Goal: Task Accomplishment & Management: Complete application form

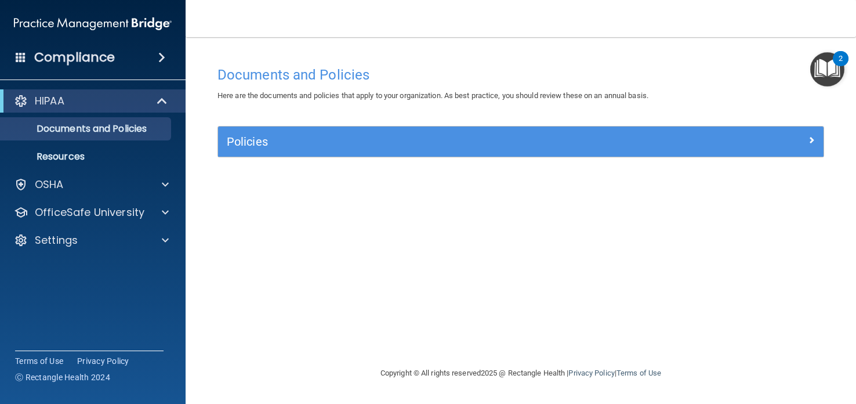
click at [833, 66] on img "Open Resource Center, 2 new notifications" at bounding box center [827, 69] width 34 height 34
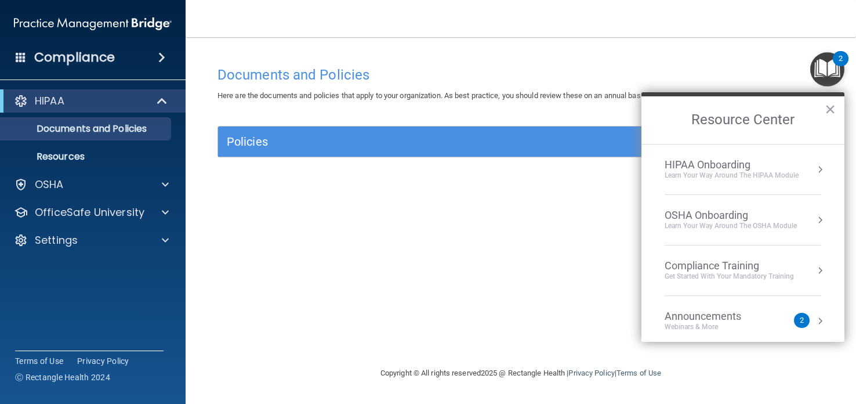
click at [774, 164] on div "HIPAA Onboarding" at bounding box center [732, 164] width 134 height 13
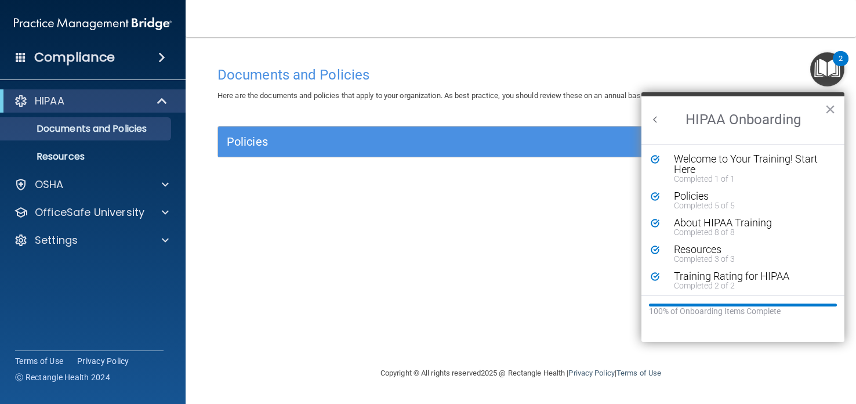
scroll to position [2, 0]
click at [831, 105] on button "×" at bounding box center [830, 109] width 11 height 19
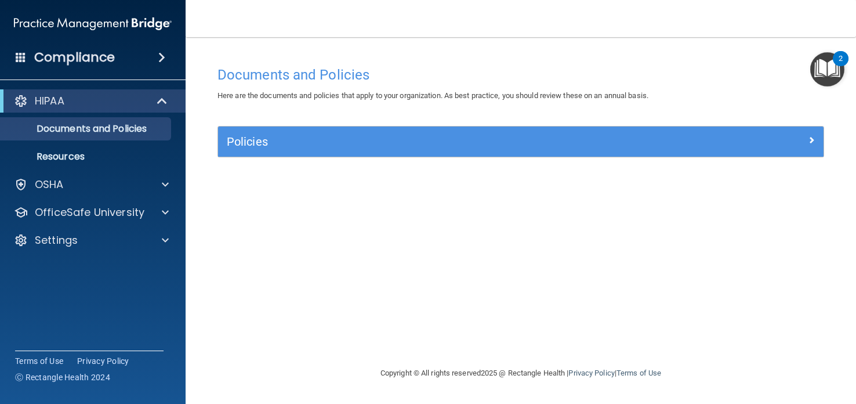
click at [833, 68] on img "Open Resource Center, 2 new notifications" at bounding box center [827, 69] width 34 height 34
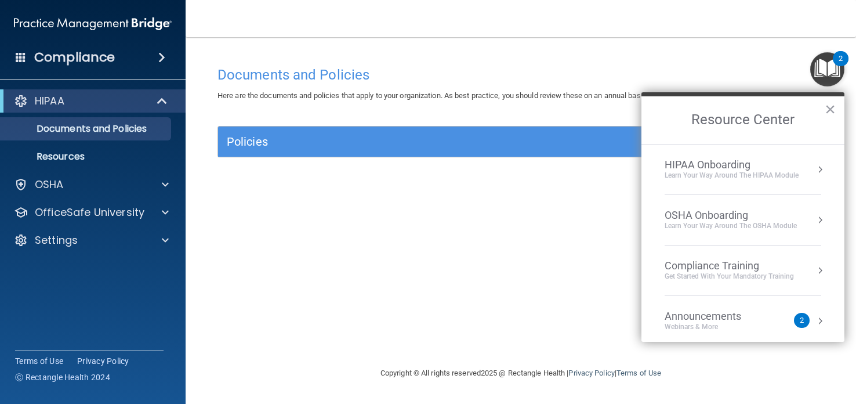
click at [744, 227] on div "Learn your way around the OSHA module" at bounding box center [731, 226] width 132 height 10
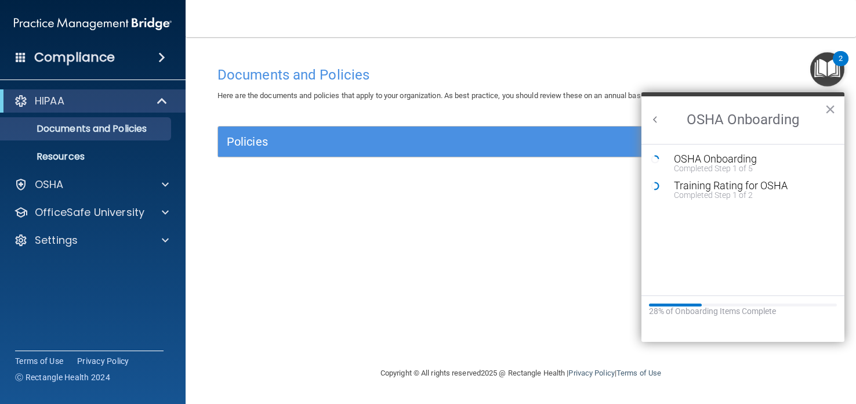
scroll to position [0, 0]
click at [717, 187] on div "Training Rating for OSHA" at bounding box center [751, 185] width 155 height 10
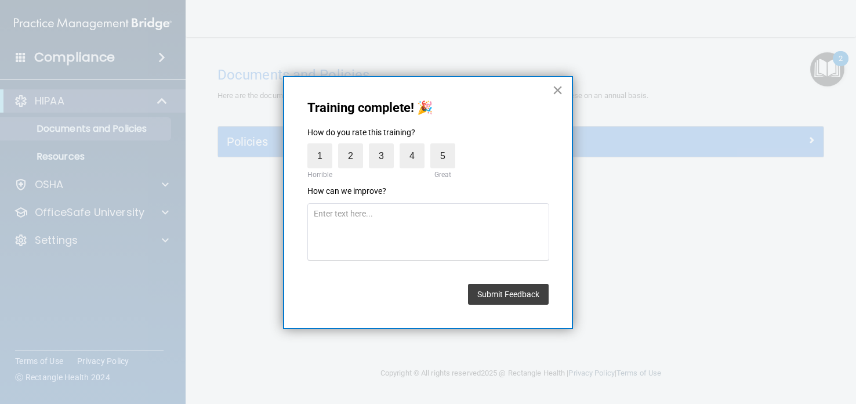
click at [559, 88] on button "×" at bounding box center [557, 90] width 11 height 19
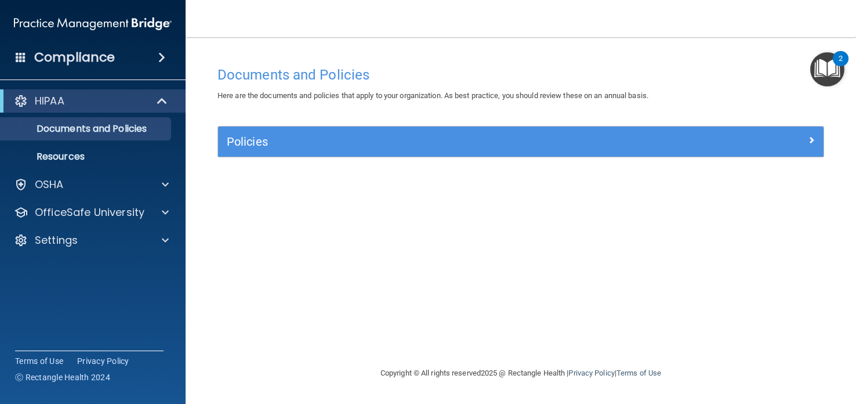
click at [826, 68] on img "Open Resource Center, 2 new notifications" at bounding box center [827, 69] width 34 height 34
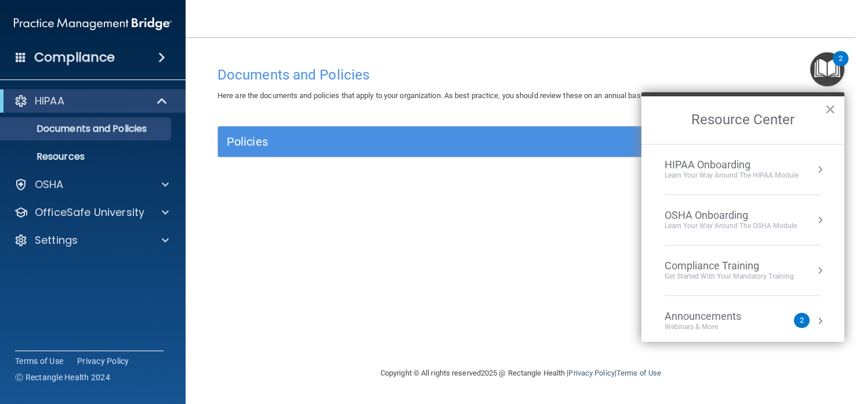
click at [741, 168] on div "HIPAA Onboarding" at bounding box center [732, 164] width 134 height 13
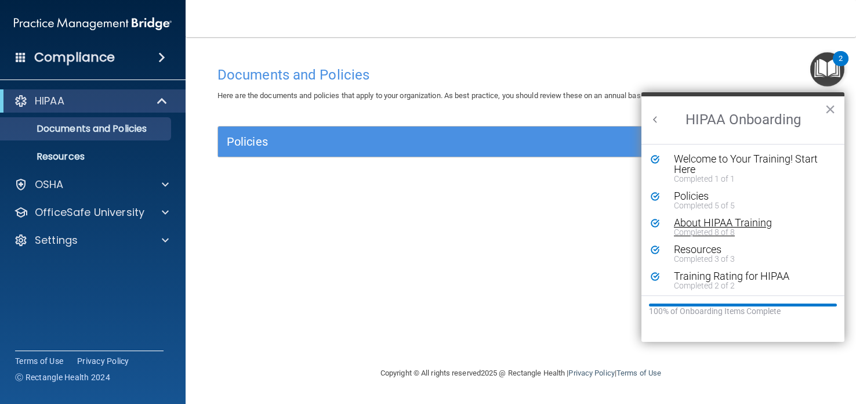
click at [730, 228] on div "Completed 8 of 8" at bounding box center [751, 232] width 155 height 8
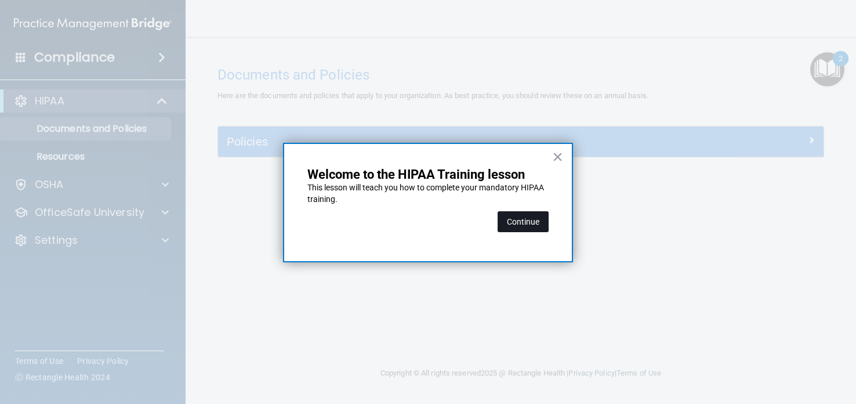
click at [535, 222] on button "Continue" at bounding box center [523, 221] width 51 height 21
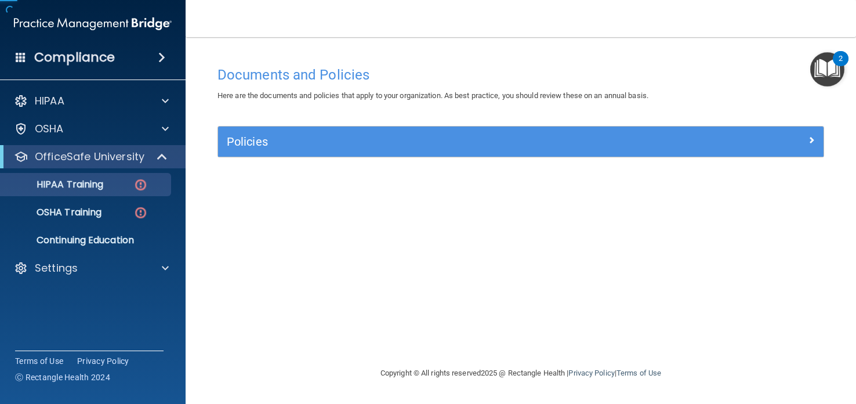
click at [535, 222] on div "Documents and Policies Here are the documents and policies that apply to your o…" at bounding box center [521, 213] width 624 height 306
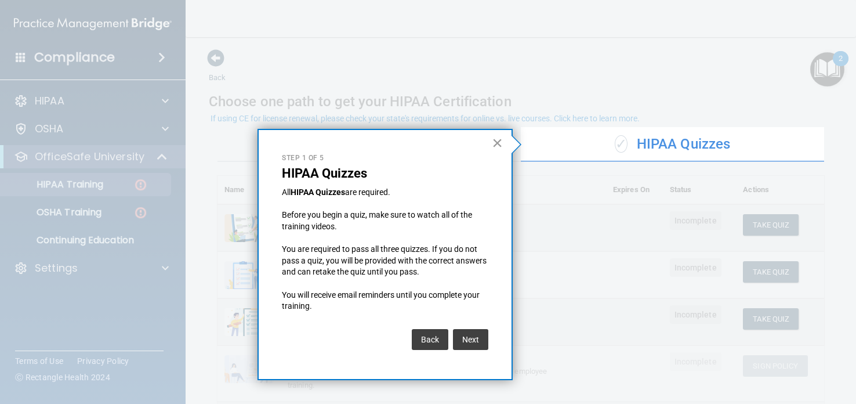
click at [499, 141] on button "×" at bounding box center [497, 142] width 11 height 19
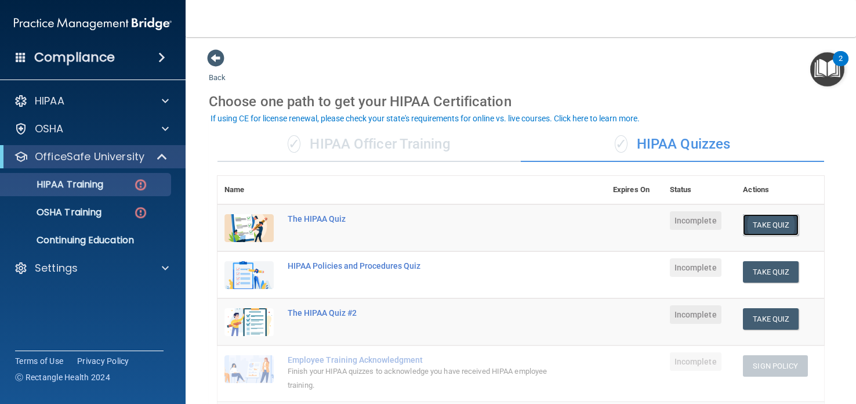
click at [760, 223] on button "Take Quiz" at bounding box center [771, 224] width 56 height 21
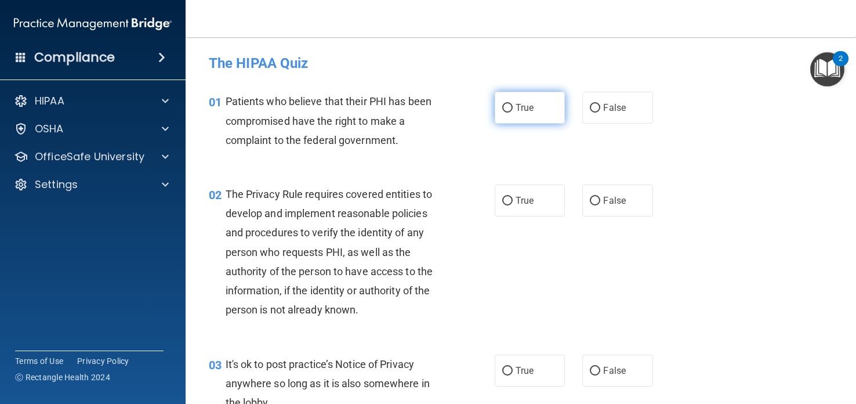
click at [509, 106] on input "True" at bounding box center [507, 108] width 10 height 9
radio input "true"
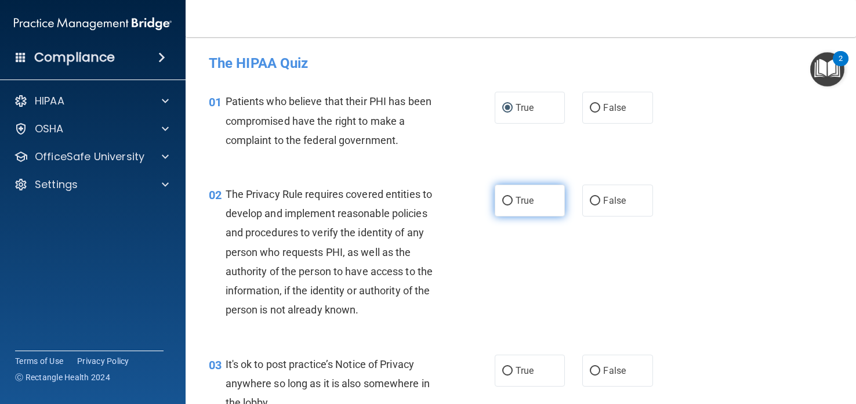
click at [510, 200] on input "True" at bounding box center [507, 201] width 10 height 9
radio input "true"
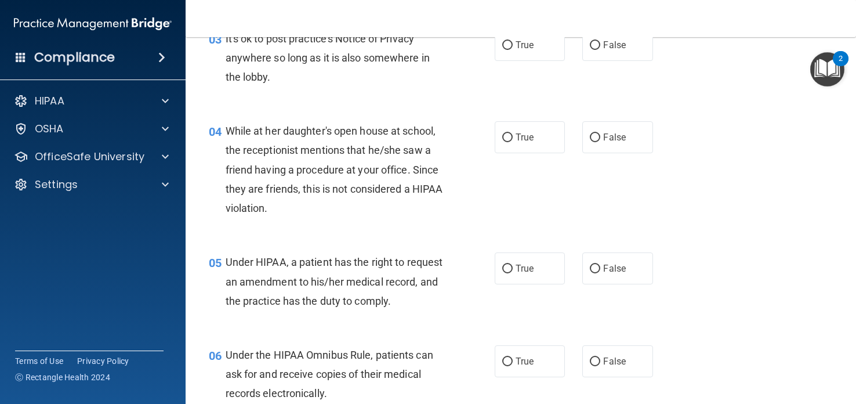
scroll to position [330, 0]
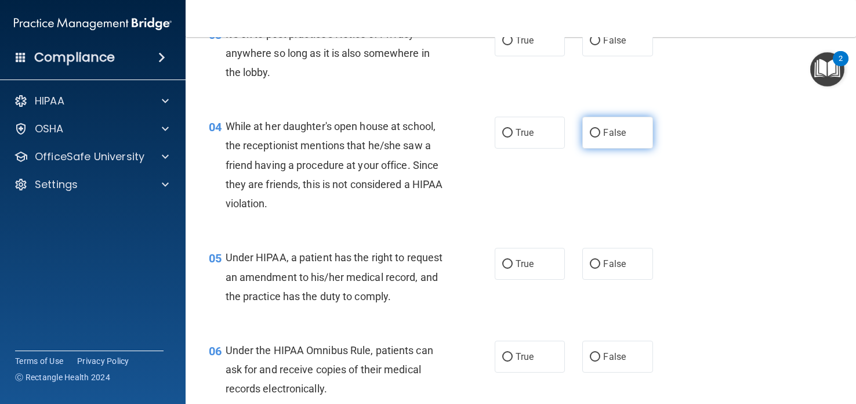
click at [594, 129] on input "False" at bounding box center [595, 133] width 10 height 9
radio input "true"
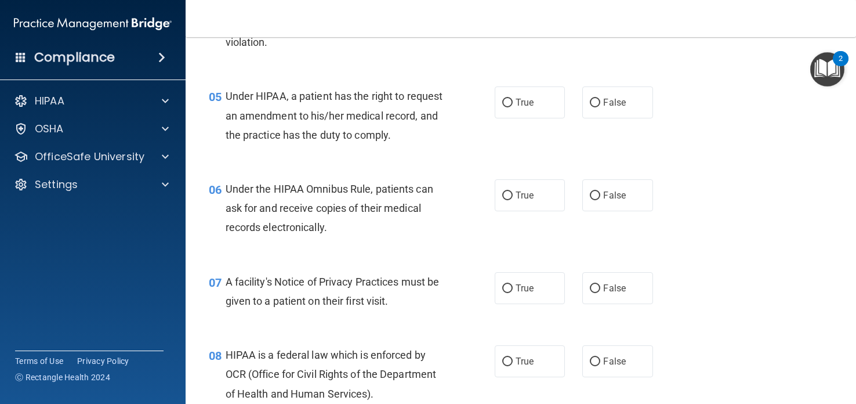
scroll to position [494, 0]
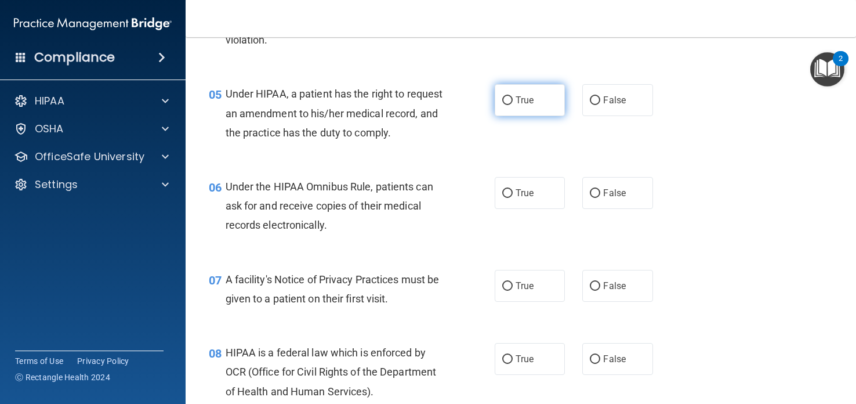
click at [508, 98] on input "True" at bounding box center [507, 100] width 10 height 9
radio input "true"
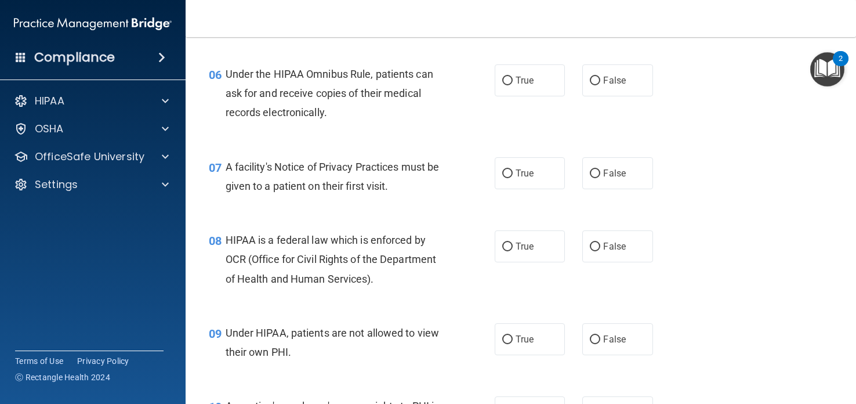
scroll to position [611, 0]
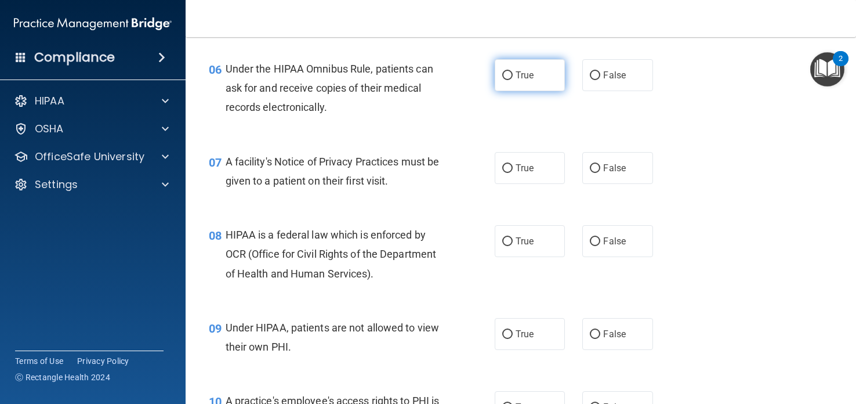
click at [508, 71] on input "True" at bounding box center [507, 75] width 10 height 9
radio input "true"
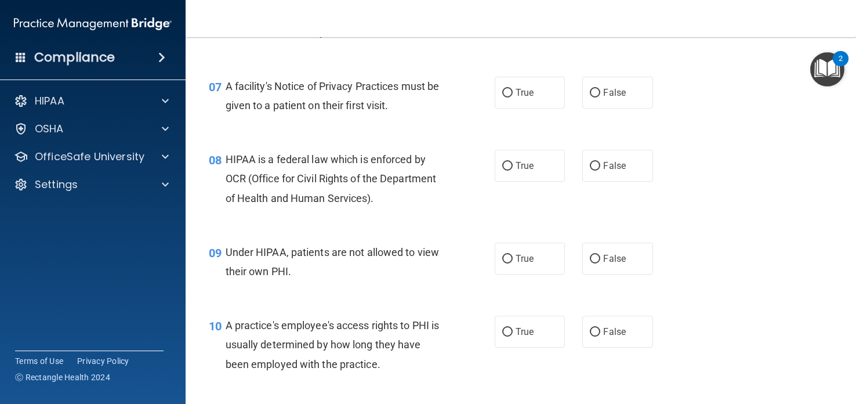
scroll to position [688, 0]
click at [509, 89] on input "True" at bounding box center [507, 92] width 10 height 9
radio input "true"
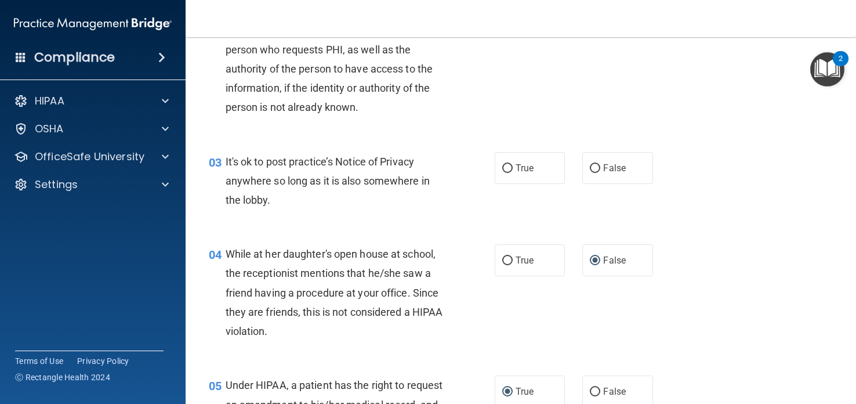
scroll to position [200, 0]
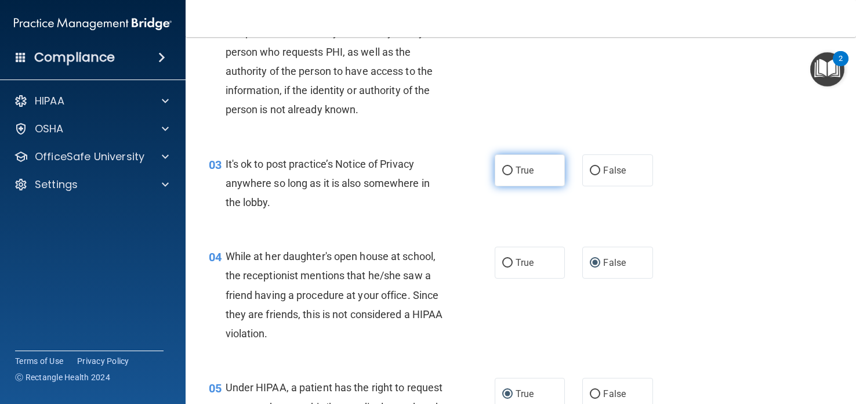
click at [510, 167] on input "True" at bounding box center [507, 170] width 10 height 9
radio input "true"
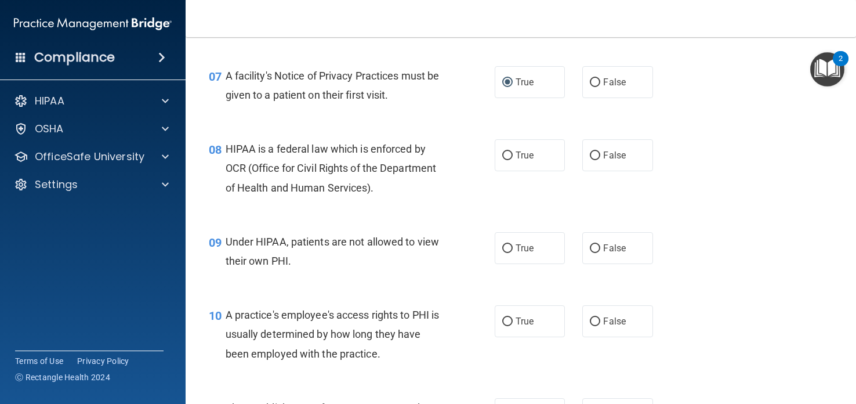
scroll to position [698, 0]
click at [509, 161] on label "True" at bounding box center [530, 155] width 70 height 32
click at [509, 159] on input "True" at bounding box center [507, 155] width 10 height 9
radio input "true"
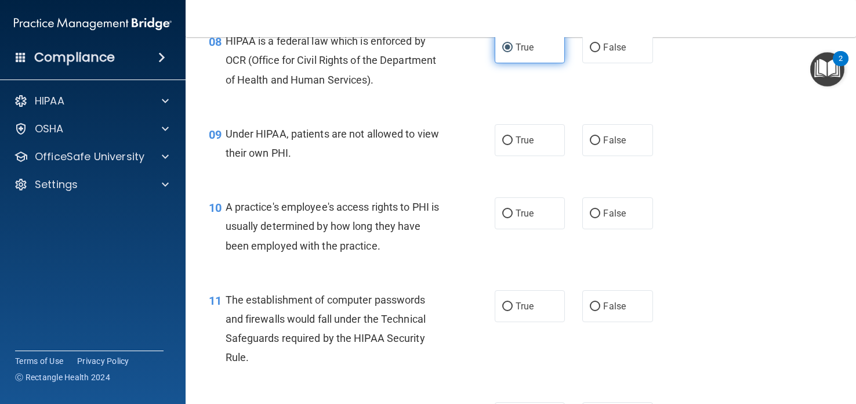
scroll to position [808, 0]
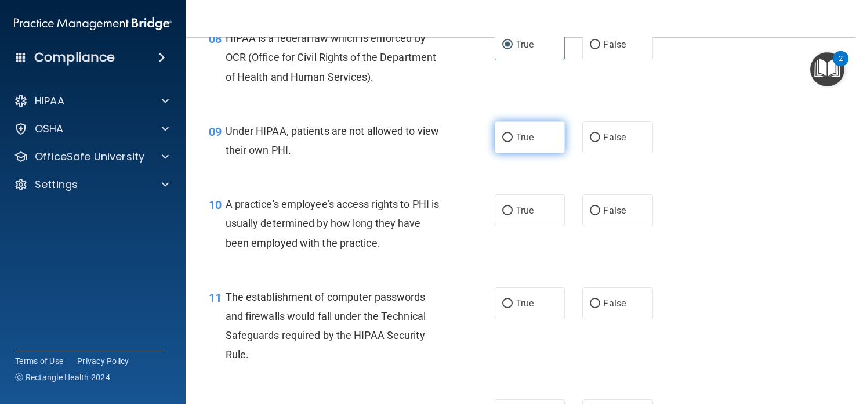
click at [515, 147] on label "True" at bounding box center [530, 137] width 70 height 32
click at [513, 142] on input "True" at bounding box center [507, 137] width 10 height 9
radio input "true"
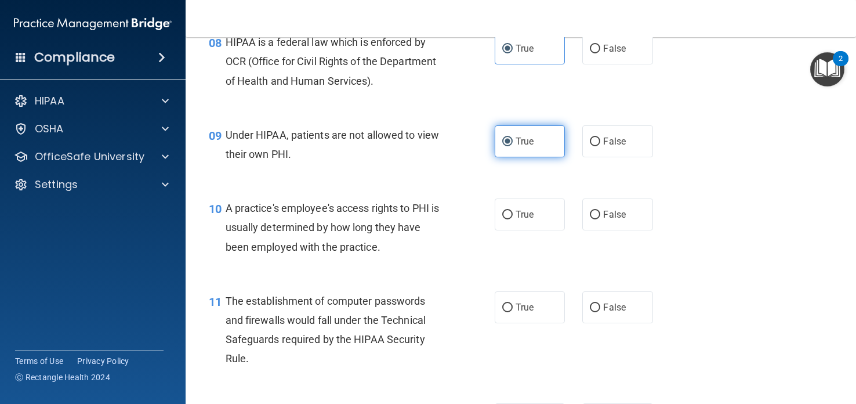
scroll to position [803, 0]
click at [516, 147] on span "True" at bounding box center [525, 142] width 18 height 11
click at [513, 147] on input "True" at bounding box center [507, 143] width 10 height 9
click at [506, 141] on input "True" at bounding box center [507, 143] width 10 height 9
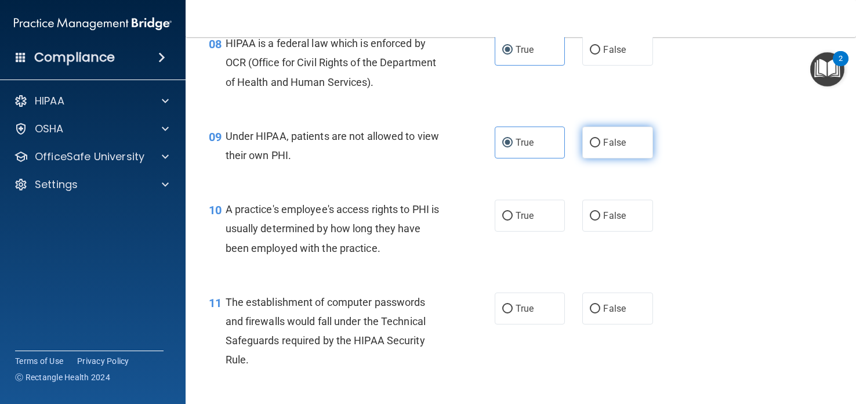
click at [592, 139] on input "False" at bounding box center [595, 143] width 10 height 9
radio input "true"
radio input "false"
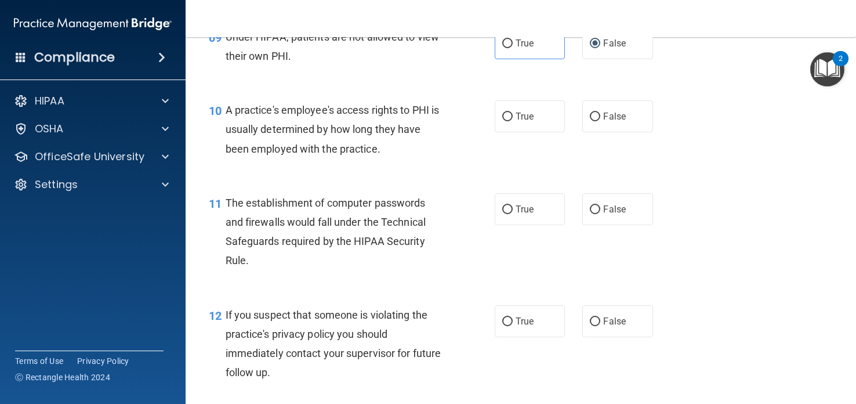
scroll to position [908, 0]
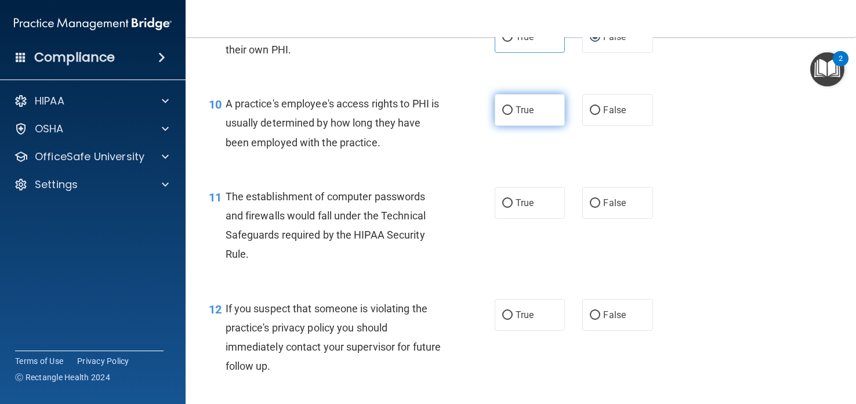
click at [512, 111] on input "True" at bounding box center [507, 110] width 10 height 9
radio input "true"
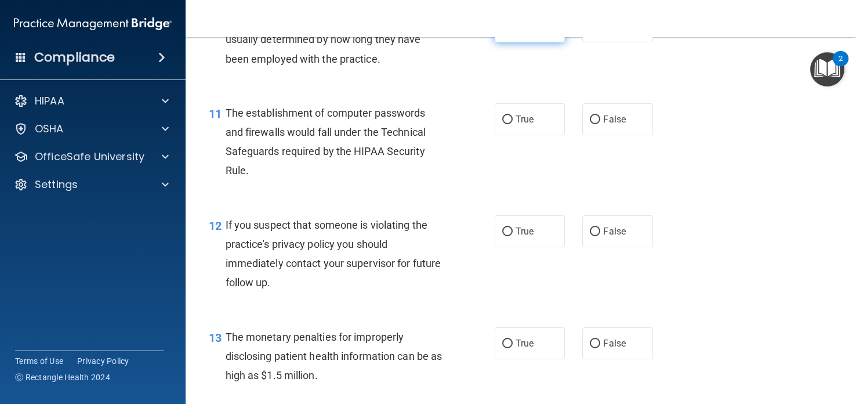
scroll to position [992, 0]
click at [513, 122] on label "True" at bounding box center [530, 119] width 70 height 32
click at [513, 122] on input "True" at bounding box center [507, 119] width 10 height 9
radio input "true"
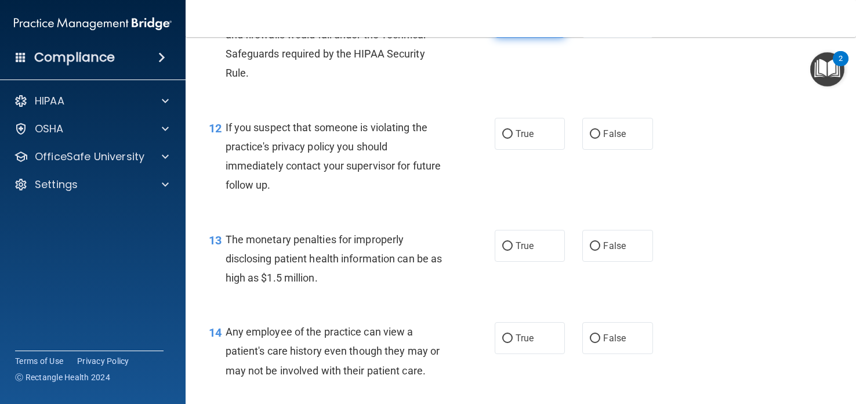
scroll to position [1095, 0]
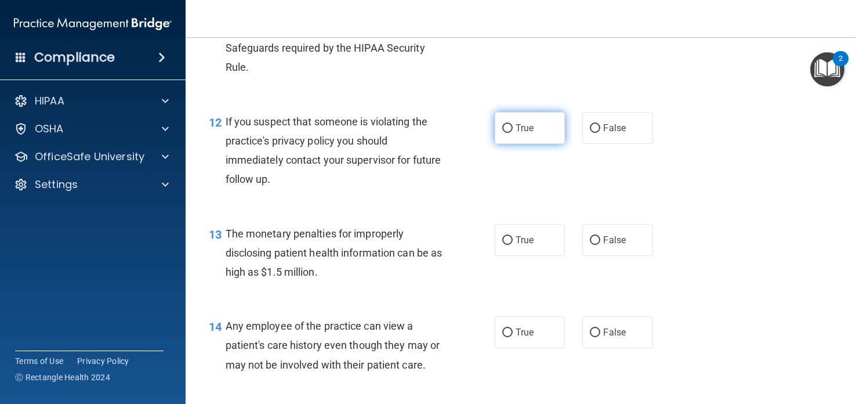
click at [510, 129] on input "True" at bounding box center [507, 128] width 10 height 9
radio input "true"
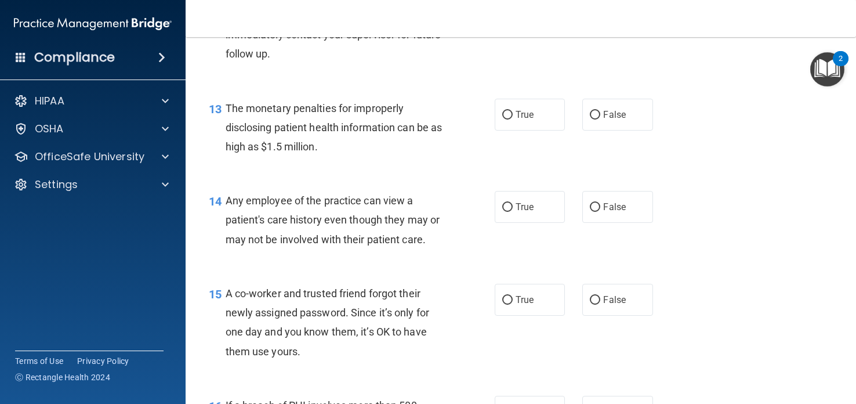
scroll to position [1226, 0]
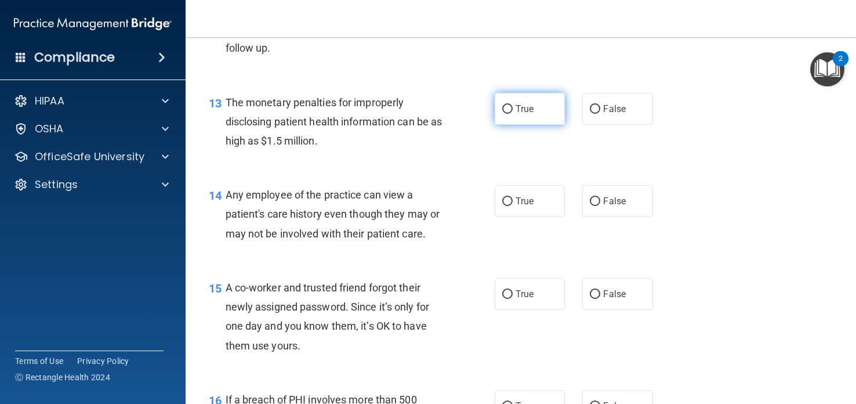
click at [508, 108] on input "True" at bounding box center [507, 109] width 10 height 9
radio input "true"
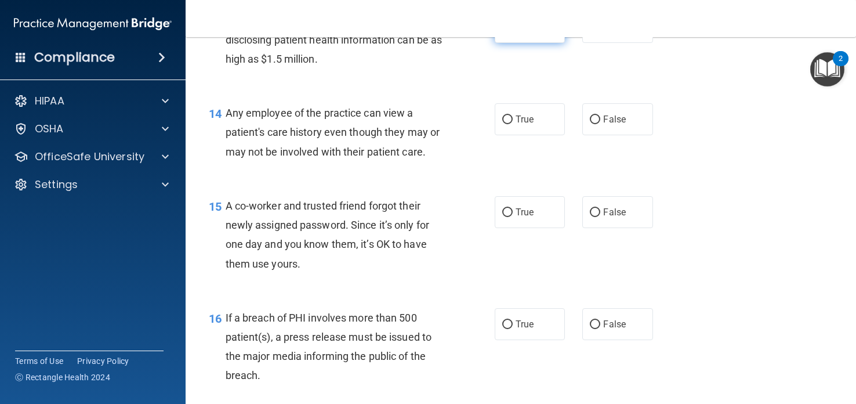
scroll to position [1311, 0]
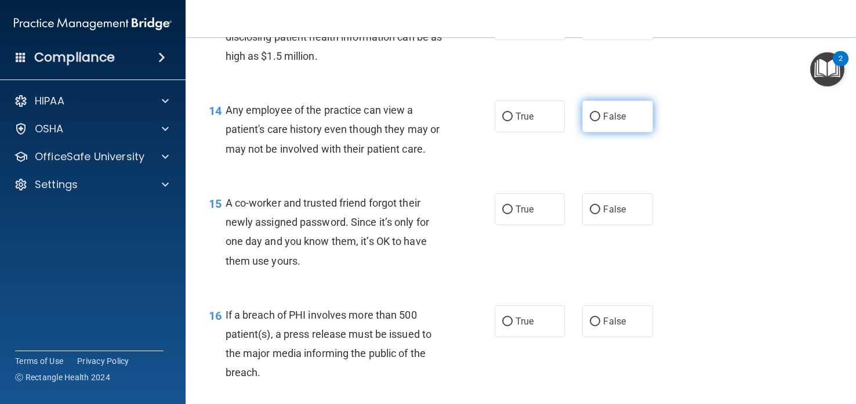
click at [598, 110] on label "False" at bounding box center [617, 116] width 70 height 32
click at [598, 113] on input "False" at bounding box center [595, 117] width 10 height 9
radio input "true"
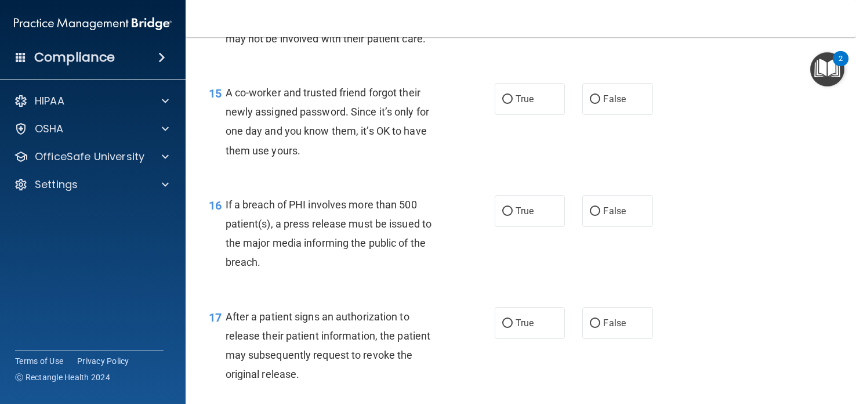
scroll to position [1423, 0]
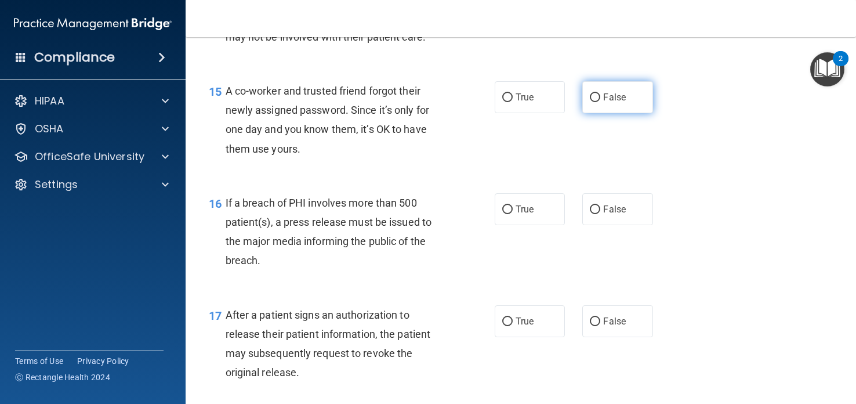
click at [600, 98] on input "False" at bounding box center [595, 97] width 10 height 9
radio input "true"
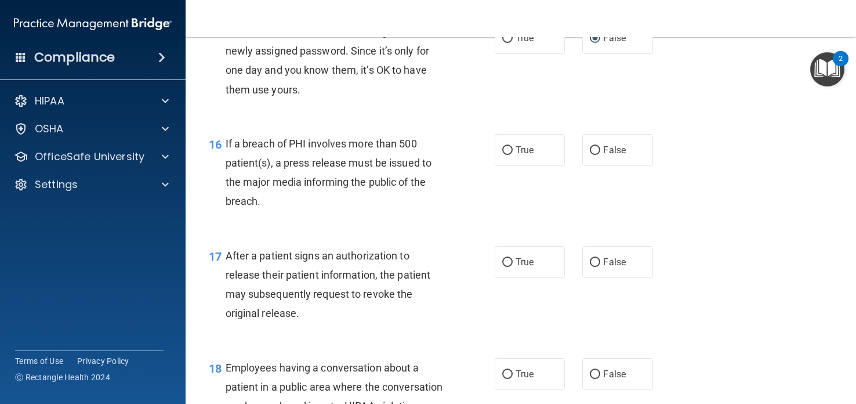
scroll to position [1510, 0]
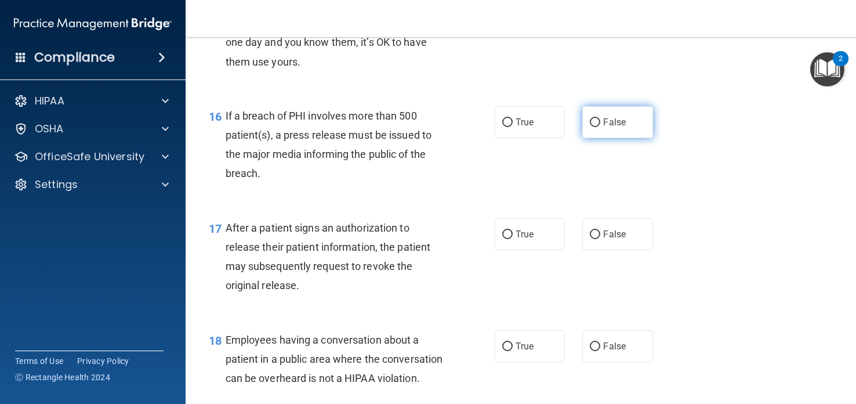
click at [603, 125] on label "False" at bounding box center [617, 122] width 70 height 32
click at [600, 125] on input "False" at bounding box center [595, 122] width 10 height 9
radio input "true"
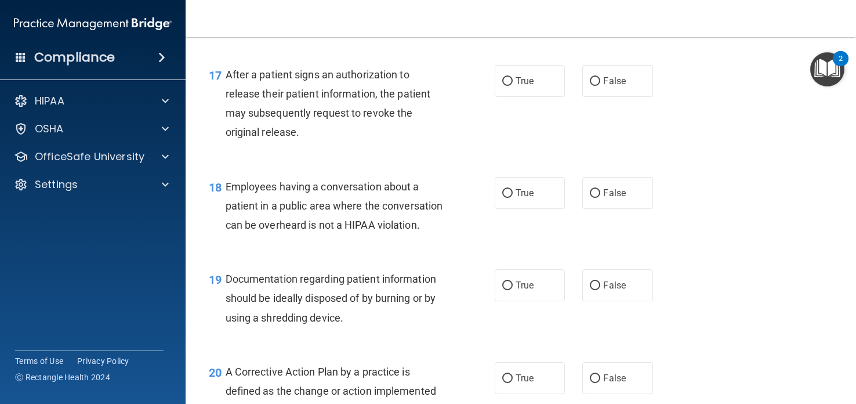
scroll to position [1664, 0]
click at [612, 78] on span "False" at bounding box center [614, 79] width 23 height 11
click at [600, 78] on input "False" at bounding box center [595, 80] width 10 height 9
radio input "true"
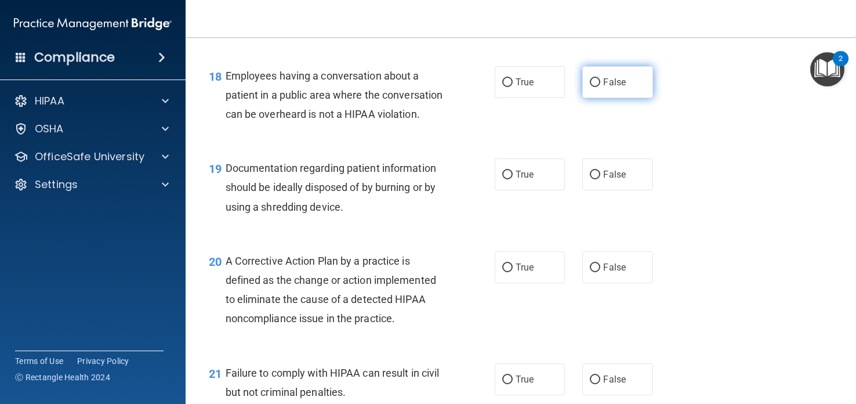
scroll to position [1775, 0]
click at [600, 85] on input "False" at bounding box center [595, 81] width 10 height 9
radio input "true"
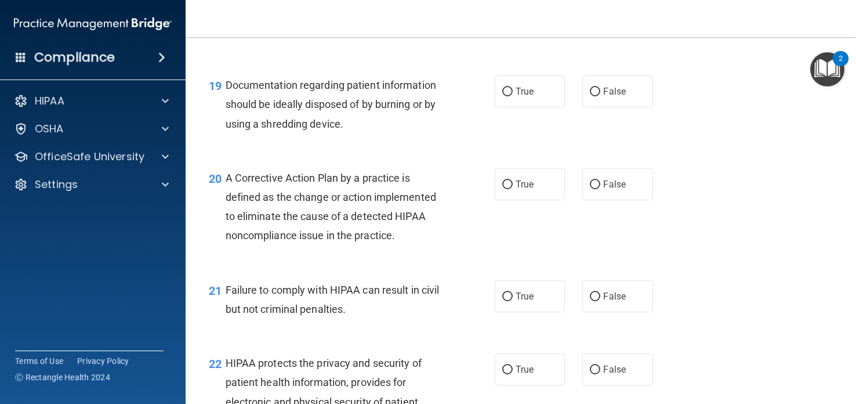
scroll to position [1858, 0]
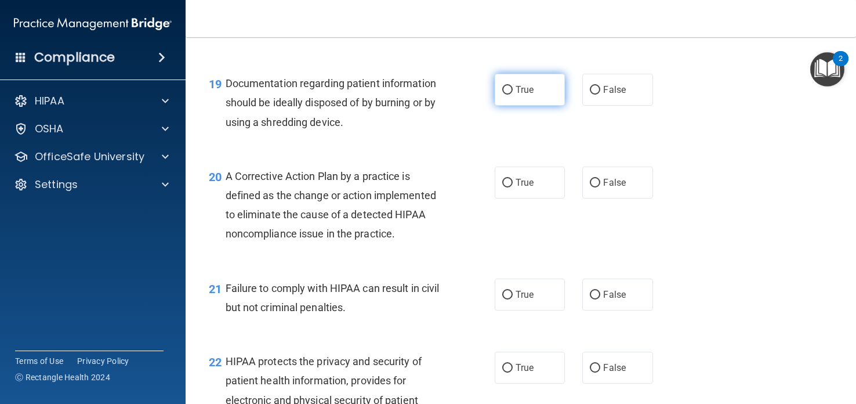
click at [527, 83] on label "True" at bounding box center [530, 90] width 70 height 32
click at [513, 86] on input "True" at bounding box center [507, 90] width 10 height 9
radio input "true"
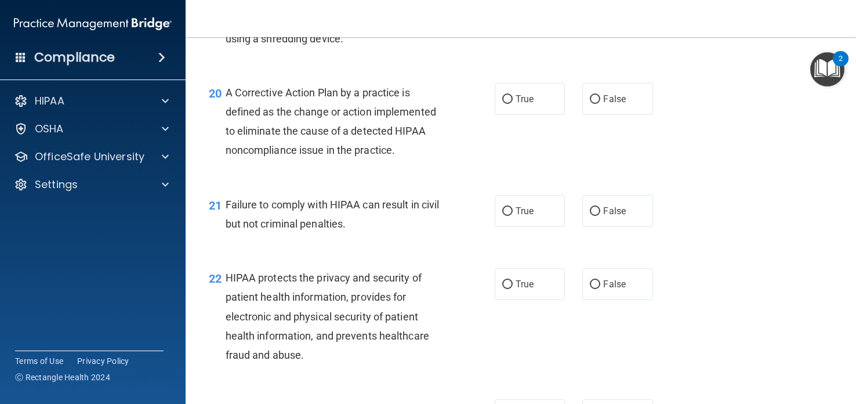
scroll to position [1944, 0]
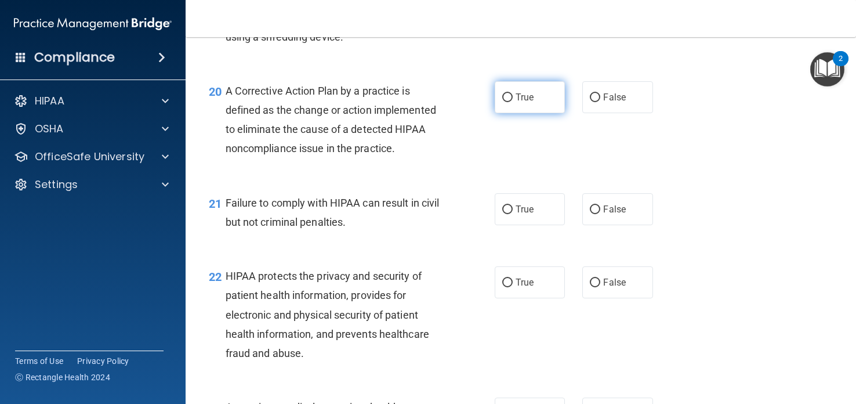
click at [545, 94] on label "True" at bounding box center [530, 97] width 70 height 32
click at [513, 94] on input "True" at bounding box center [507, 97] width 10 height 9
radio input "true"
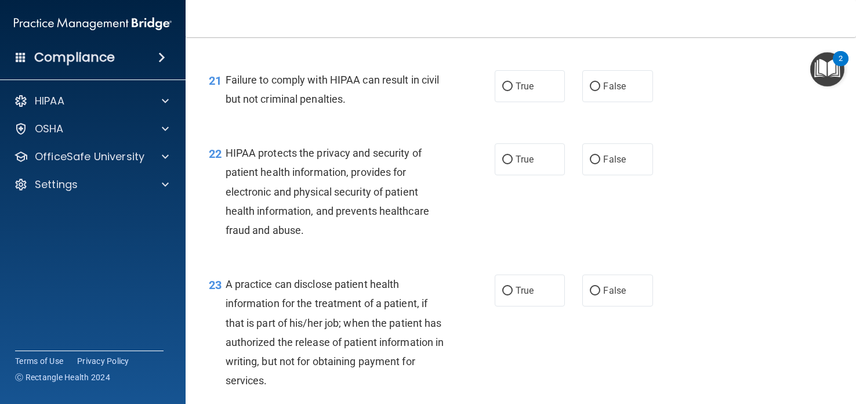
scroll to position [2079, 0]
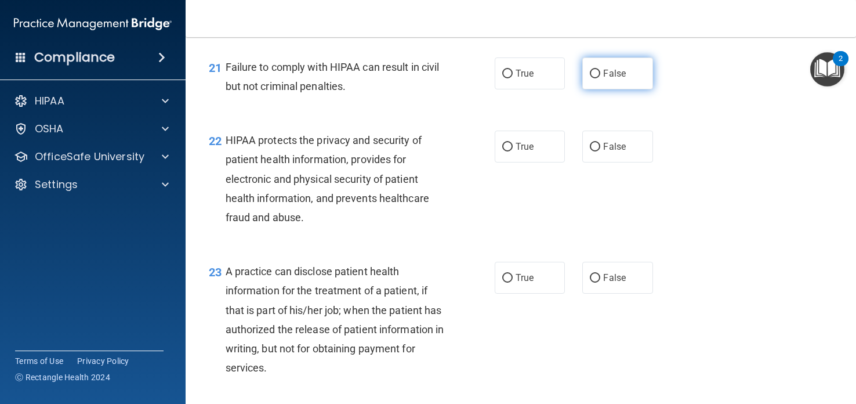
click at [593, 72] on input "False" at bounding box center [595, 74] width 10 height 9
radio input "true"
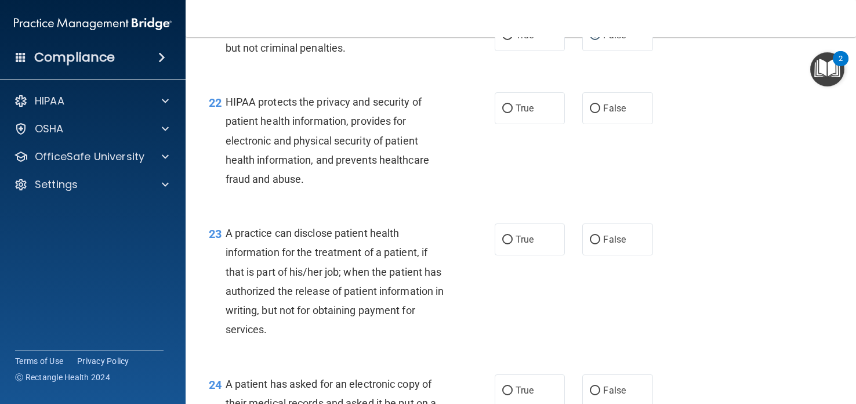
scroll to position [2133, 0]
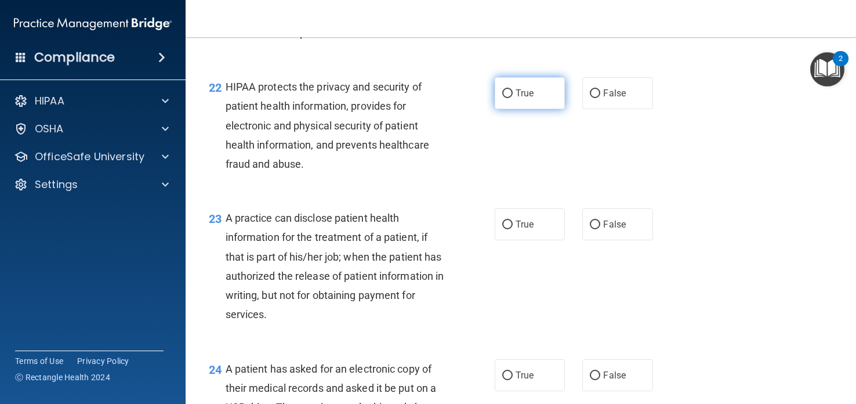
click at [541, 93] on label "True" at bounding box center [530, 93] width 70 height 32
click at [513, 93] on input "True" at bounding box center [507, 93] width 10 height 9
radio input "true"
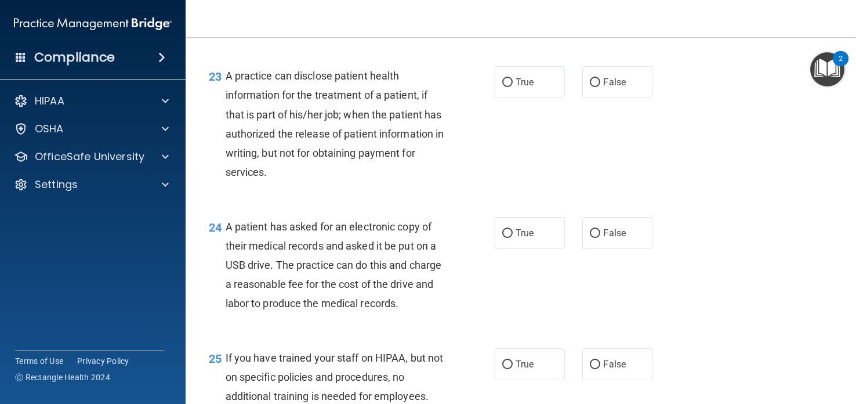
scroll to position [2275, 0]
click at [538, 74] on label "True" at bounding box center [530, 82] width 70 height 32
click at [513, 78] on input "True" at bounding box center [507, 82] width 10 height 9
radio input "true"
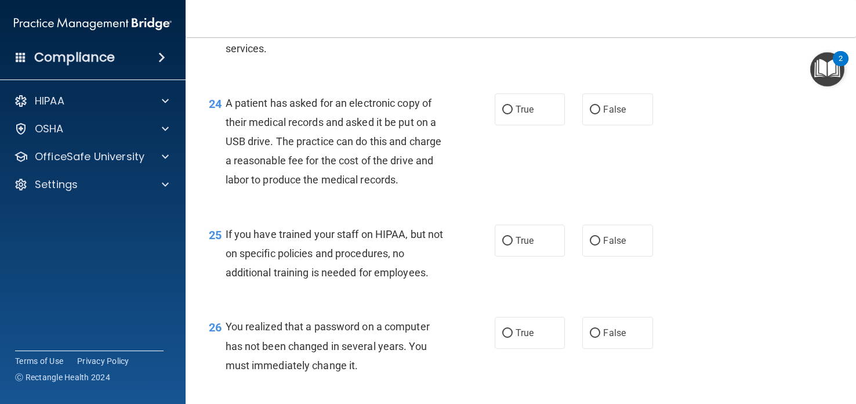
scroll to position [2405, 0]
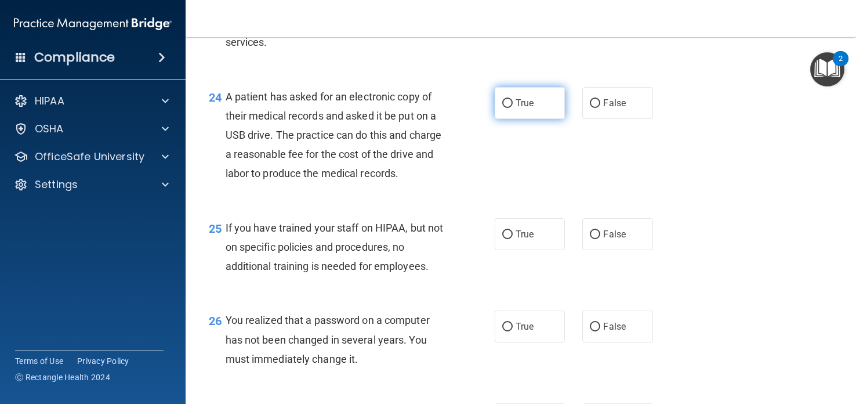
click at [530, 107] on span "True" at bounding box center [525, 102] width 18 height 11
click at [513, 107] on input "True" at bounding box center [507, 103] width 10 height 9
radio input "true"
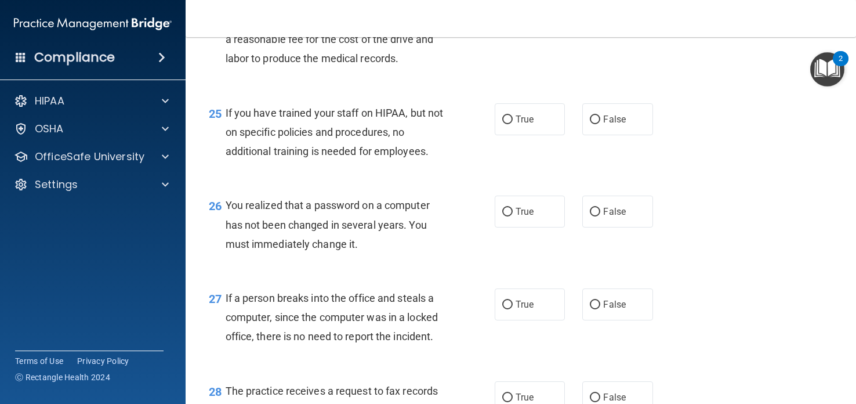
scroll to position [2522, 0]
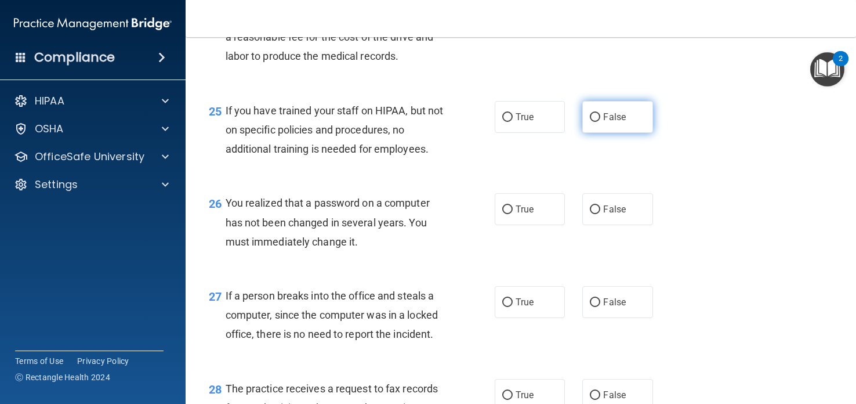
click at [630, 118] on label "False" at bounding box center [617, 117] width 70 height 32
click at [600, 118] on input "False" at bounding box center [595, 117] width 10 height 9
radio input "true"
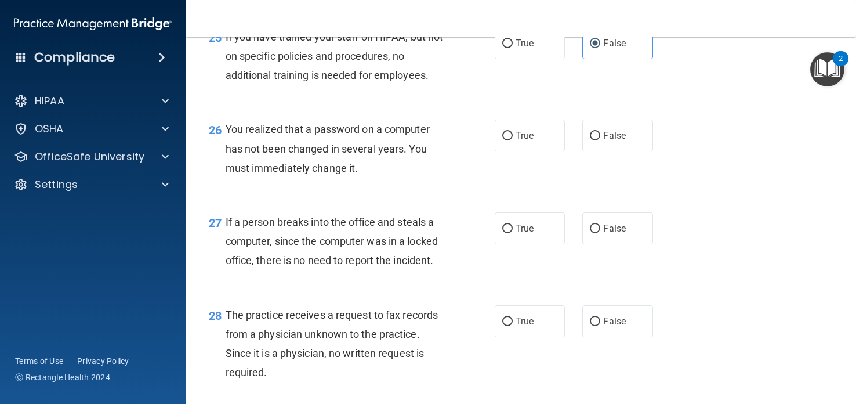
scroll to position [2601, 0]
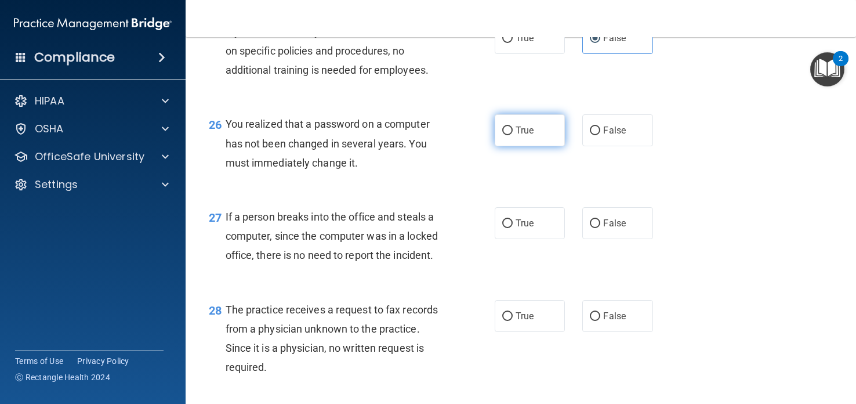
click at [531, 129] on span "True" at bounding box center [525, 130] width 18 height 11
click at [513, 129] on input "True" at bounding box center [507, 130] width 10 height 9
radio input "true"
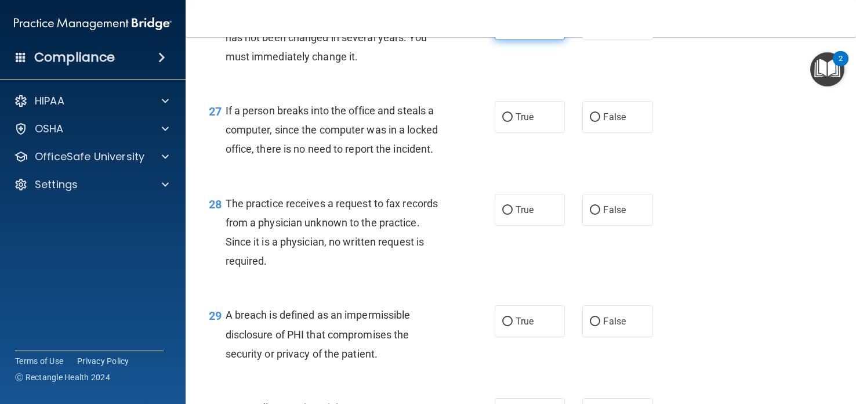
scroll to position [2707, 0]
click at [617, 119] on span "False" at bounding box center [614, 116] width 23 height 11
click at [600, 119] on input "False" at bounding box center [595, 117] width 10 height 9
radio input "true"
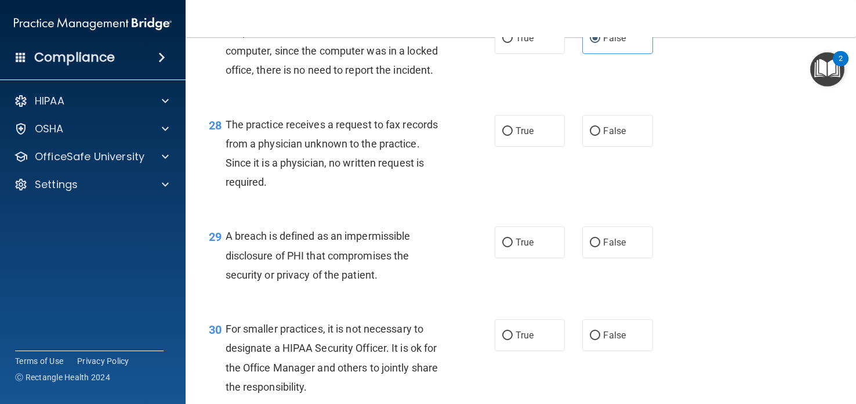
scroll to position [2787, 0]
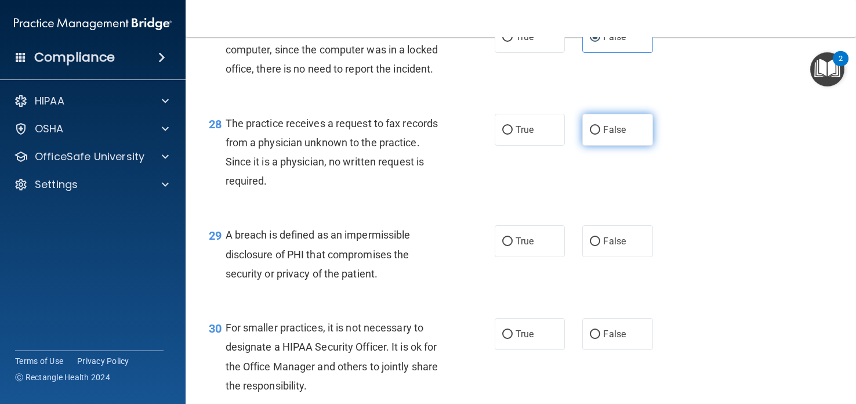
click at [607, 133] on span "False" at bounding box center [614, 129] width 23 height 11
click at [600, 133] on input "False" at bounding box center [595, 130] width 10 height 9
radio input "true"
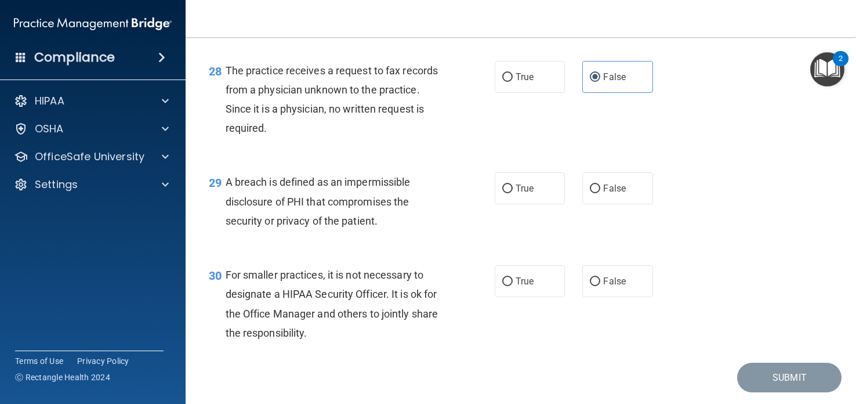
scroll to position [2874, 0]
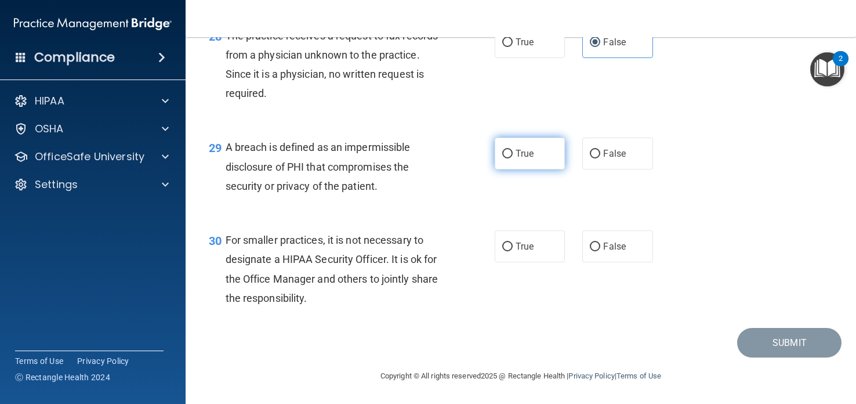
click at [533, 157] on span "True" at bounding box center [525, 153] width 18 height 11
click at [513, 157] on input "True" at bounding box center [507, 154] width 10 height 9
radio input "true"
click at [634, 234] on label "False" at bounding box center [617, 246] width 70 height 32
click at [600, 242] on input "False" at bounding box center [595, 246] width 10 height 9
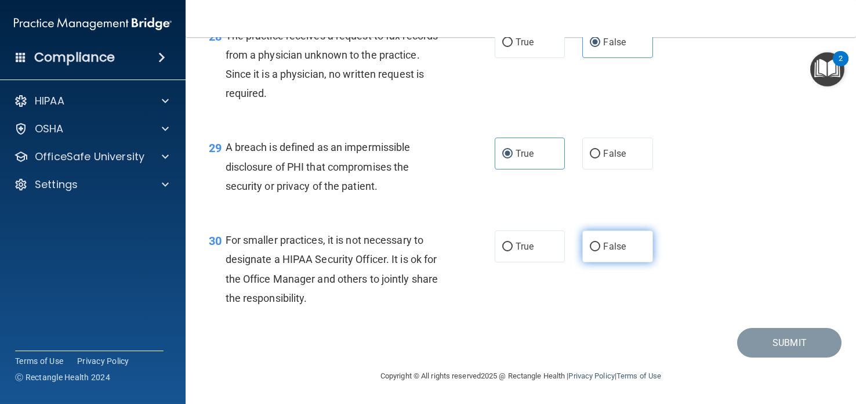
radio input "true"
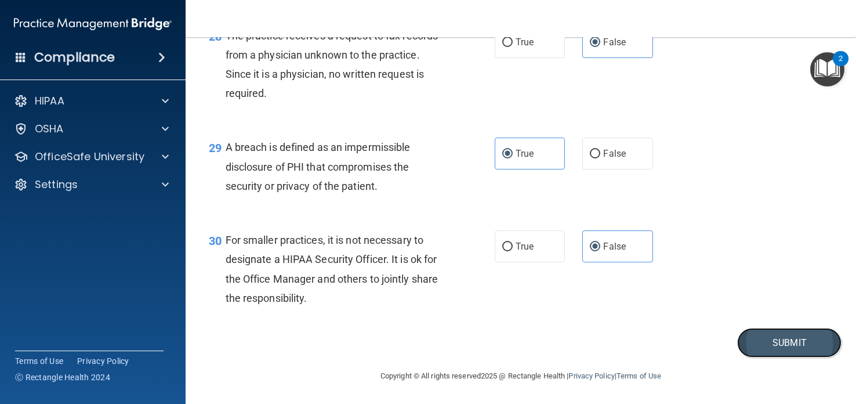
click at [753, 336] on button "Submit" at bounding box center [789, 343] width 104 height 30
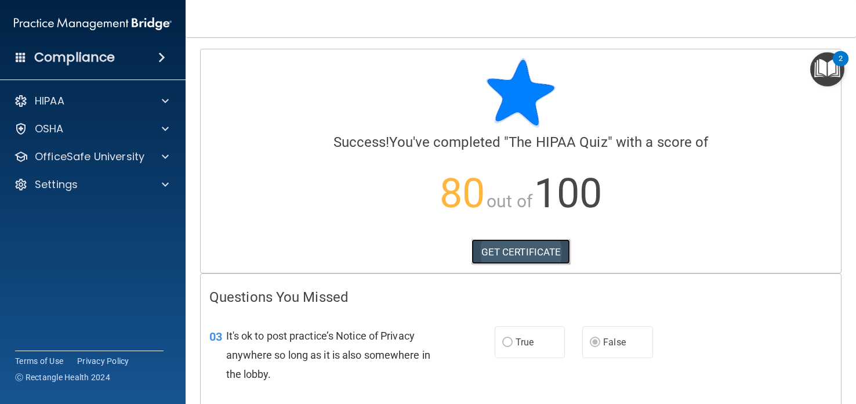
click at [492, 263] on link "GET CERTIFICATE" at bounding box center [521, 252] width 99 height 26
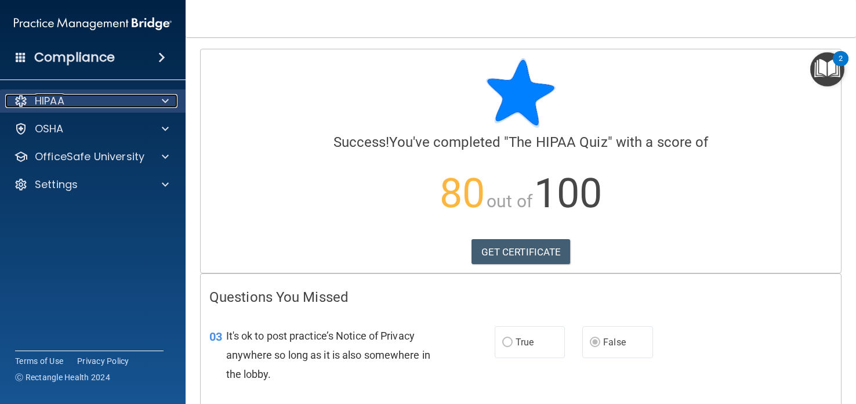
click at [70, 106] on div "HIPAA" at bounding box center [77, 101] width 144 height 14
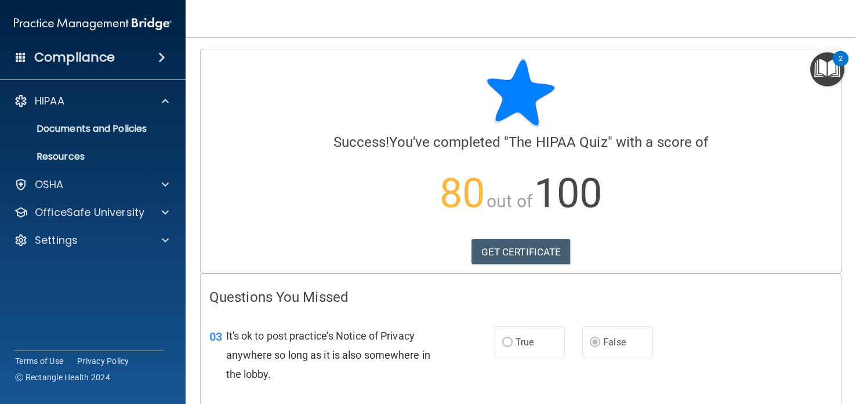
click at [233, 128] on div "Success! You've completed " The HIPAA Quiz " with a score of 80 out of 100 GET …" at bounding box center [520, 144] width 623 height 173
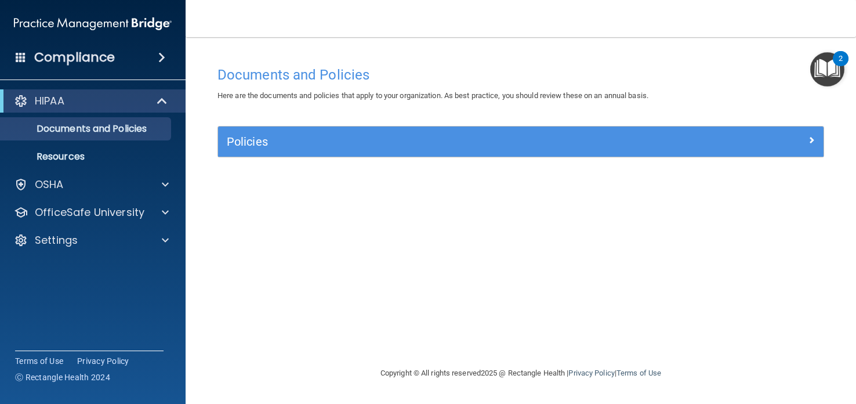
click at [828, 58] on img "Open Resource Center, 2 new notifications" at bounding box center [827, 69] width 34 height 34
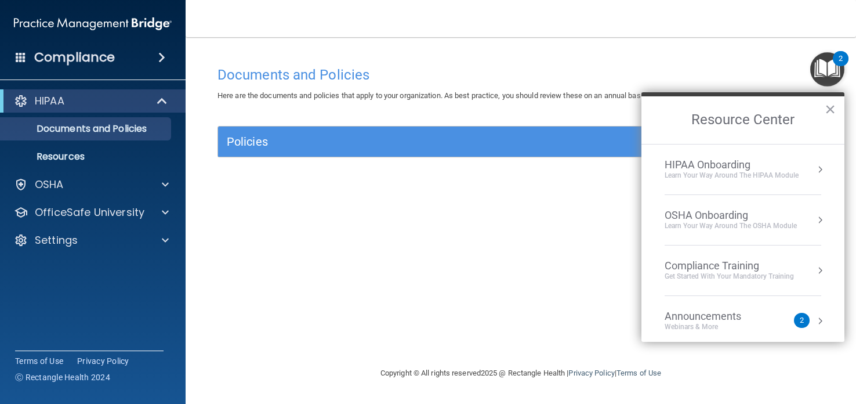
click at [800, 169] on div "HIPAA Onboarding Learn Your Way around the HIPAA module" at bounding box center [743, 169] width 157 height 22
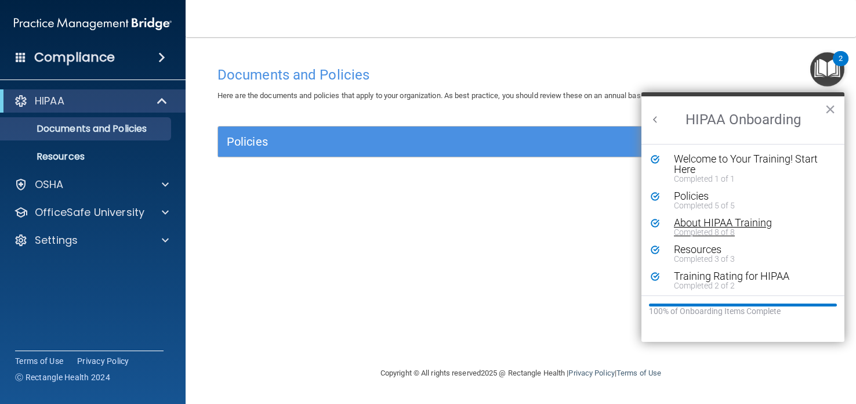
click at [773, 220] on div "About HIPAA Training" at bounding box center [751, 222] width 155 height 10
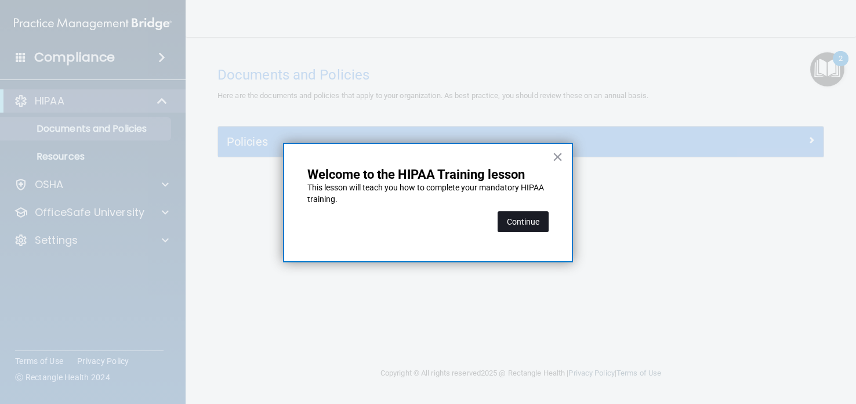
click at [530, 213] on button "Continue" at bounding box center [523, 221] width 51 height 21
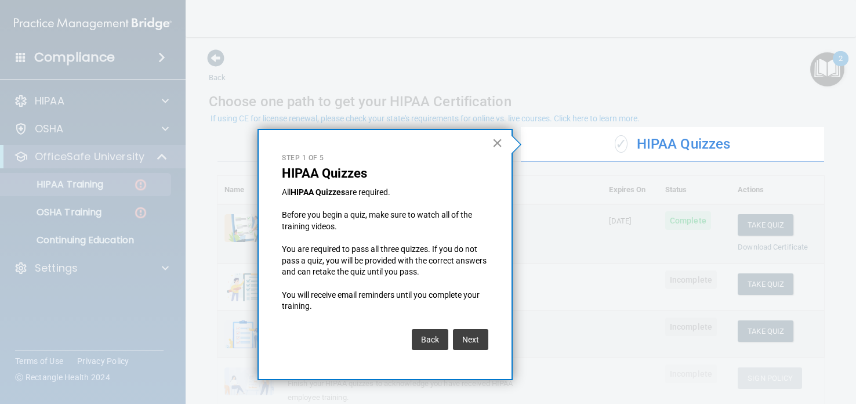
click at [501, 139] on button "×" at bounding box center [497, 142] width 11 height 19
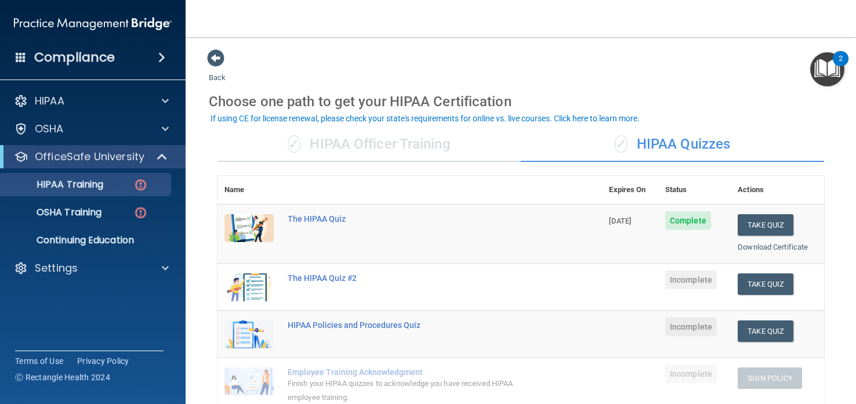
click at [440, 144] on div "✓ HIPAA Officer Training" at bounding box center [368, 144] width 303 height 35
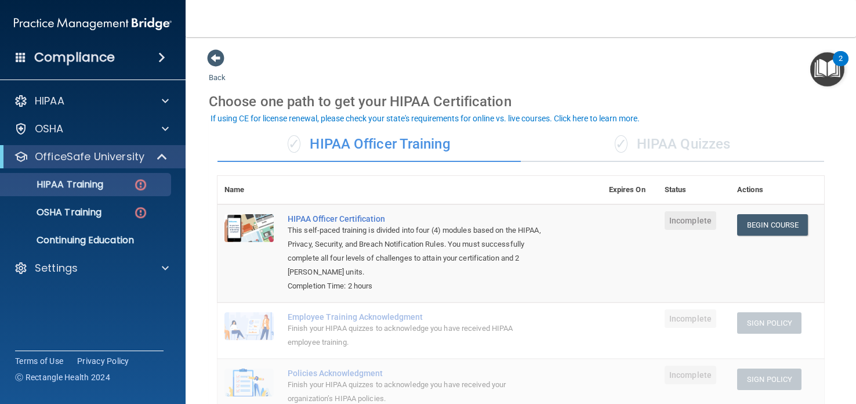
click at [641, 145] on div "✓ HIPAA Quizzes" at bounding box center [672, 144] width 303 height 35
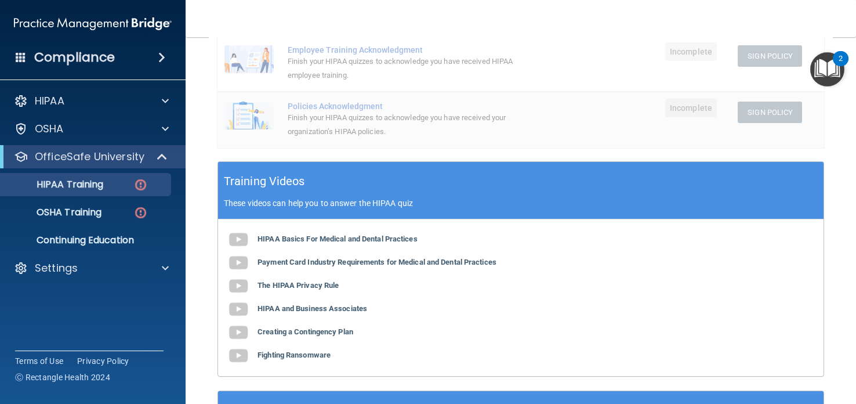
scroll to position [331, 0]
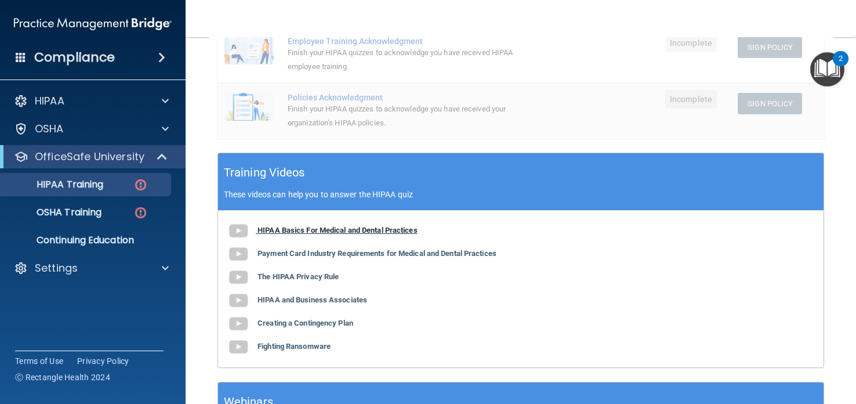
click at [248, 228] on img at bounding box center [238, 230] width 23 height 23
click at [258, 251] on b "Payment Card Industry Requirements for Medical and Dental Practices" at bounding box center [377, 253] width 239 height 9
click at [239, 273] on img at bounding box center [238, 277] width 23 height 23
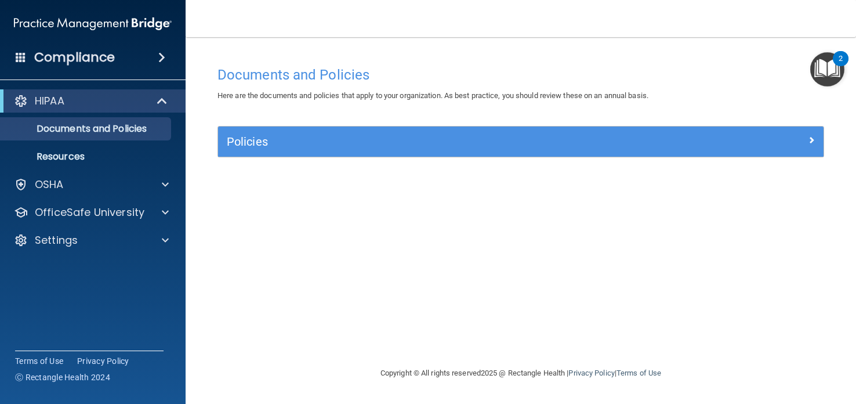
click at [826, 60] on img "Open Resource Center, 2 new notifications" at bounding box center [827, 69] width 34 height 34
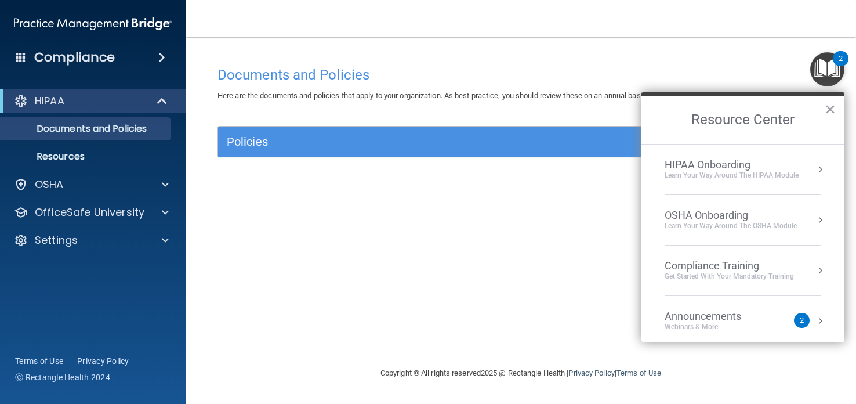
click at [756, 167] on div "HIPAA Onboarding" at bounding box center [732, 164] width 134 height 13
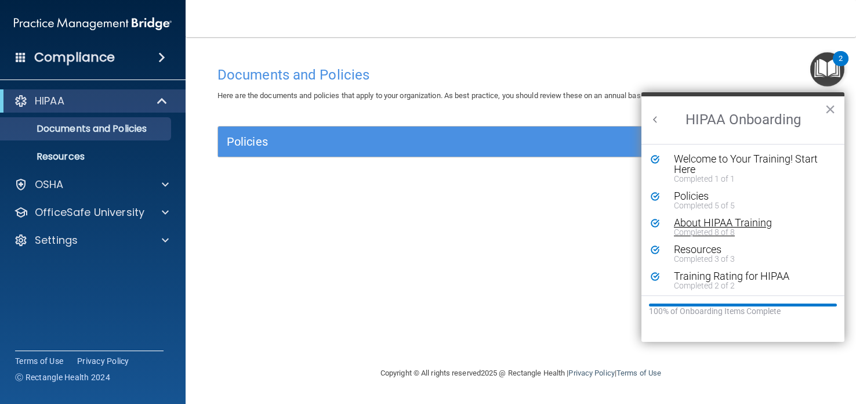
click at [762, 220] on div "About HIPAA Training" at bounding box center [751, 222] width 155 height 10
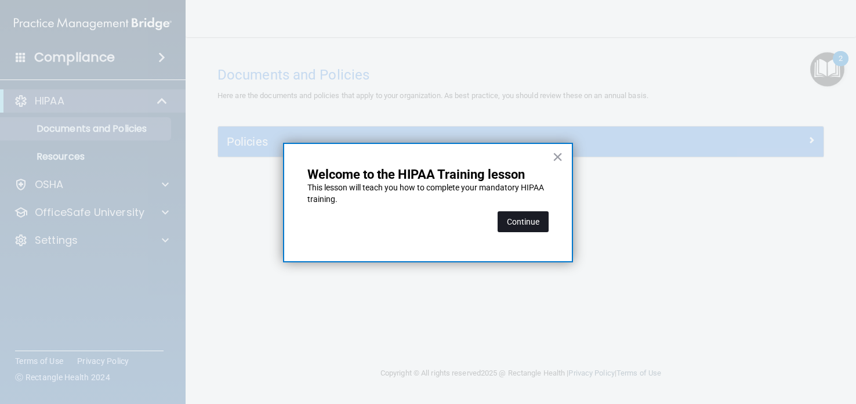
click at [515, 219] on button "Continue" at bounding box center [523, 221] width 51 height 21
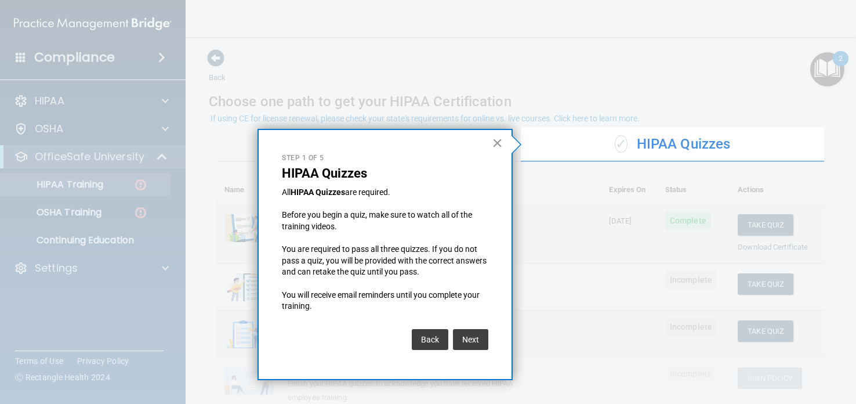
click at [496, 141] on button "×" at bounding box center [497, 142] width 11 height 19
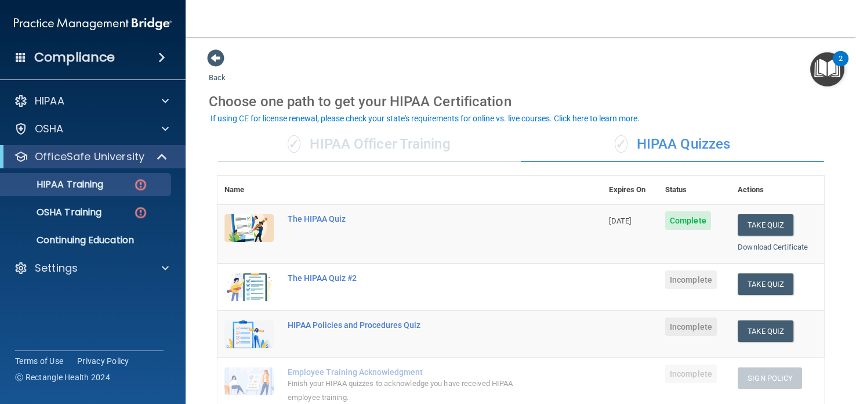
click at [496, 141] on div "✓ HIPAA Officer Training" at bounding box center [368, 144] width 303 height 35
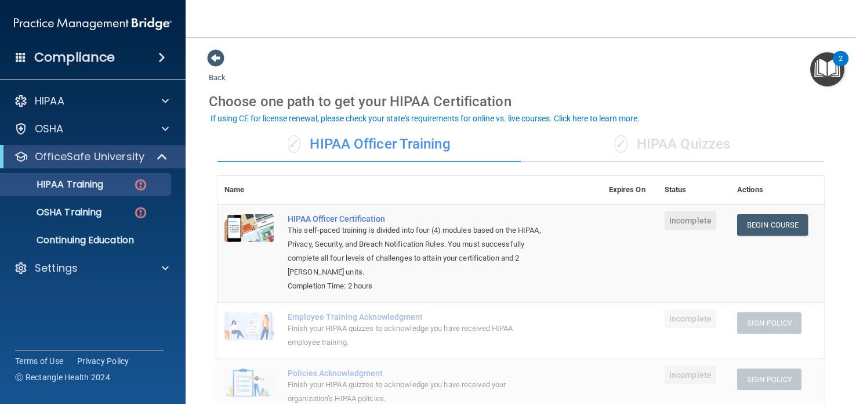
click at [658, 140] on div "✓ HIPAA Quizzes" at bounding box center [672, 144] width 303 height 35
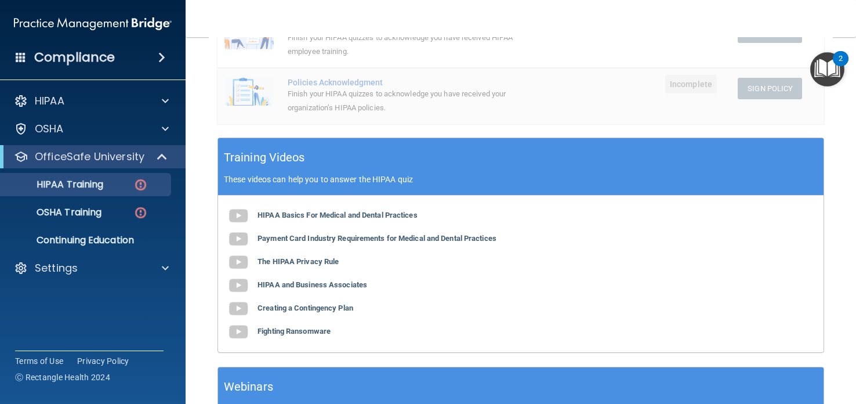
scroll to position [349, 0]
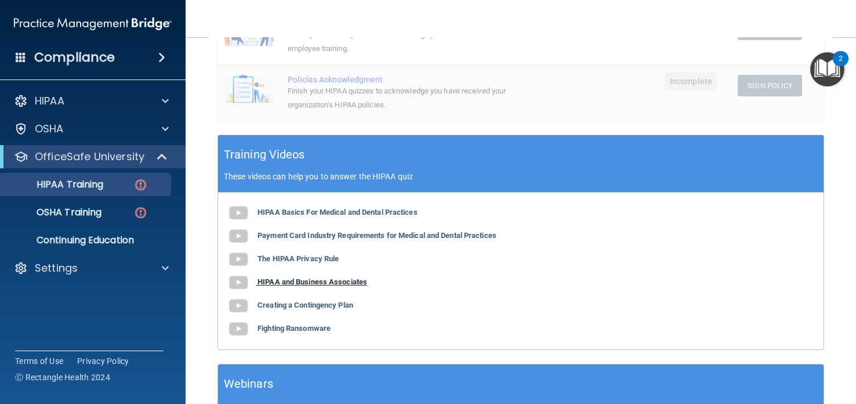
click at [277, 279] on b "HIPAA and Business Associates" at bounding box center [313, 281] width 110 height 9
click at [333, 302] on b "Creating a Contingency Plan" at bounding box center [306, 304] width 96 height 9
click at [305, 327] on b "Fighting Ransomware" at bounding box center [294, 328] width 73 height 9
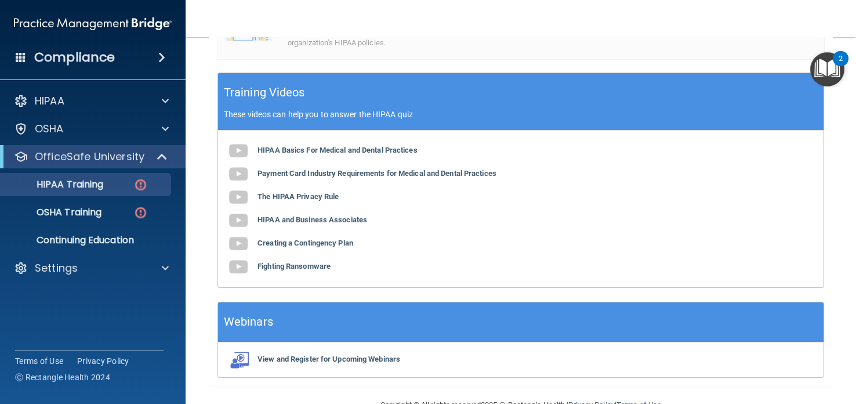
scroll to position [437, 0]
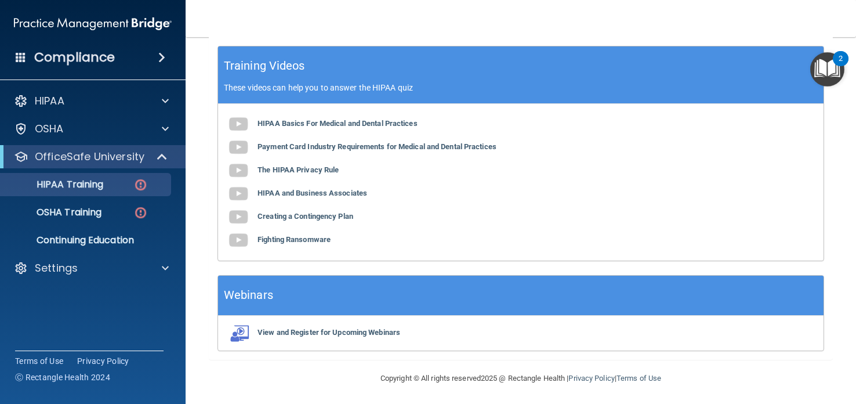
click at [276, 297] on div "Webinars" at bounding box center [521, 295] width 606 height 40
click at [342, 331] on b "View and Register for Upcoming Webinars" at bounding box center [329, 332] width 143 height 9
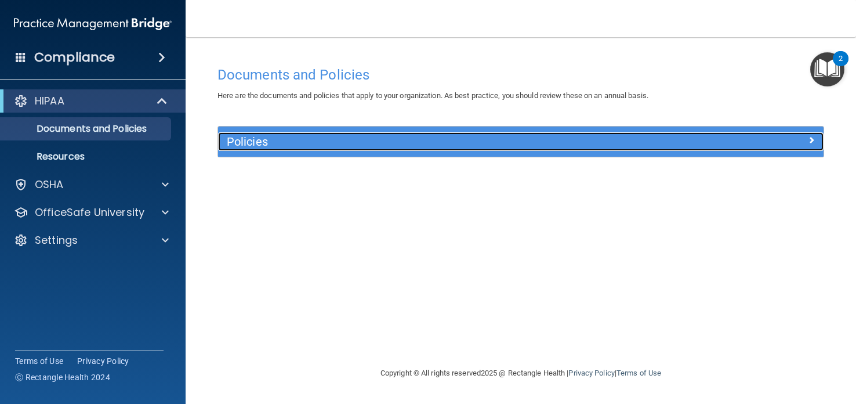
click at [668, 144] on div "Policies" at bounding box center [445, 141] width 454 height 19
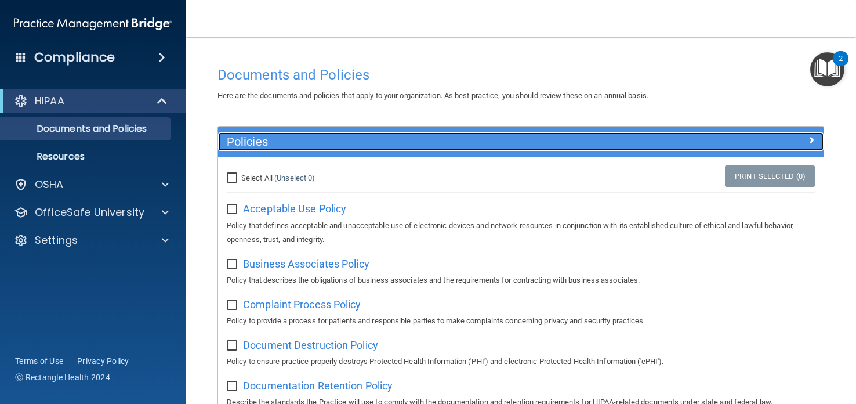
click at [810, 139] on span at bounding box center [811, 140] width 7 height 14
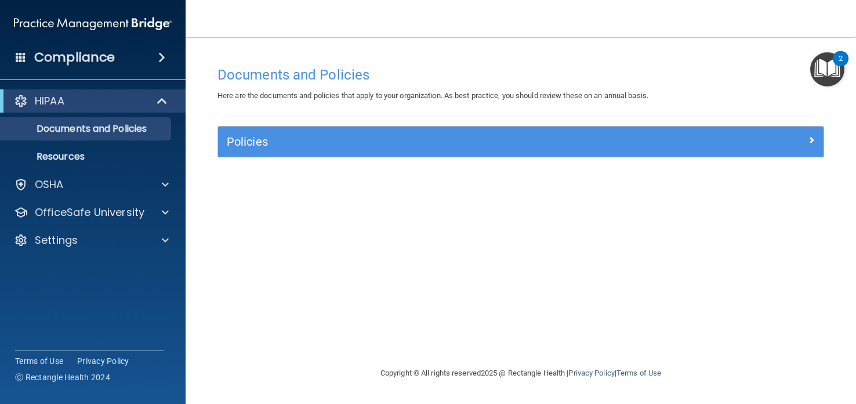
click at [832, 59] on img "Open Resource Center, 2 new notifications" at bounding box center [827, 69] width 34 height 34
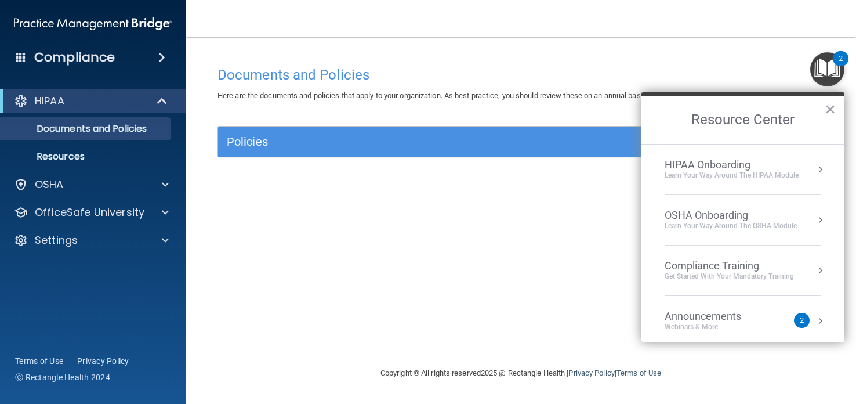
click at [715, 168] on div "HIPAA Onboarding" at bounding box center [732, 164] width 134 height 13
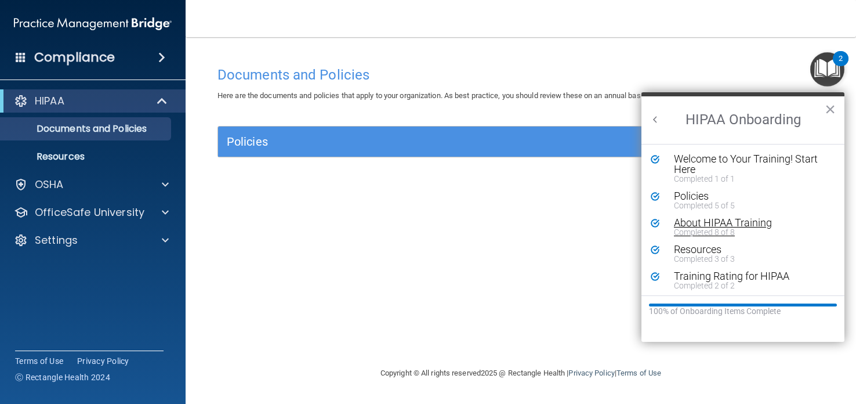
click at [720, 222] on div "About HIPAA Training" at bounding box center [751, 222] width 155 height 10
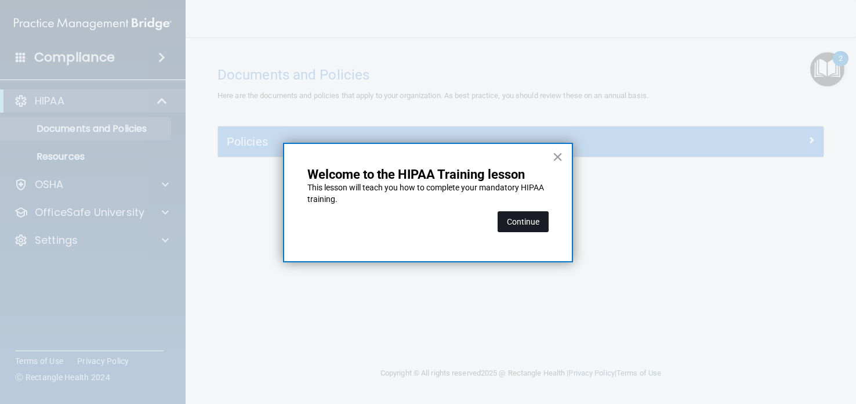
click at [538, 219] on button "Continue" at bounding box center [523, 221] width 51 height 21
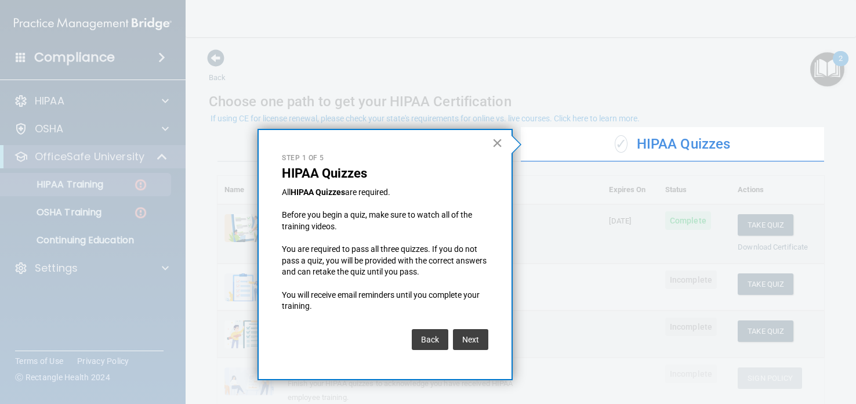
click at [497, 142] on button "×" at bounding box center [497, 142] width 11 height 19
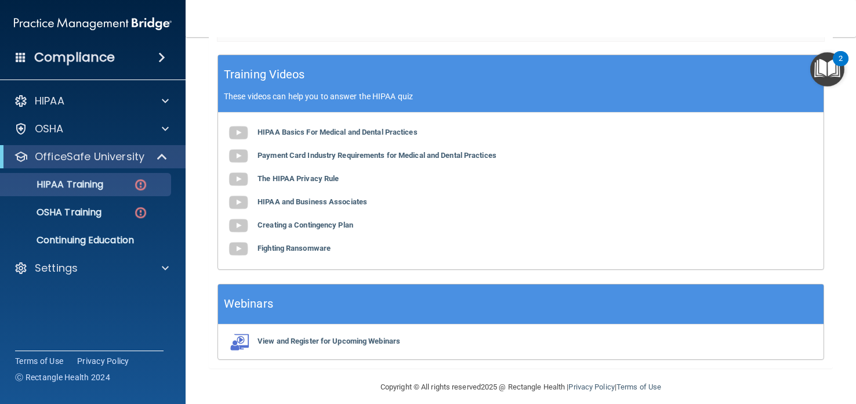
scroll to position [437, 0]
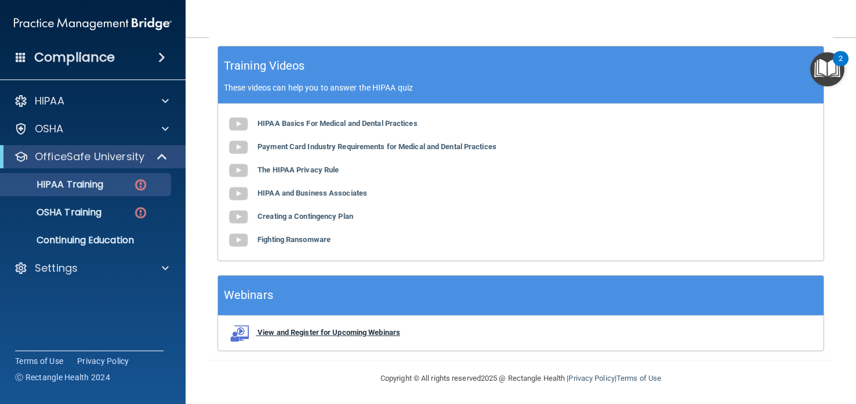
click at [339, 331] on b "View and Register for Upcoming Webinars" at bounding box center [329, 332] width 143 height 9
click at [478, 287] on div "Webinars" at bounding box center [521, 295] width 606 height 40
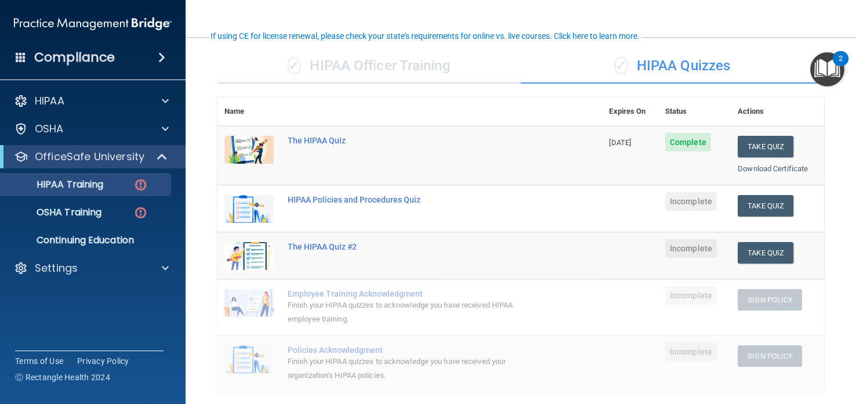
scroll to position [76, 0]
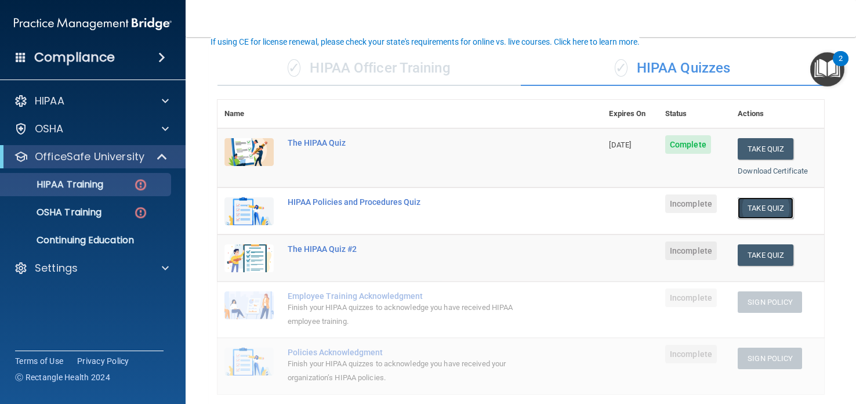
click at [763, 203] on button "Take Quiz" at bounding box center [766, 207] width 56 height 21
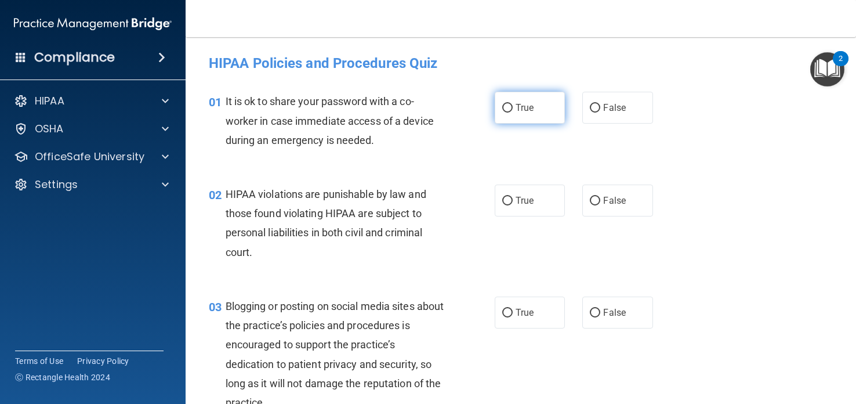
click at [535, 108] on label "True" at bounding box center [530, 108] width 70 height 32
click at [513, 108] on input "True" at bounding box center [507, 108] width 10 height 9
radio input "true"
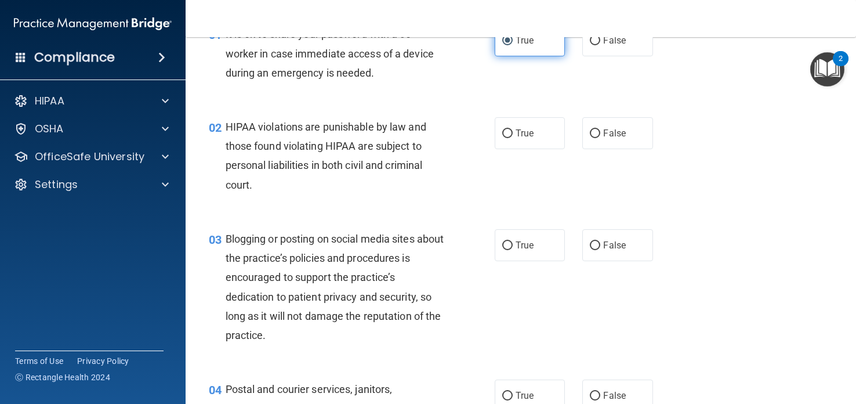
scroll to position [68, 0]
click at [527, 128] on span "True" at bounding box center [525, 131] width 18 height 11
click at [513, 128] on input "True" at bounding box center [507, 132] width 10 height 9
radio input "true"
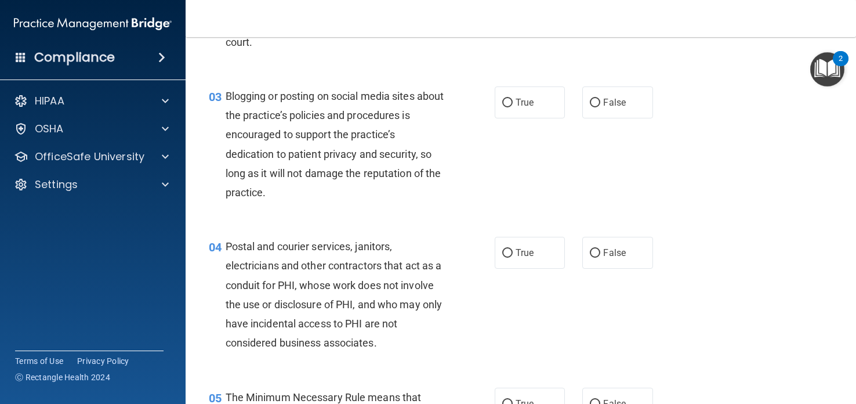
scroll to position [213, 0]
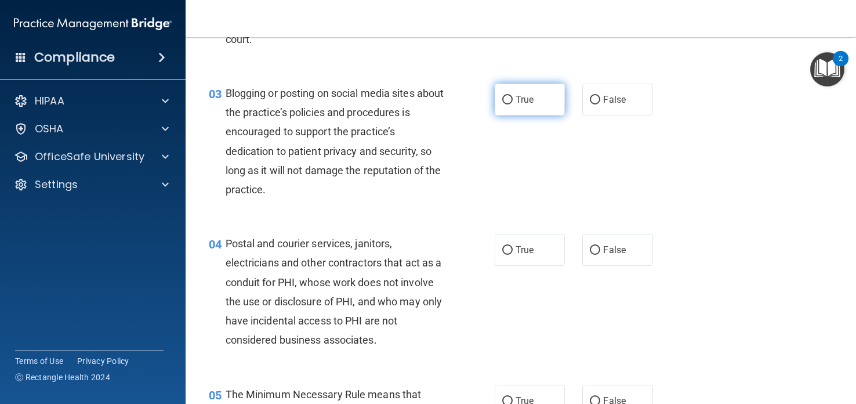
click at [534, 99] on label "True" at bounding box center [530, 100] width 70 height 32
click at [513, 99] on input "True" at bounding box center [507, 100] width 10 height 9
radio input "true"
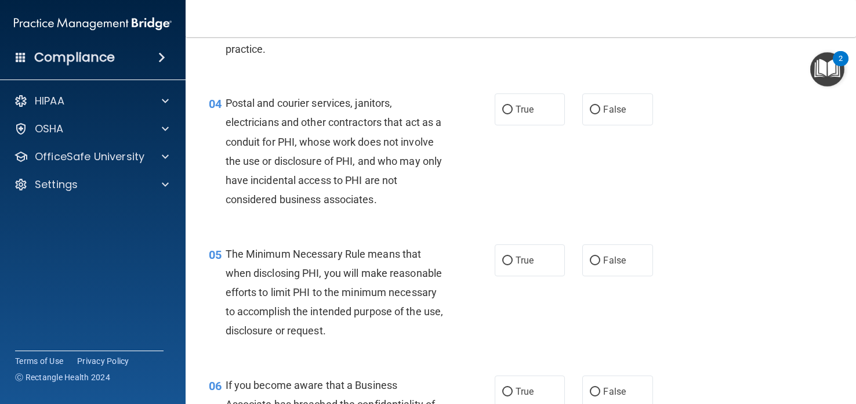
scroll to position [354, 0]
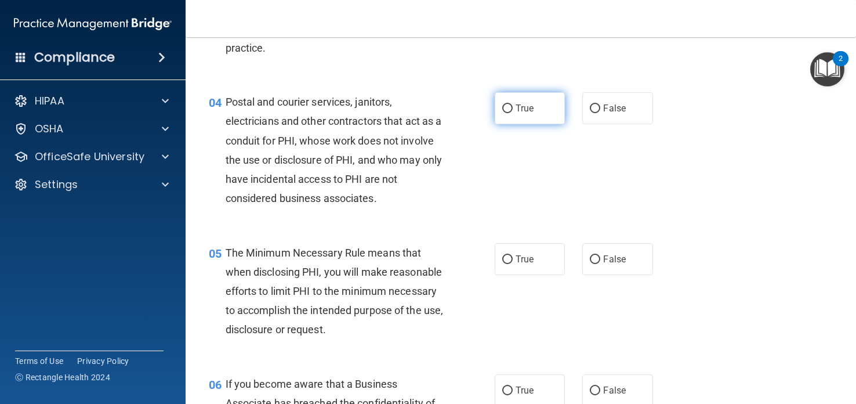
click at [542, 100] on label "True" at bounding box center [530, 108] width 70 height 32
click at [513, 104] on input "True" at bounding box center [507, 108] width 10 height 9
radio input "true"
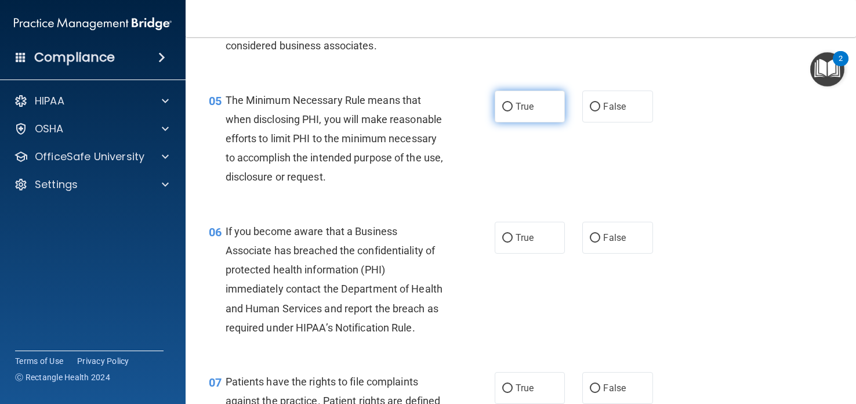
scroll to position [509, 0]
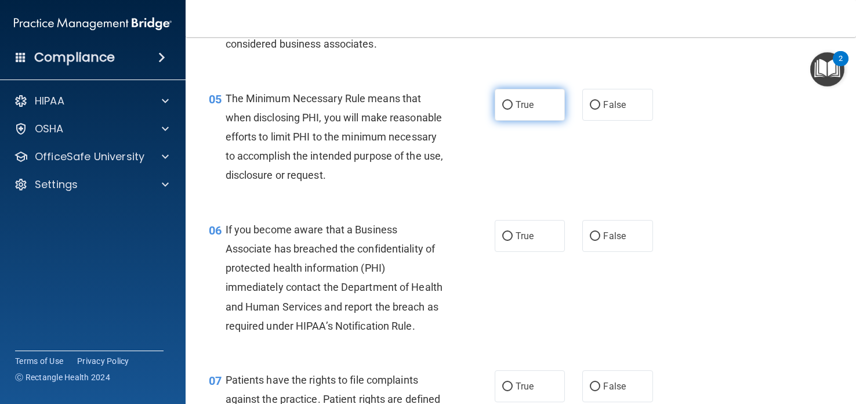
click at [527, 93] on label "True" at bounding box center [530, 105] width 70 height 32
click at [513, 101] on input "True" at bounding box center [507, 105] width 10 height 9
radio input "true"
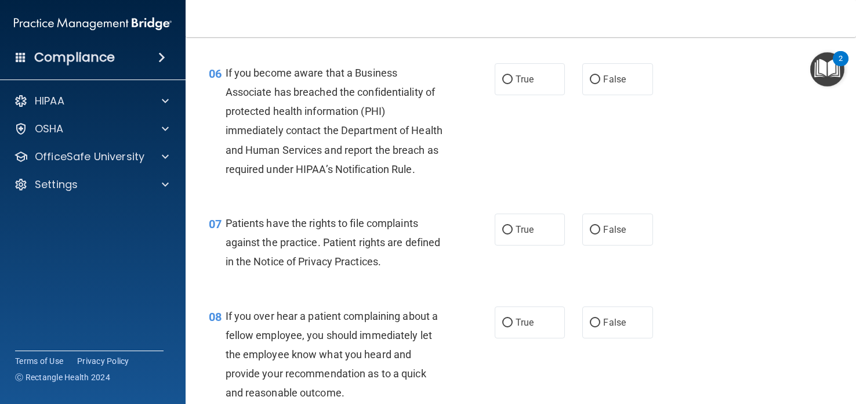
scroll to position [669, 0]
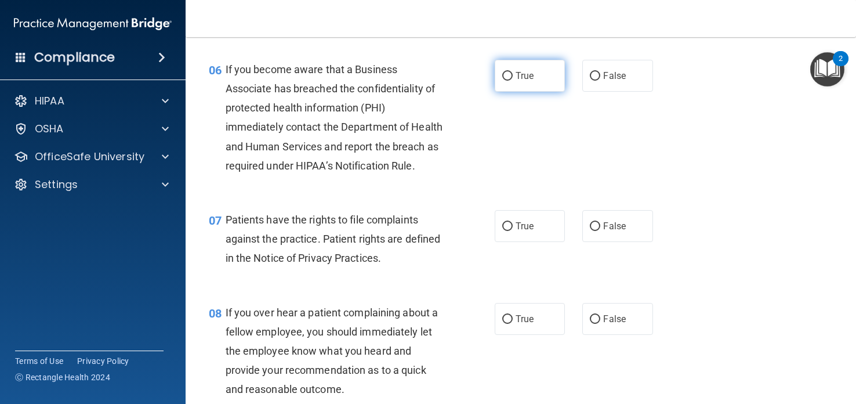
click at [535, 77] on label "True" at bounding box center [530, 76] width 70 height 32
click at [513, 77] on input "True" at bounding box center [507, 76] width 10 height 9
radio input "true"
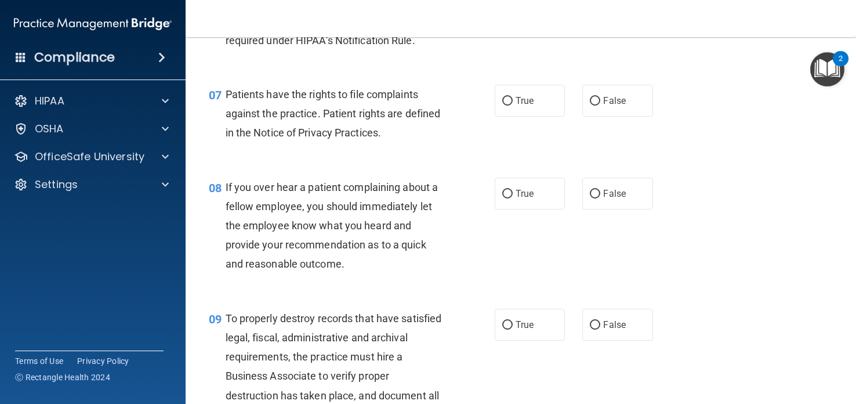
scroll to position [802, 0]
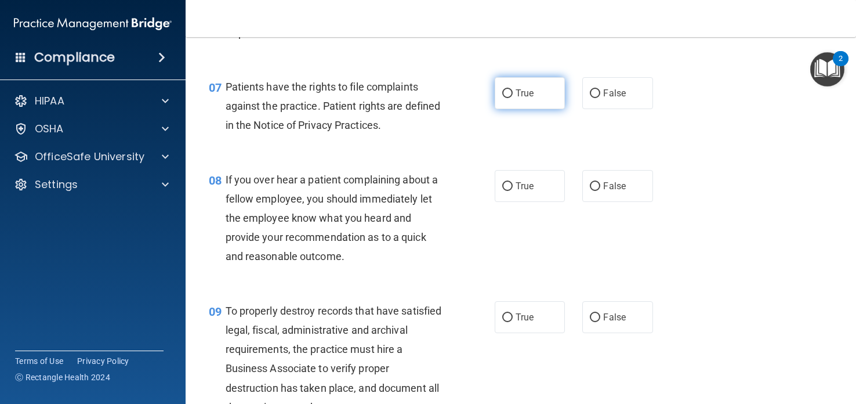
click at [530, 96] on span "True" at bounding box center [525, 93] width 18 height 11
click at [513, 96] on input "True" at bounding box center [507, 93] width 10 height 9
radio input "true"
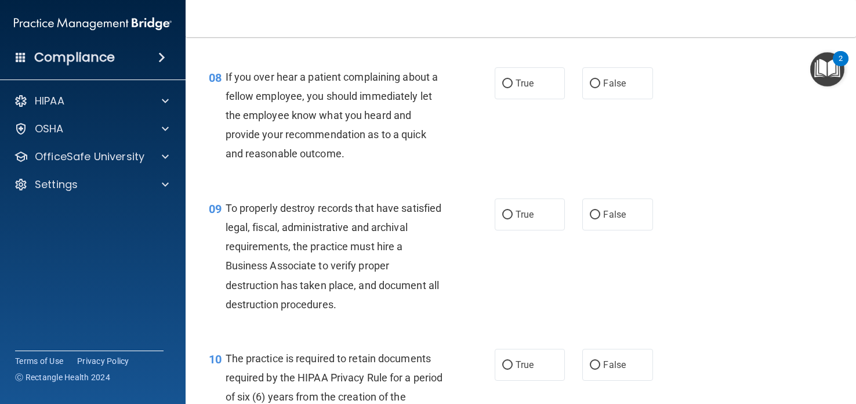
scroll to position [907, 0]
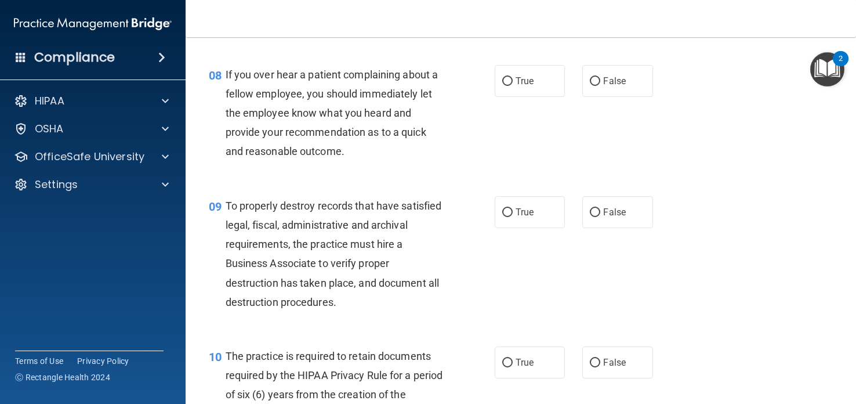
click at [530, 96] on label "True" at bounding box center [530, 81] width 70 height 32
click at [513, 86] on input "True" at bounding box center [507, 81] width 10 height 9
radio input "true"
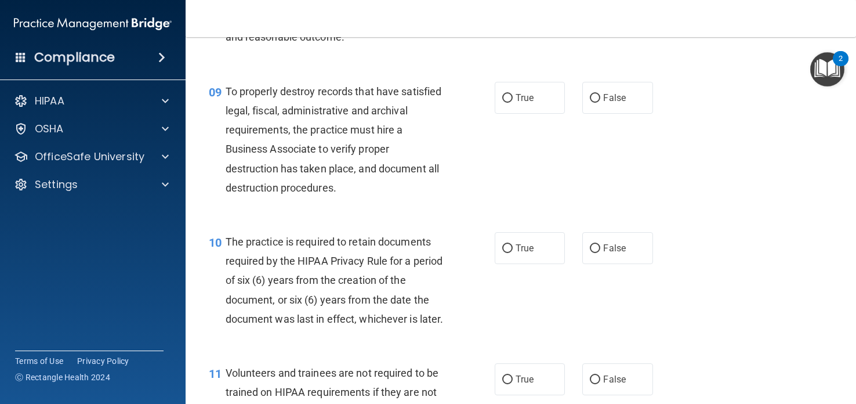
scroll to position [1023, 0]
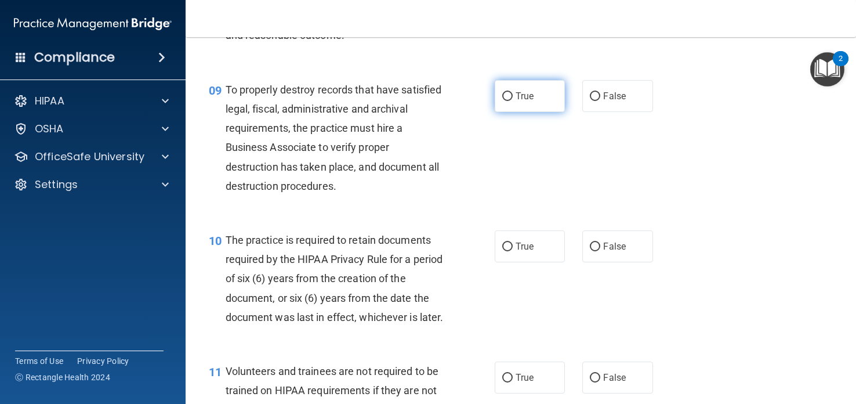
click at [530, 96] on span "True" at bounding box center [525, 95] width 18 height 11
click at [513, 96] on input "True" at bounding box center [507, 96] width 10 height 9
radio input "true"
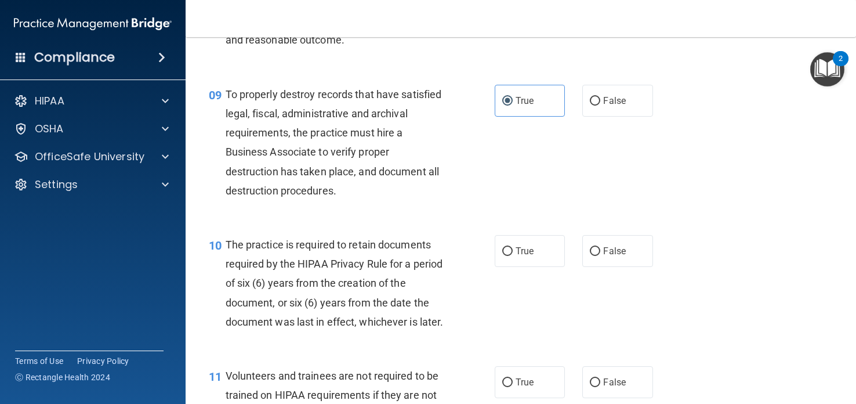
scroll to position [1017, 0]
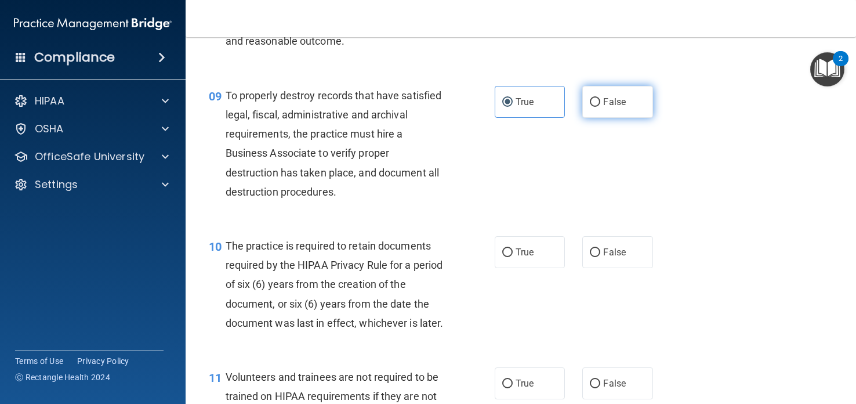
click at [608, 103] on span "False" at bounding box center [614, 101] width 23 height 11
click at [600, 103] on input "False" at bounding box center [595, 102] width 10 height 9
radio input "true"
radio input "false"
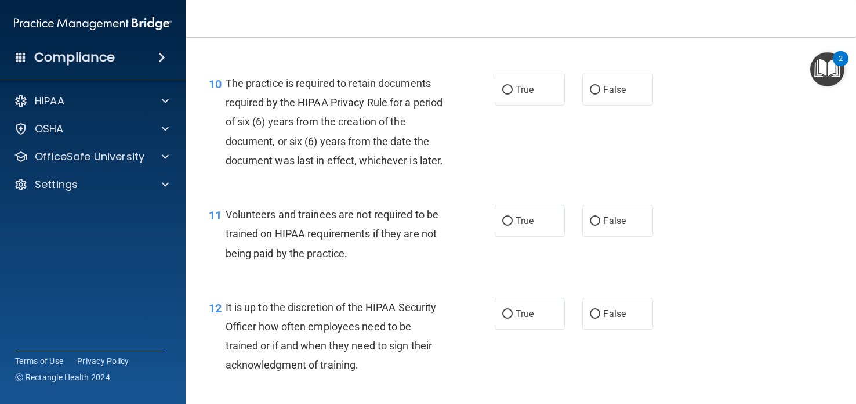
scroll to position [1181, 0]
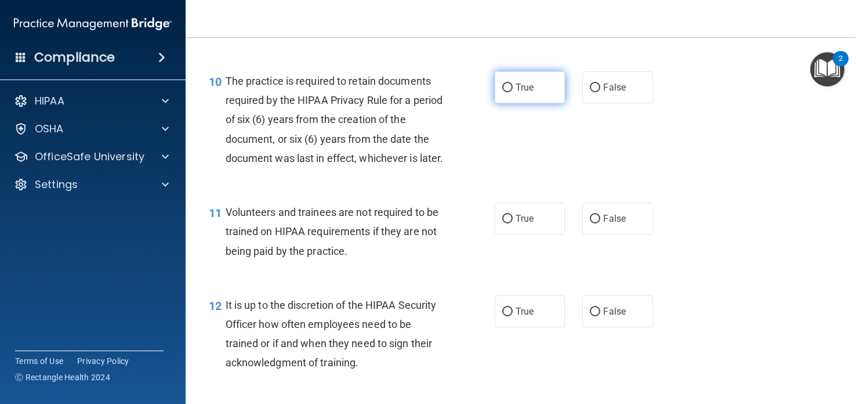
click at [538, 93] on label "True" at bounding box center [530, 87] width 70 height 32
click at [513, 92] on input "True" at bounding box center [507, 88] width 10 height 9
radio input "true"
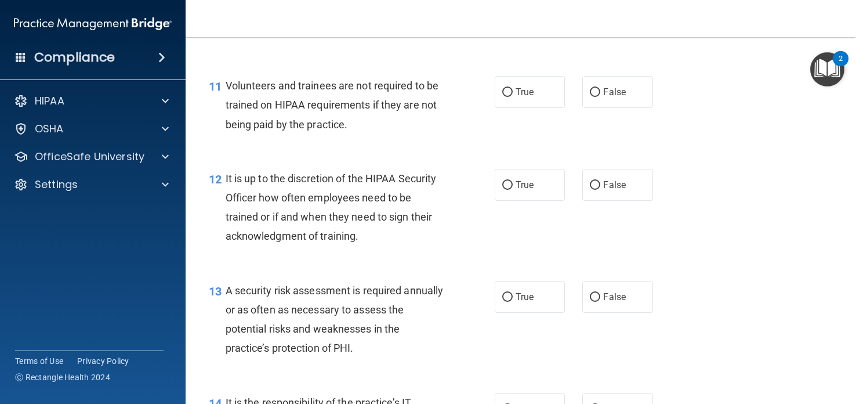
scroll to position [1310, 0]
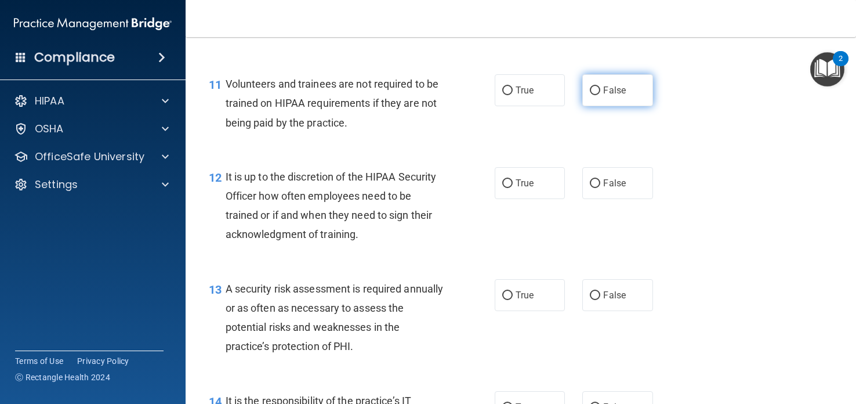
click at [608, 88] on span "False" at bounding box center [614, 90] width 23 height 11
click at [600, 88] on input "False" at bounding box center [595, 90] width 10 height 9
radio input "true"
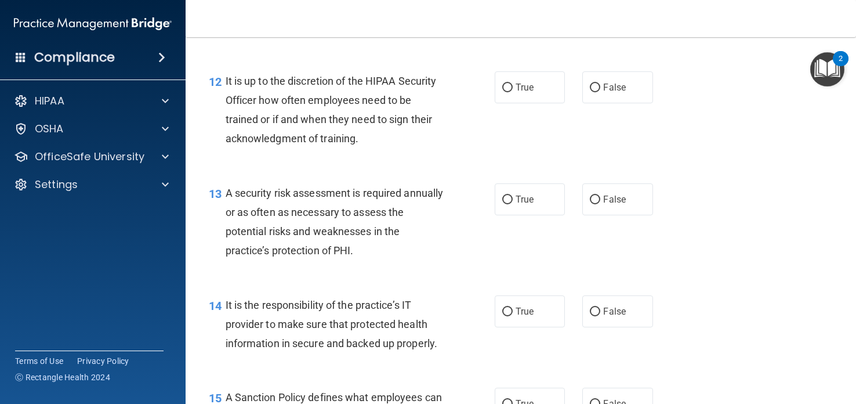
scroll to position [1405, 0]
click at [610, 95] on label "False" at bounding box center [617, 87] width 70 height 32
click at [600, 92] on input "False" at bounding box center [595, 88] width 10 height 9
radio input "true"
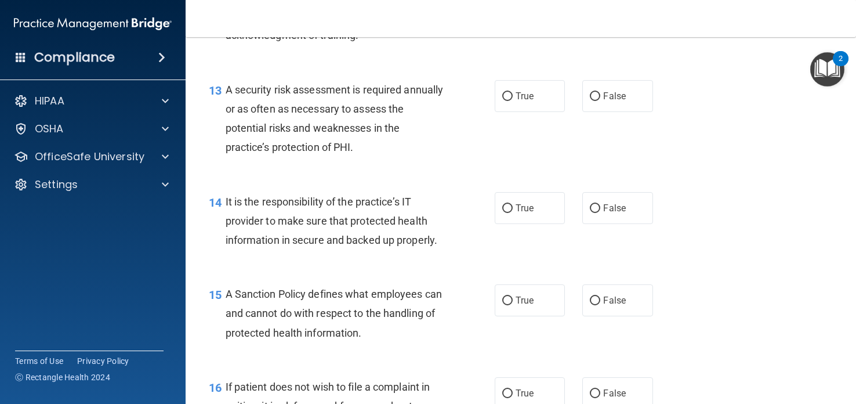
scroll to position [1510, 0]
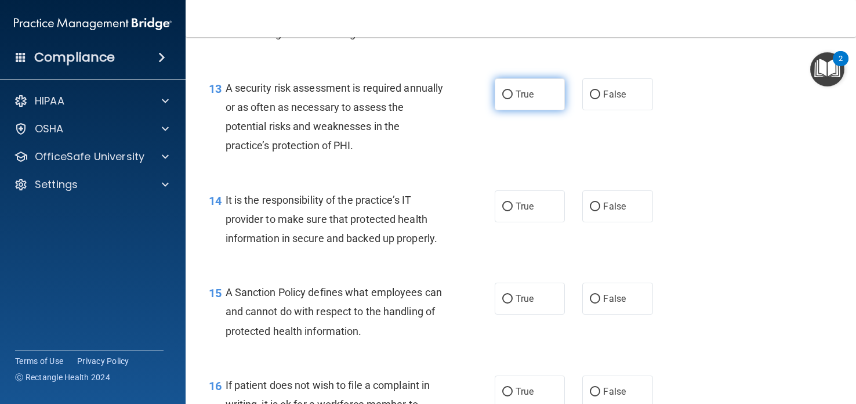
click at [544, 100] on label "True" at bounding box center [530, 94] width 70 height 32
click at [513, 99] on input "True" at bounding box center [507, 94] width 10 height 9
radio input "true"
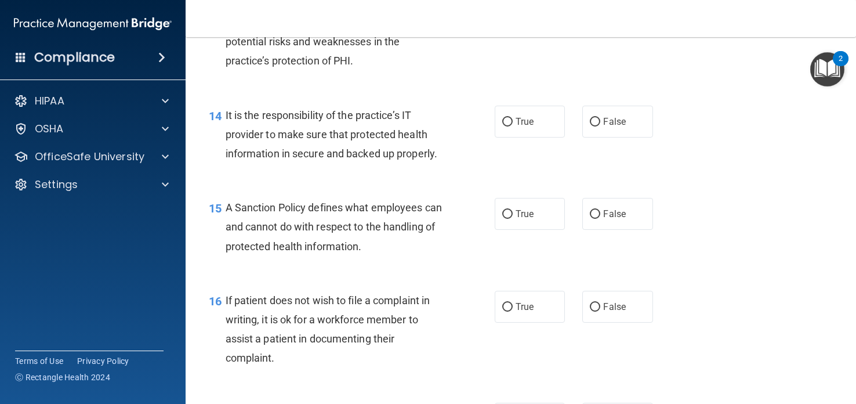
scroll to position [1596, 0]
click at [550, 135] on label "True" at bounding box center [530, 121] width 70 height 32
click at [513, 126] on input "True" at bounding box center [507, 121] width 10 height 9
radio input "true"
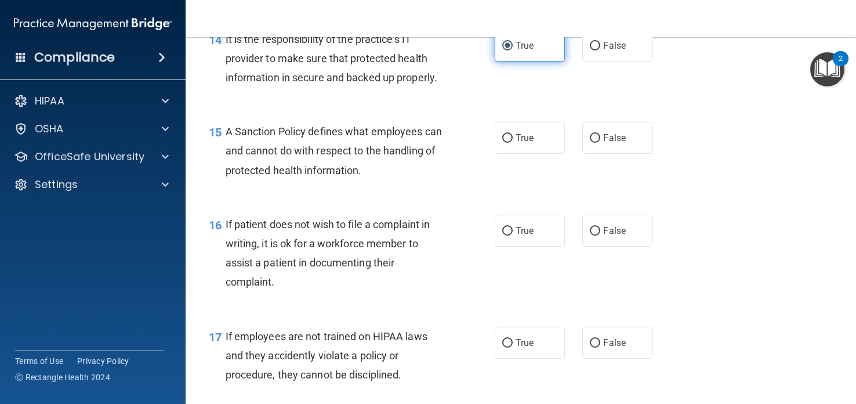
scroll to position [1673, 0]
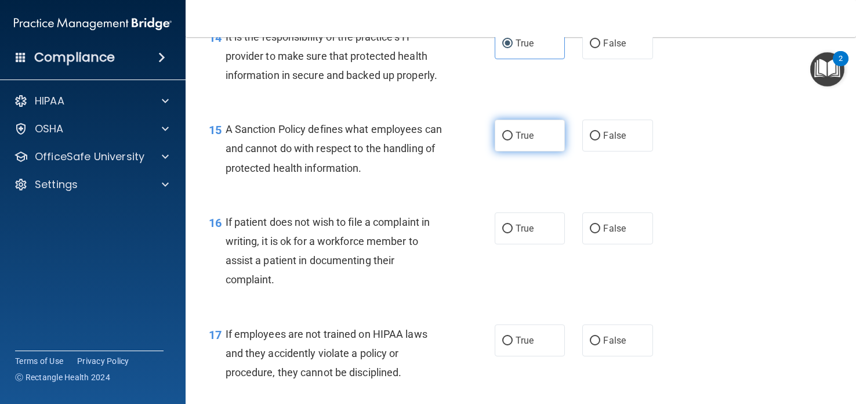
click at [513, 134] on label "True" at bounding box center [530, 135] width 70 height 32
click at [513, 134] on input "True" at bounding box center [507, 136] width 10 height 9
radio input "true"
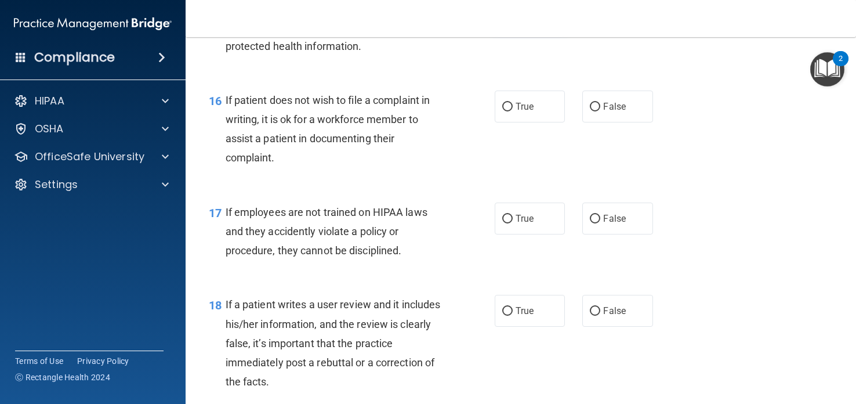
scroll to position [1797, 0]
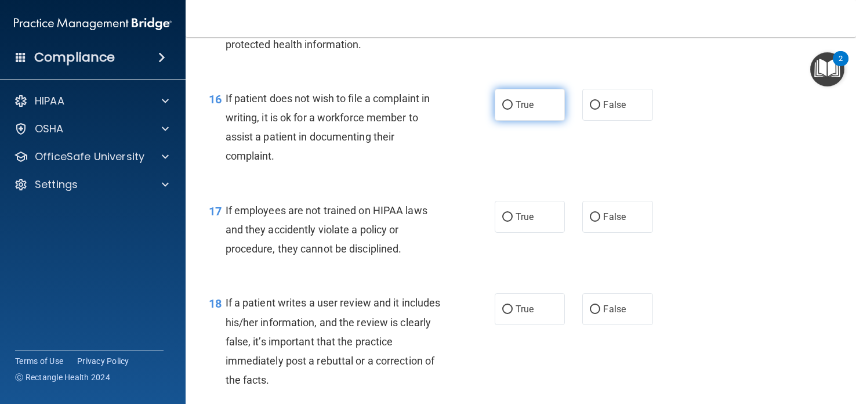
click at [526, 101] on span "True" at bounding box center [525, 104] width 18 height 11
click at [513, 101] on input "True" at bounding box center [507, 105] width 10 height 9
radio input "true"
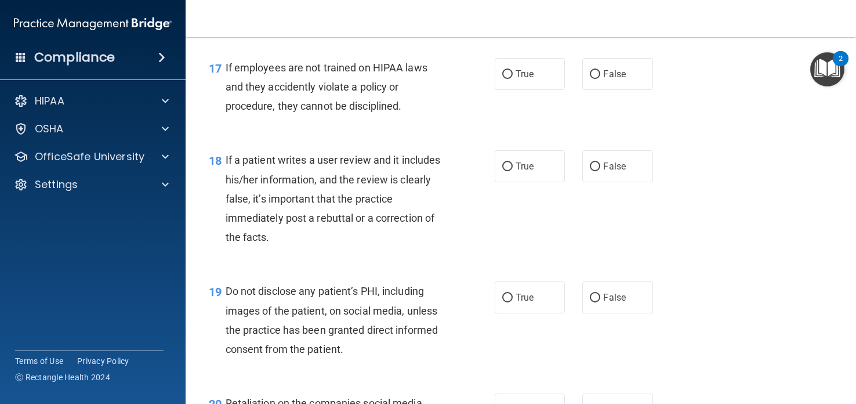
scroll to position [1941, 0]
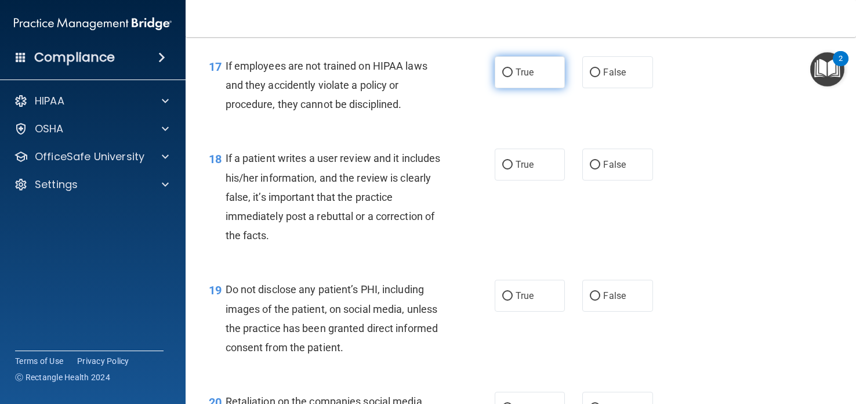
click at [520, 78] on label "True" at bounding box center [530, 72] width 70 height 32
click at [513, 77] on input "True" at bounding box center [507, 72] width 10 height 9
radio input "true"
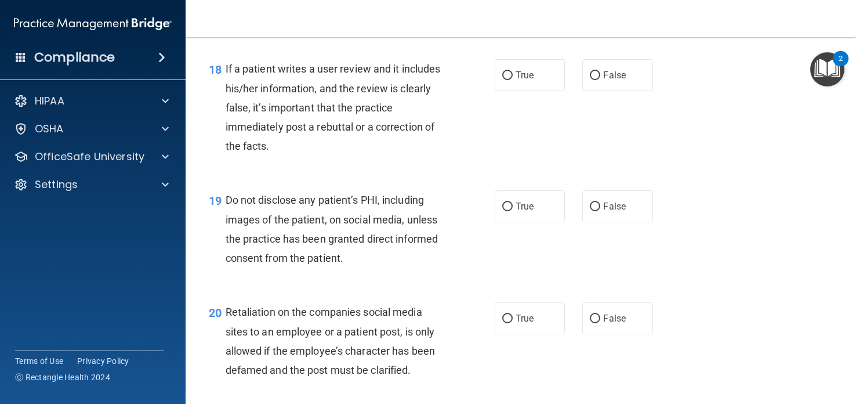
scroll to position [2035, 0]
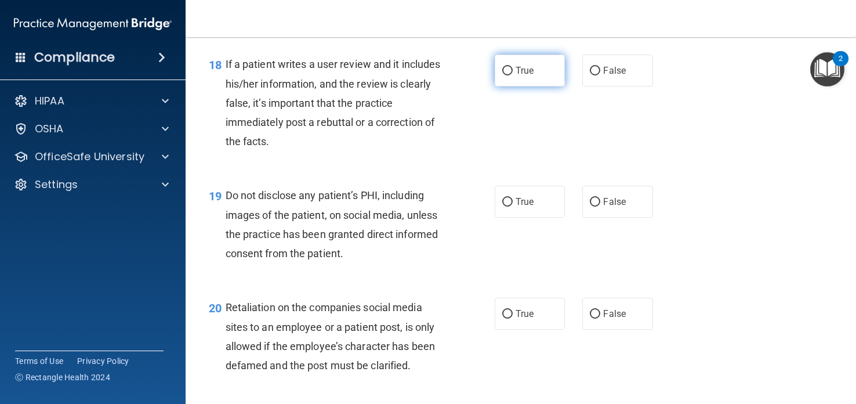
click at [525, 75] on span "True" at bounding box center [525, 70] width 18 height 11
click at [513, 75] on input "True" at bounding box center [507, 71] width 10 height 9
radio input "true"
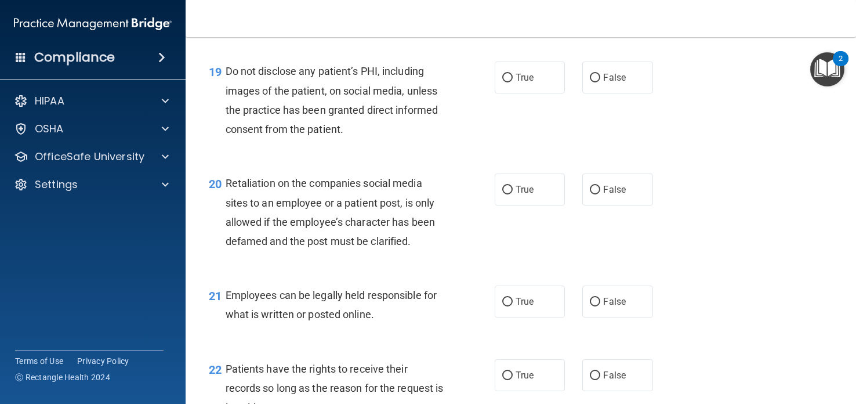
scroll to position [2163, 0]
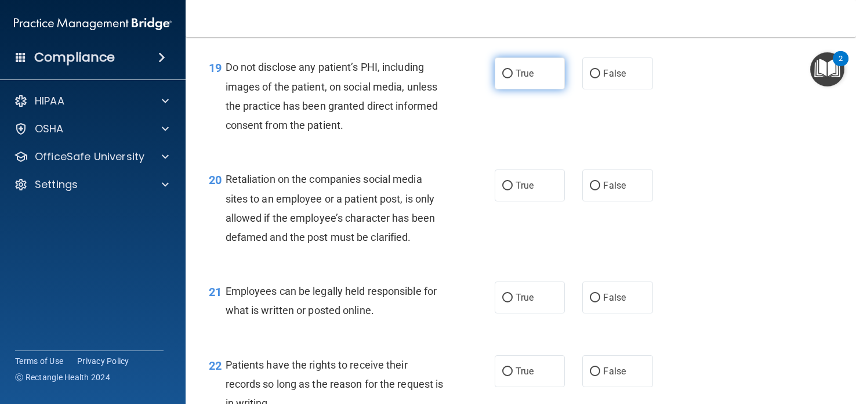
click at [541, 73] on label "True" at bounding box center [530, 73] width 70 height 32
click at [513, 73] on input "True" at bounding box center [507, 74] width 10 height 9
radio input "true"
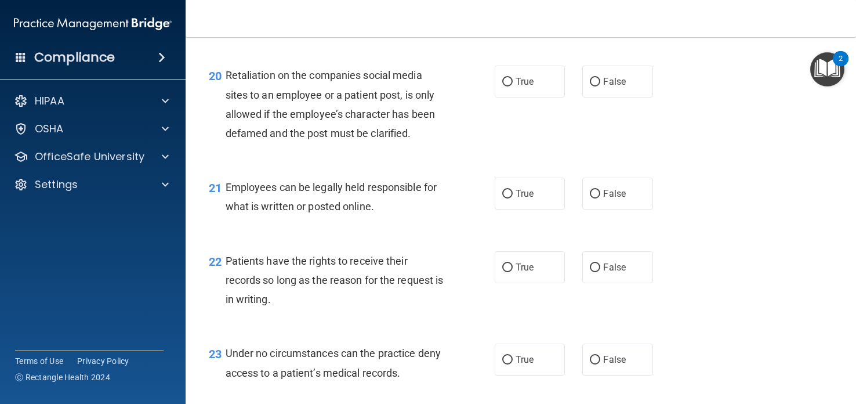
scroll to position [2273, 0]
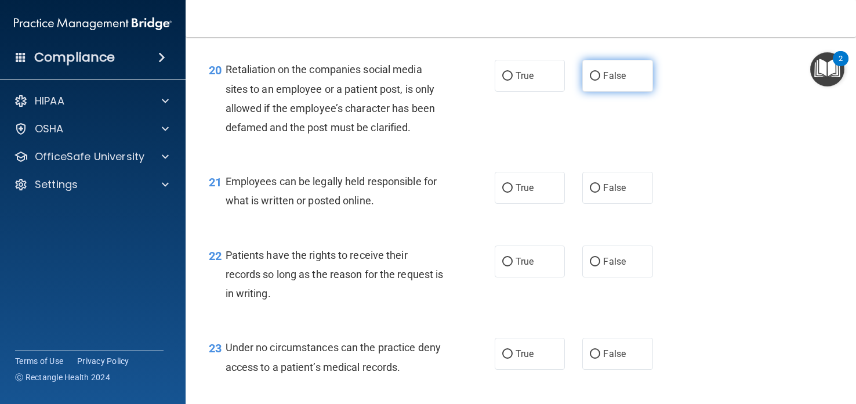
click at [600, 74] on input "False" at bounding box center [595, 76] width 10 height 9
radio input "true"
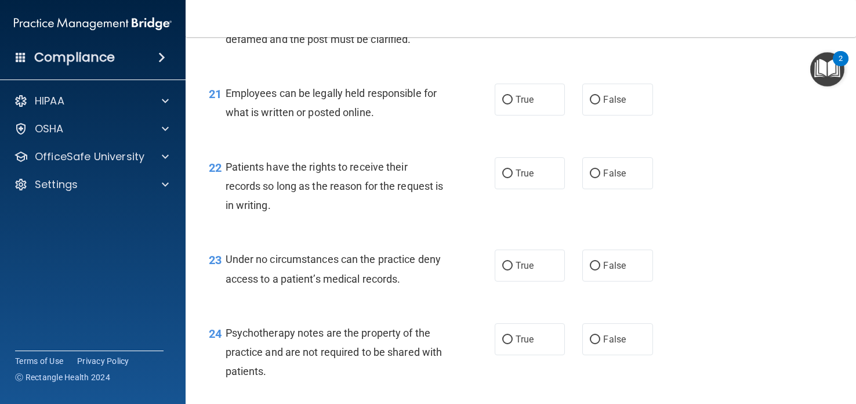
scroll to position [2362, 0]
click at [559, 151] on div "22 Patients have the rights to receive their records so long as the reason for …" at bounding box center [520, 188] width 641 height 93
click at [542, 96] on label "True" at bounding box center [530, 98] width 70 height 32
click at [513, 96] on input "True" at bounding box center [507, 99] width 10 height 9
radio input "true"
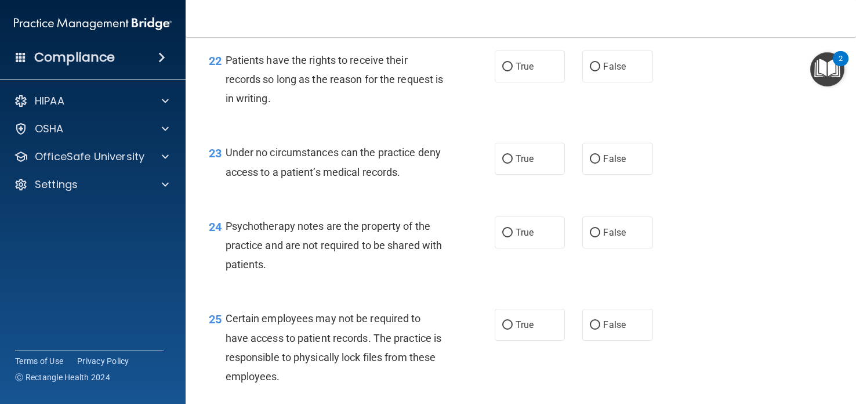
scroll to position [2468, 0]
click at [610, 60] on label "False" at bounding box center [617, 66] width 70 height 32
click at [600, 63] on input "False" at bounding box center [595, 67] width 10 height 9
radio input "true"
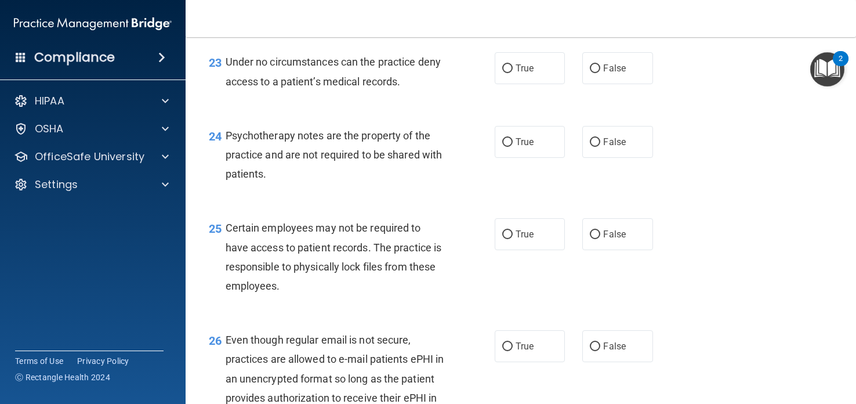
scroll to position [2559, 0]
click at [603, 70] on label "False" at bounding box center [617, 68] width 70 height 32
click at [600, 70] on input "False" at bounding box center [595, 68] width 10 height 9
radio input "true"
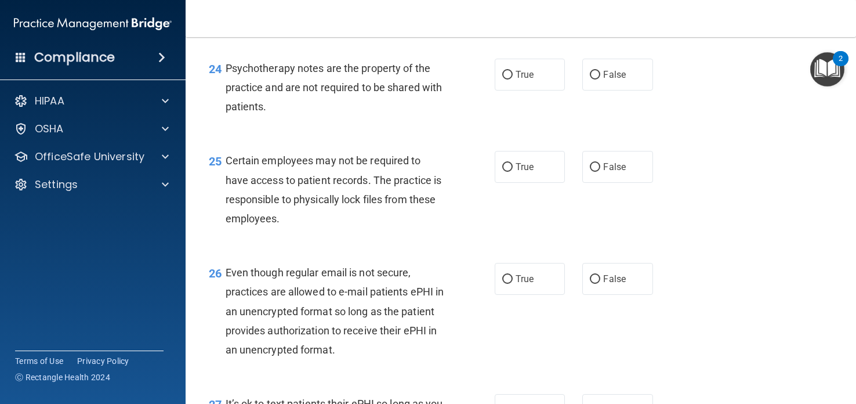
scroll to position [2629, 0]
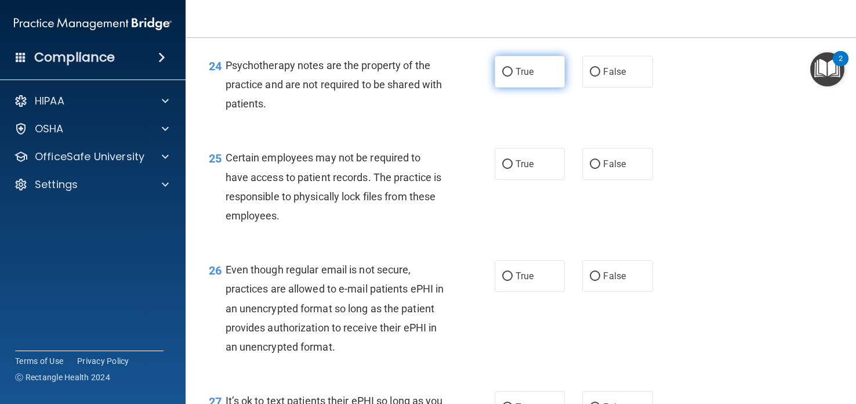
click at [525, 77] on span "True" at bounding box center [525, 71] width 18 height 11
click at [513, 77] on input "True" at bounding box center [507, 72] width 10 height 9
radio input "true"
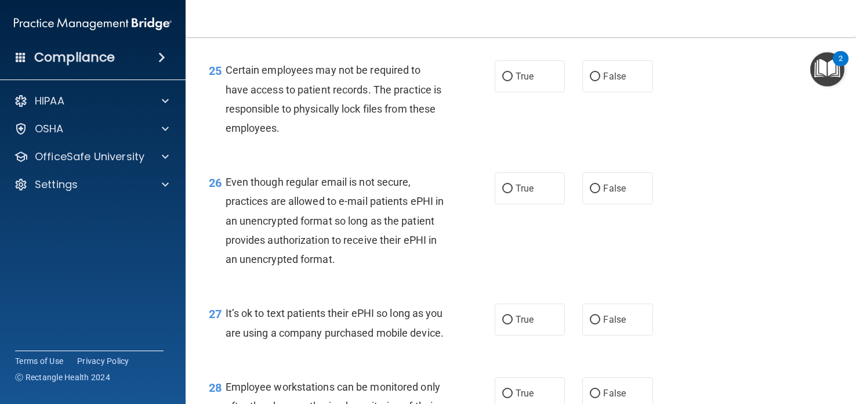
scroll to position [2722, 0]
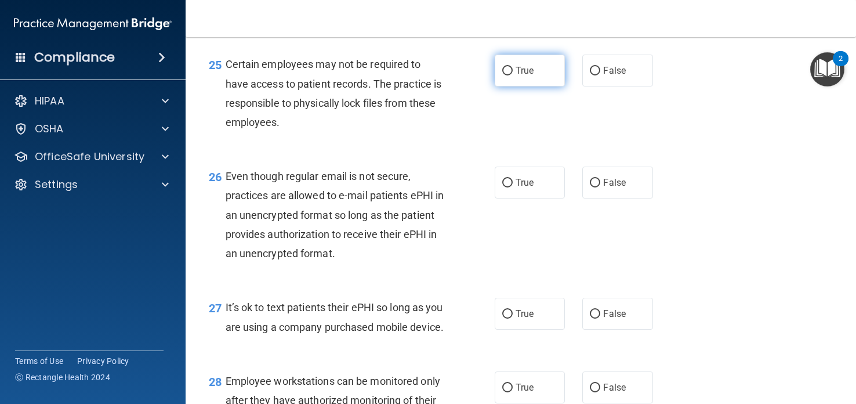
click at [536, 66] on label "True" at bounding box center [530, 71] width 70 height 32
click at [513, 67] on input "True" at bounding box center [507, 71] width 10 height 9
radio input "true"
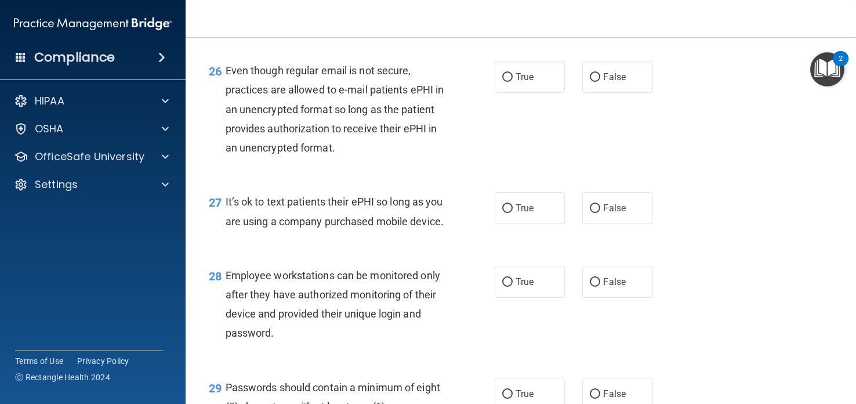
scroll to position [2832, 0]
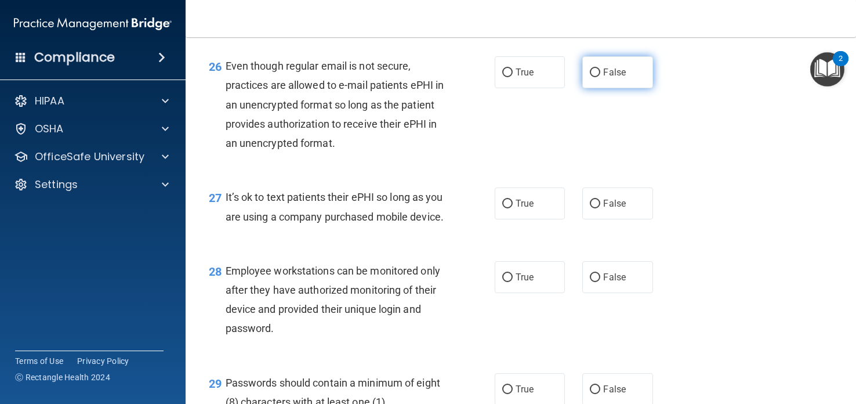
click at [622, 68] on span "False" at bounding box center [614, 72] width 23 height 11
click at [600, 68] on input "False" at bounding box center [595, 72] width 10 height 9
radio input "true"
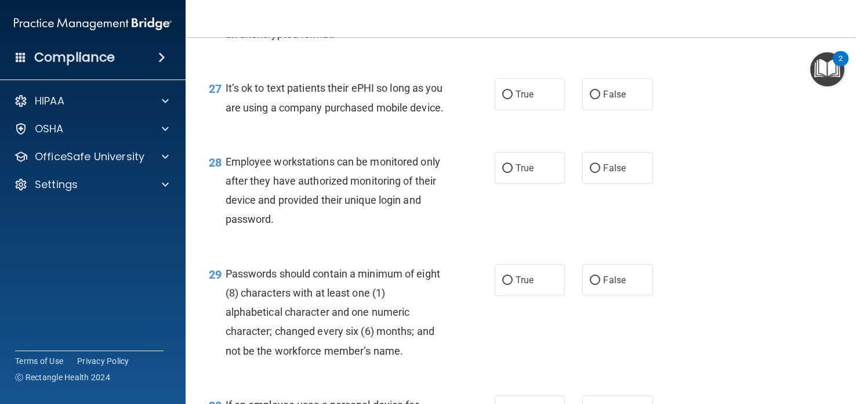
scroll to position [2947, 0]
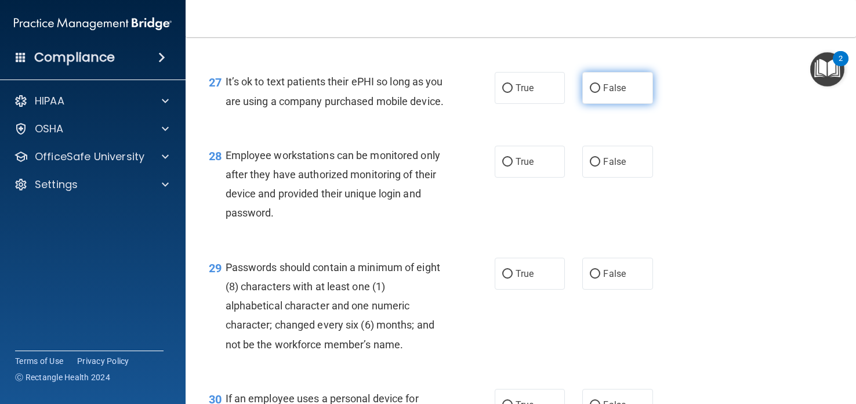
click at [608, 92] on span "False" at bounding box center [614, 87] width 23 height 11
click at [600, 92] on input "False" at bounding box center [595, 88] width 10 height 9
radio input "true"
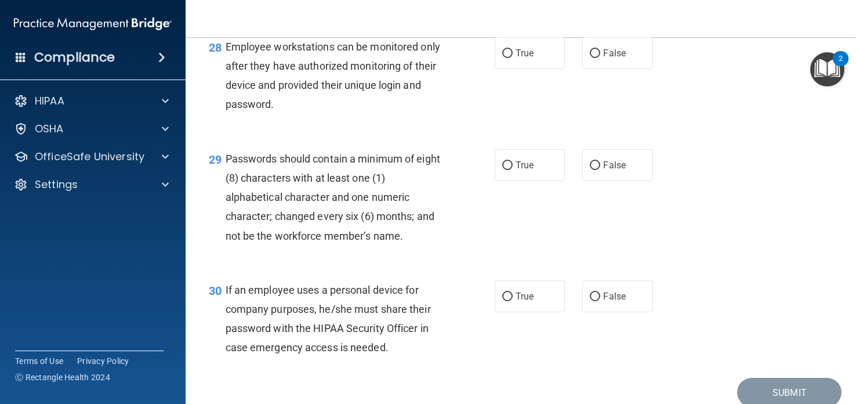
scroll to position [3059, 0]
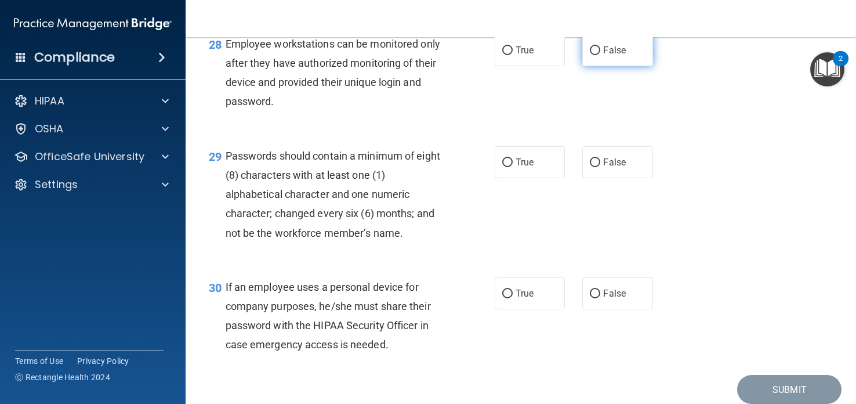
click at [628, 66] on label "False" at bounding box center [617, 50] width 70 height 32
click at [600, 55] on input "False" at bounding box center [595, 50] width 10 height 9
radio input "true"
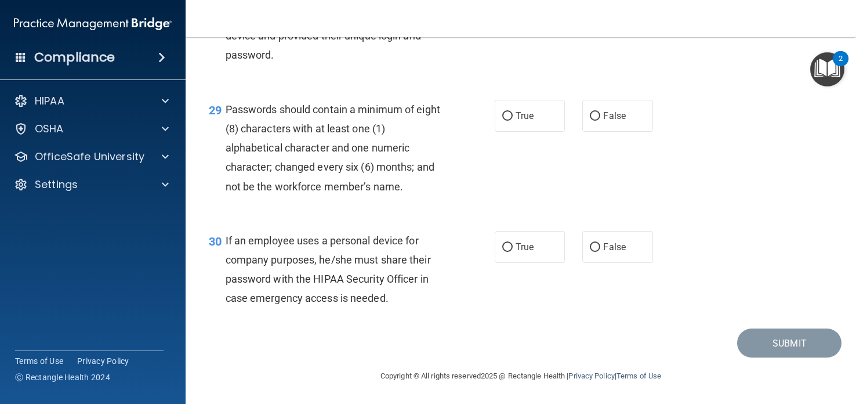
scroll to position [3125, 0]
click at [541, 118] on label "True" at bounding box center [530, 116] width 70 height 32
click at [513, 118] on input "True" at bounding box center [507, 116] width 10 height 9
radio input "true"
click at [604, 247] on span "False" at bounding box center [614, 246] width 23 height 11
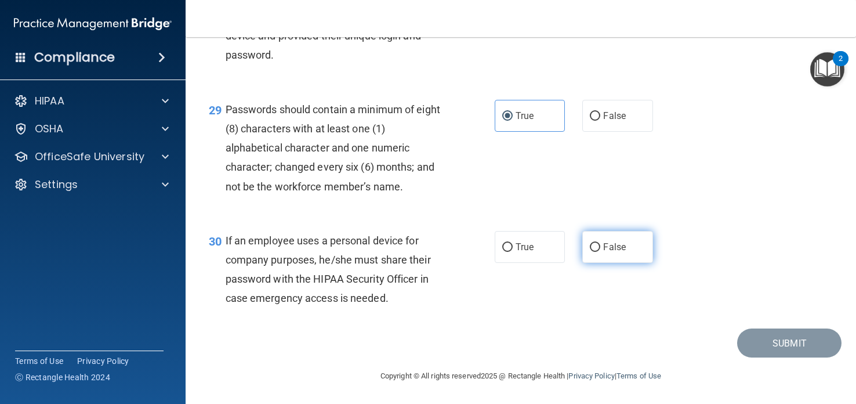
click at [600, 247] on input "False" at bounding box center [595, 247] width 10 height 9
radio input "true"
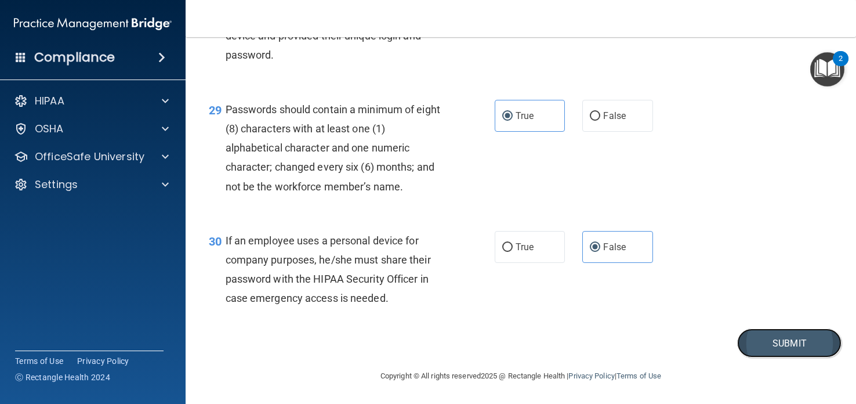
click at [770, 343] on button "Submit" at bounding box center [789, 343] width 104 height 30
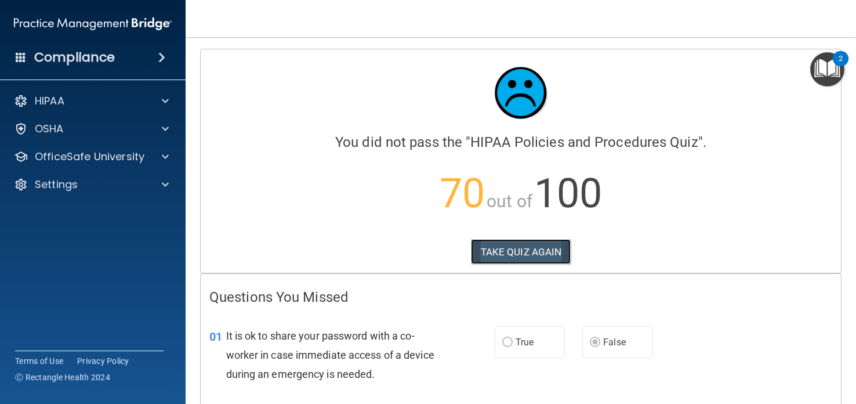
click at [521, 252] on button "TAKE QUIZ AGAIN" at bounding box center [521, 252] width 100 height 26
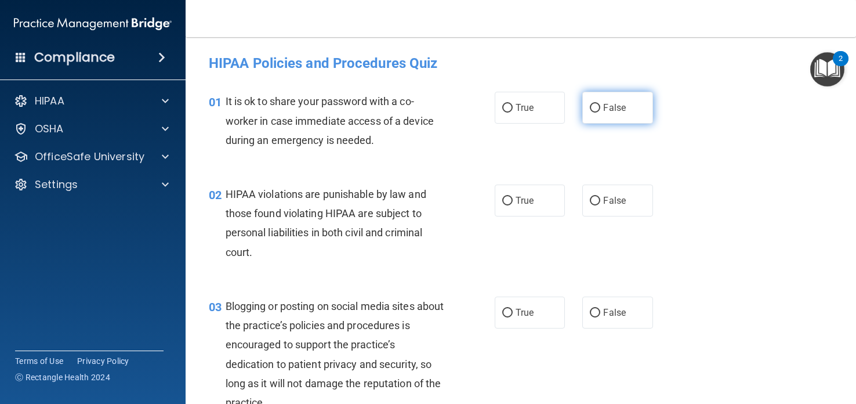
click at [612, 108] on span "False" at bounding box center [614, 107] width 23 height 11
click at [600, 108] on input "False" at bounding box center [595, 108] width 10 height 9
radio input "true"
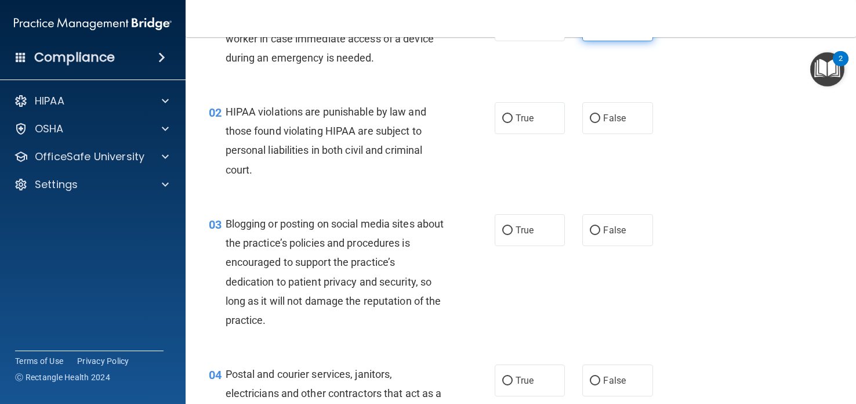
scroll to position [84, 0]
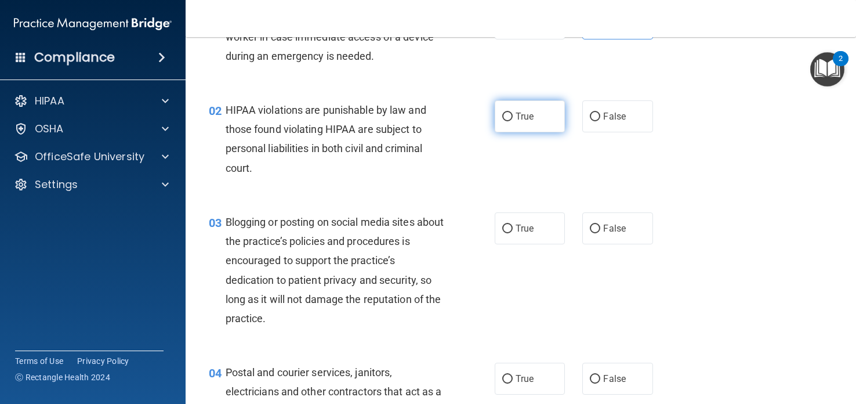
click at [511, 106] on label "True" at bounding box center [530, 116] width 70 height 32
click at [511, 113] on input "True" at bounding box center [507, 117] width 10 height 9
radio input "true"
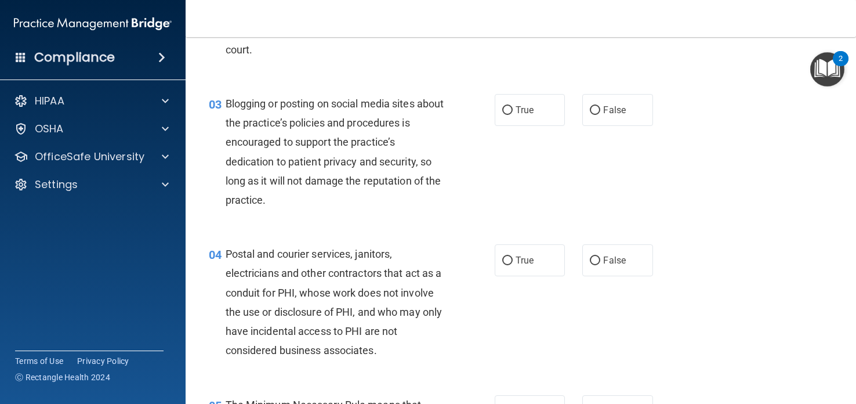
scroll to position [212, 0]
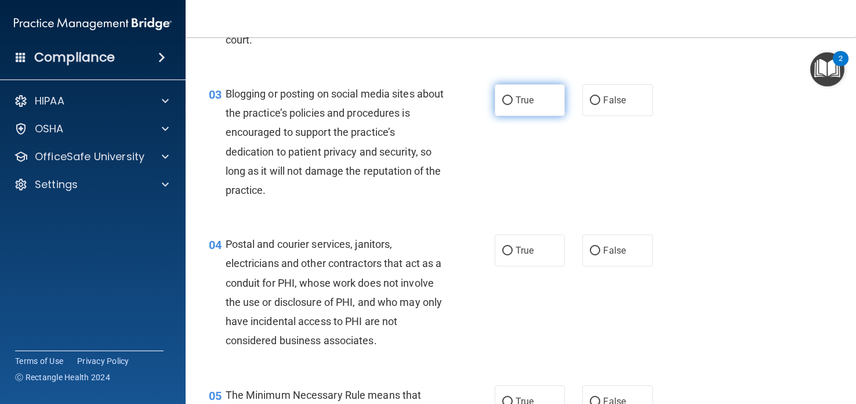
click at [533, 101] on span "True" at bounding box center [525, 100] width 18 height 11
click at [513, 101] on input "True" at bounding box center [507, 100] width 10 height 9
radio input "true"
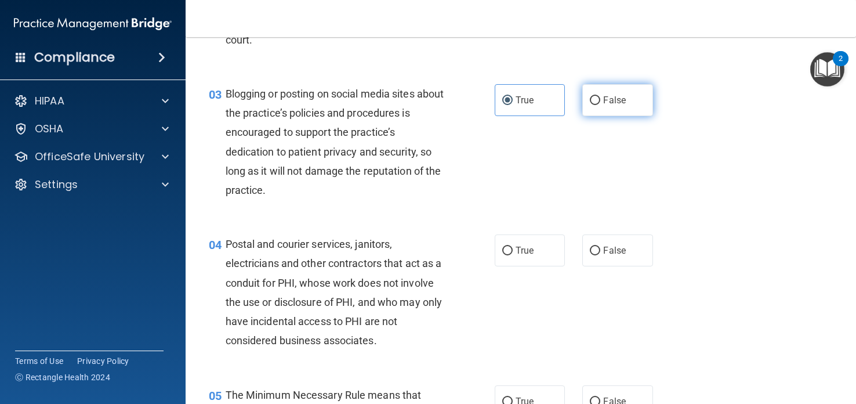
click at [618, 93] on label "False" at bounding box center [617, 100] width 70 height 32
click at [600, 96] on input "False" at bounding box center [595, 100] width 10 height 9
radio input "true"
radio input "false"
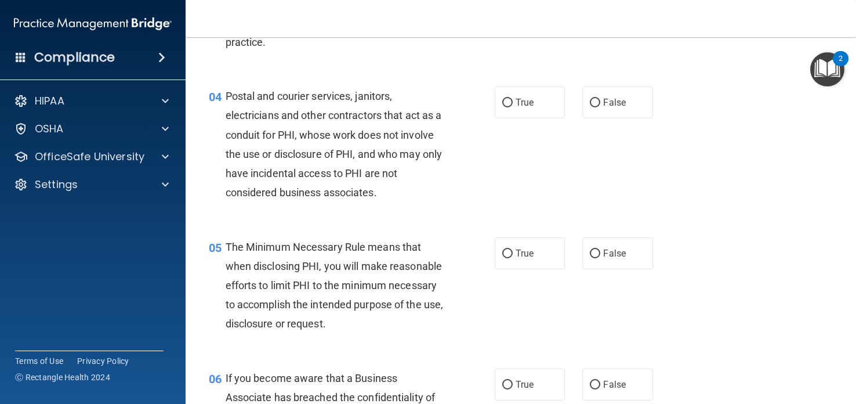
scroll to position [362, 0]
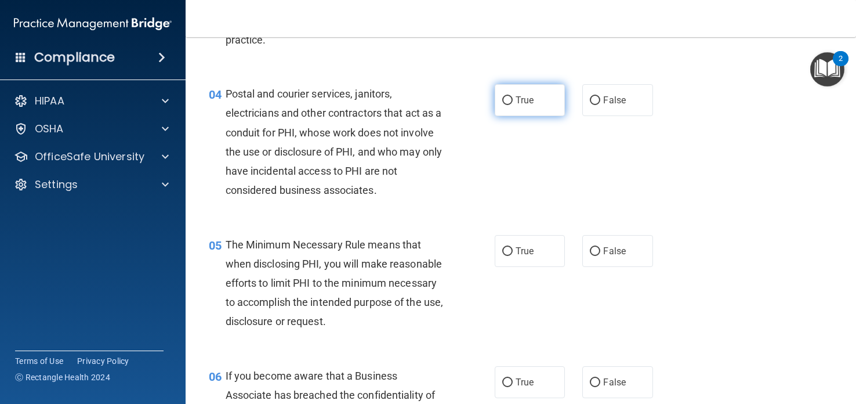
click at [541, 100] on label "True" at bounding box center [530, 100] width 70 height 32
click at [513, 100] on input "True" at bounding box center [507, 100] width 10 height 9
radio input "true"
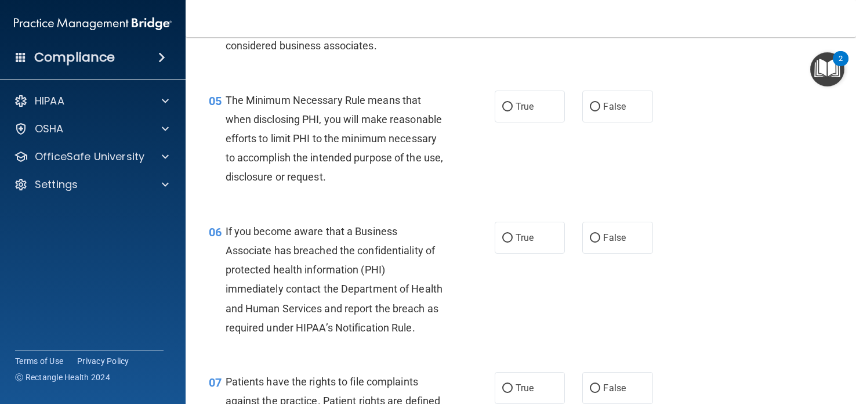
scroll to position [507, 0]
click at [523, 103] on span "True" at bounding box center [525, 106] width 18 height 11
click at [513, 103] on input "True" at bounding box center [507, 107] width 10 height 9
radio input "true"
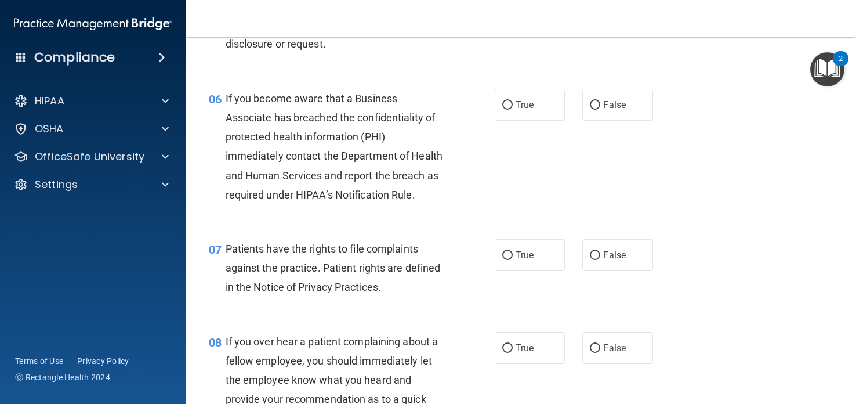
scroll to position [641, 0]
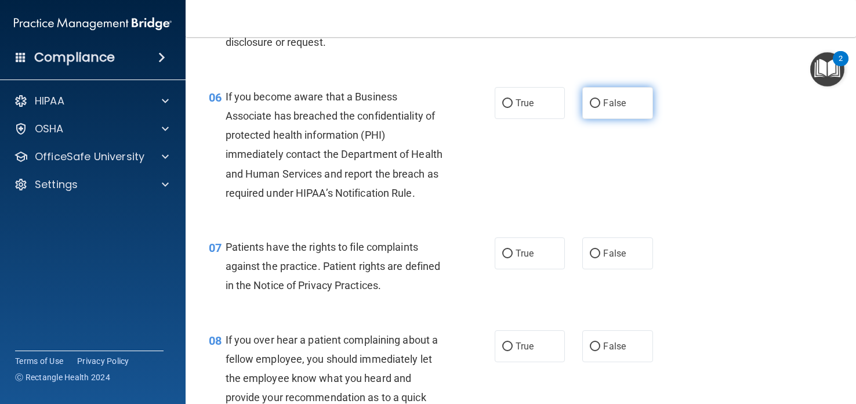
click at [631, 99] on label "False" at bounding box center [617, 103] width 70 height 32
click at [600, 99] on input "False" at bounding box center [595, 103] width 10 height 9
radio input "true"
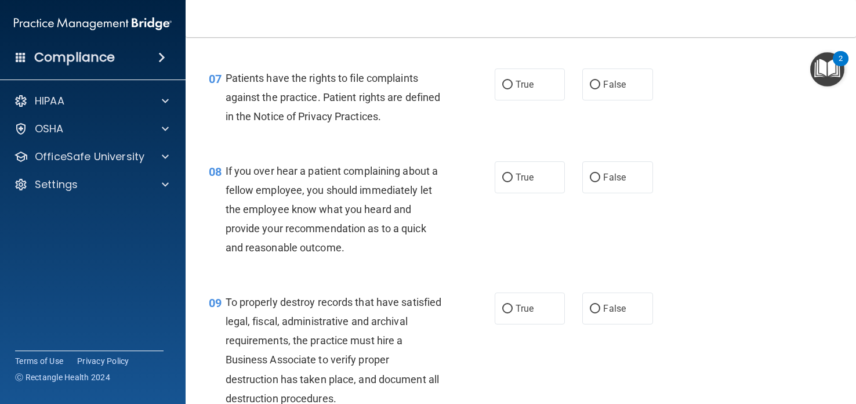
scroll to position [811, 0]
click at [536, 82] on label "True" at bounding box center [530, 84] width 70 height 32
click at [513, 82] on input "True" at bounding box center [507, 84] width 10 height 9
radio input "true"
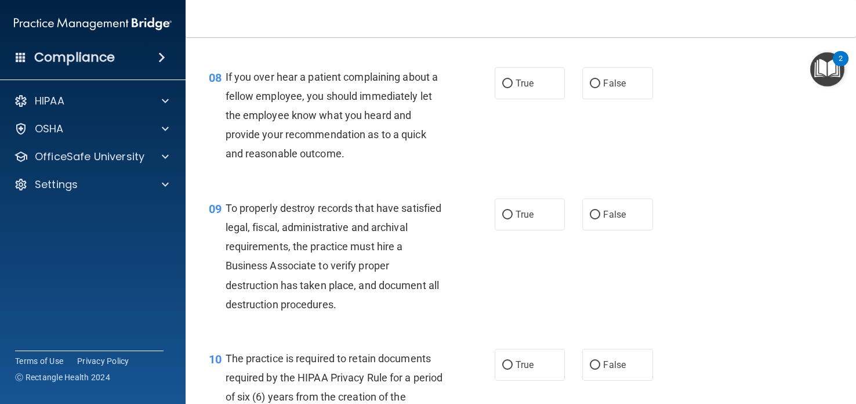
scroll to position [912, 0]
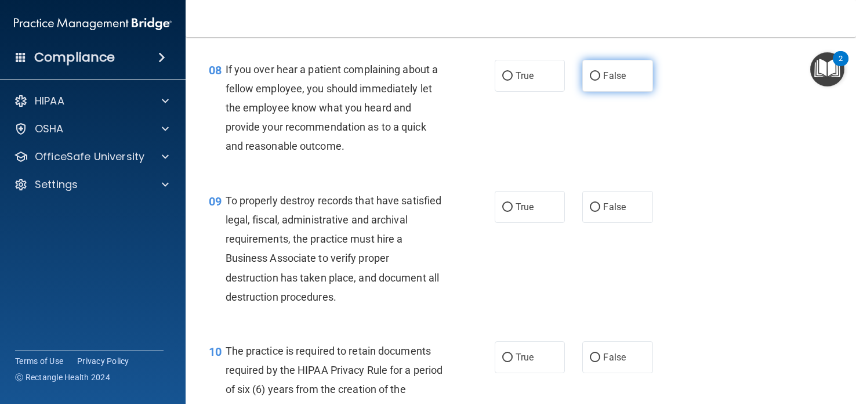
click at [633, 72] on label "False" at bounding box center [617, 76] width 70 height 32
click at [600, 72] on input "False" at bounding box center [595, 76] width 10 height 9
radio input "true"
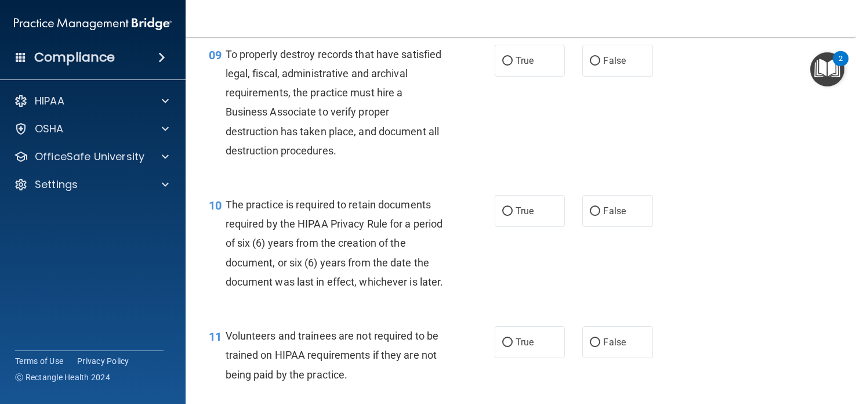
scroll to position [1061, 0]
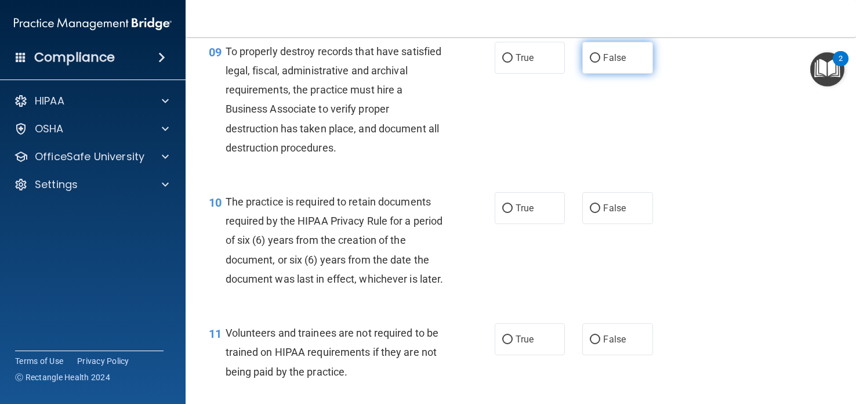
click at [626, 56] on label "False" at bounding box center [617, 58] width 70 height 32
click at [600, 56] on input "False" at bounding box center [595, 58] width 10 height 9
radio input "true"
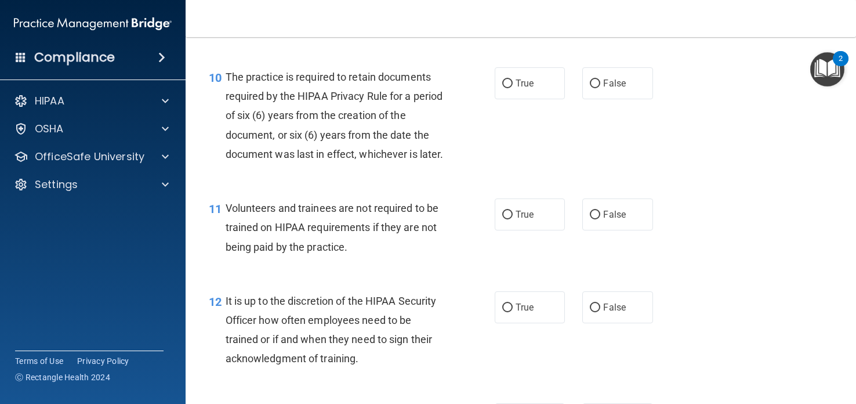
scroll to position [1187, 0]
click at [538, 79] on label "True" at bounding box center [530, 82] width 70 height 32
click at [513, 79] on input "True" at bounding box center [507, 82] width 10 height 9
radio input "true"
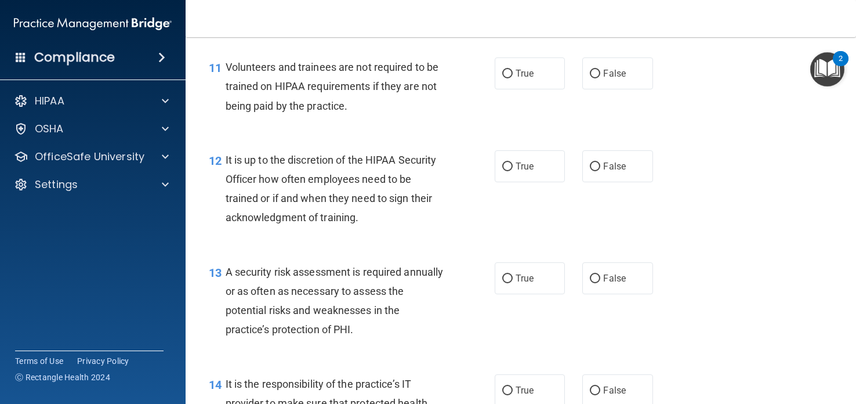
scroll to position [1336, 0]
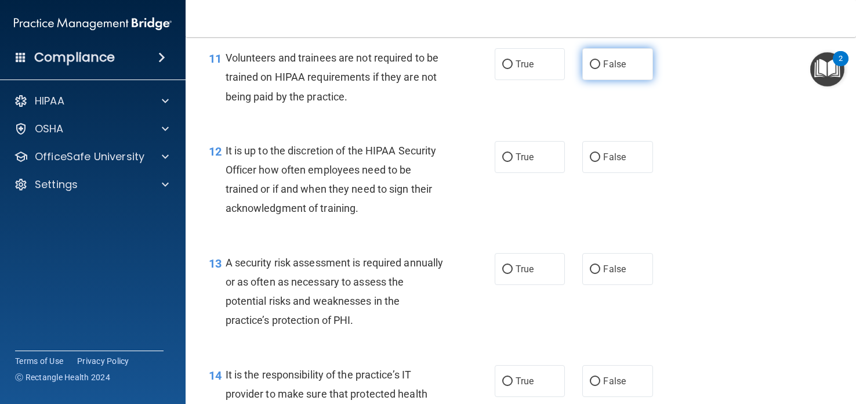
click at [607, 64] on span "False" at bounding box center [614, 64] width 23 height 11
click at [600, 64] on input "False" at bounding box center [595, 64] width 10 height 9
radio input "true"
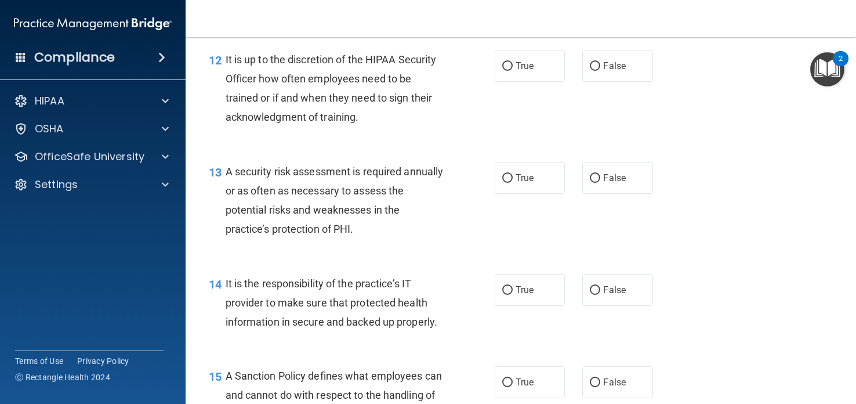
scroll to position [1429, 0]
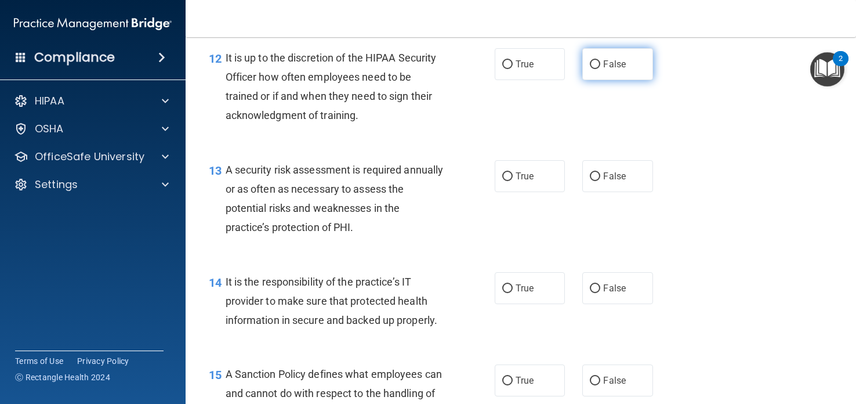
click at [618, 60] on span "False" at bounding box center [614, 64] width 23 height 11
click at [600, 60] on input "False" at bounding box center [595, 64] width 10 height 9
radio input "true"
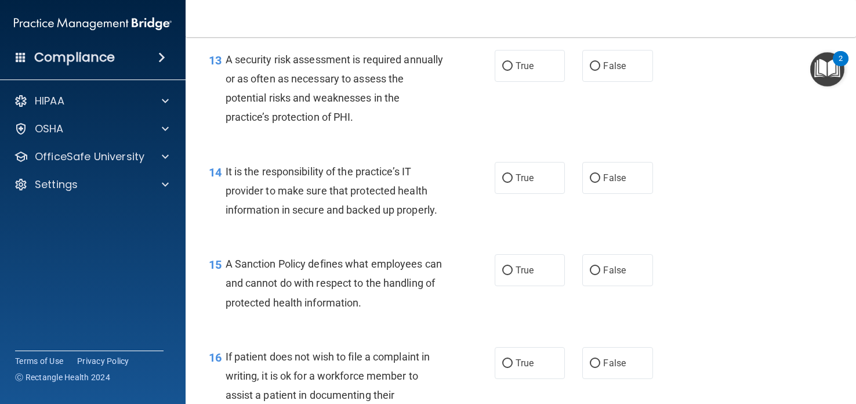
scroll to position [1540, 0]
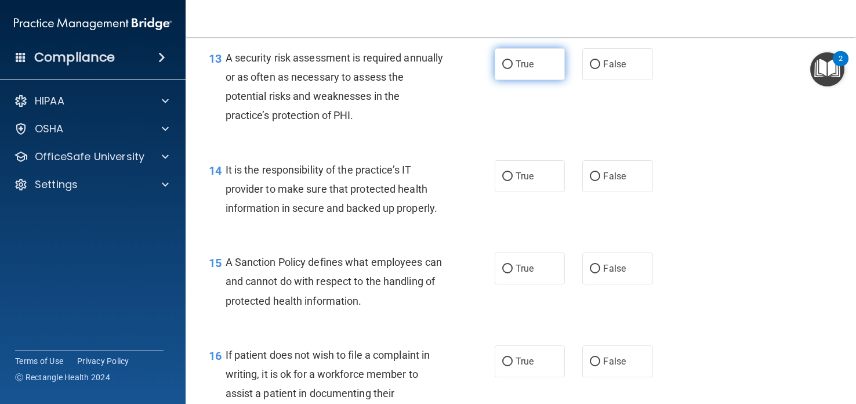
click at [525, 78] on label "True" at bounding box center [530, 64] width 70 height 32
click at [513, 69] on input "True" at bounding box center [507, 64] width 10 height 9
radio input "true"
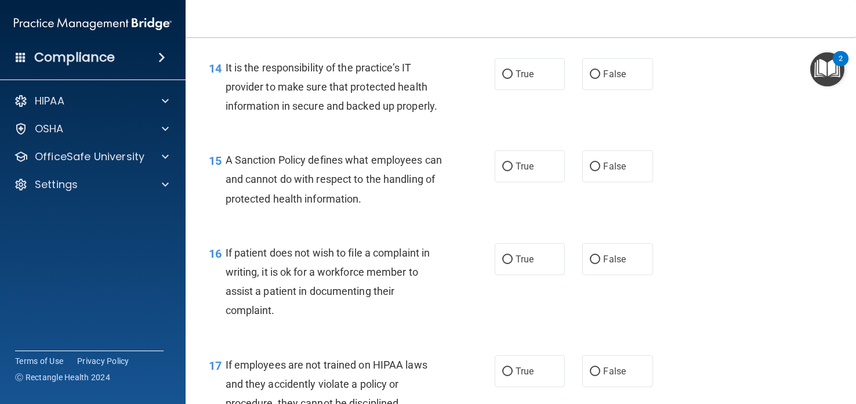
scroll to position [1647, 0]
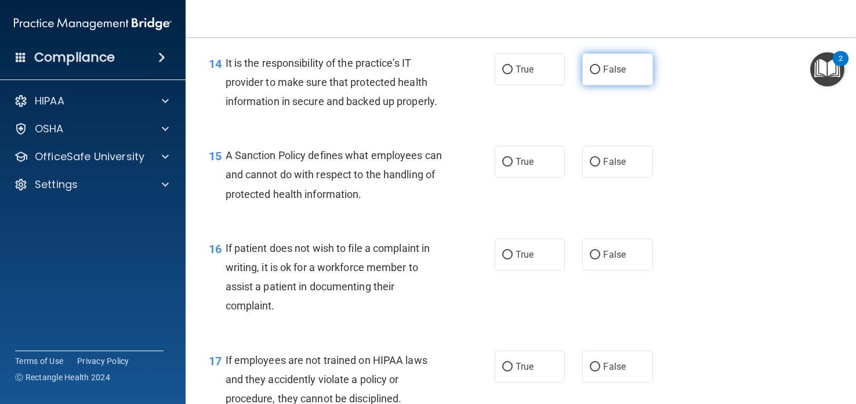
click at [621, 60] on label "False" at bounding box center [617, 69] width 70 height 32
click at [600, 66] on input "False" at bounding box center [595, 70] width 10 height 9
radio input "true"
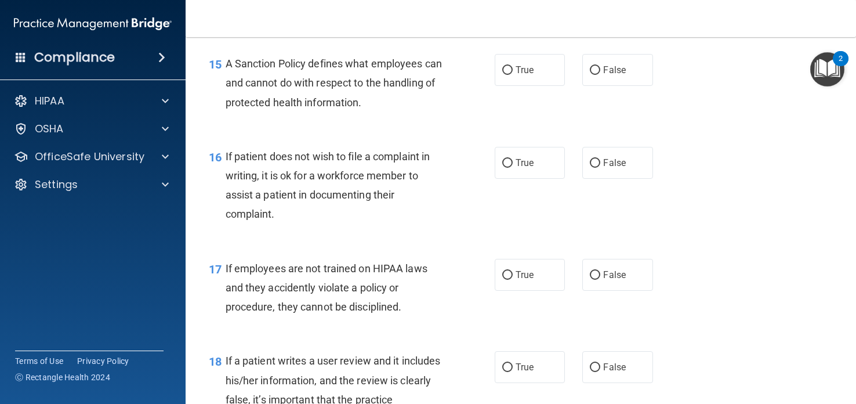
scroll to position [1739, 0]
click at [535, 66] on label "True" at bounding box center [530, 70] width 70 height 32
click at [513, 66] on input "True" at bounding box center [507, 70] width 10 height 9
radio input "true"
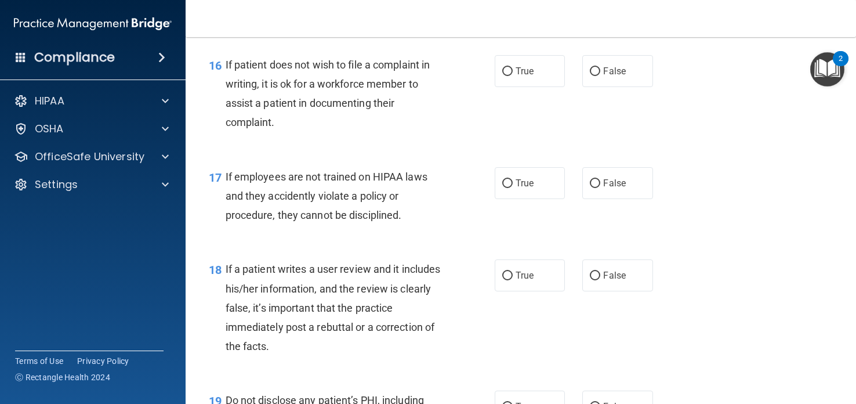
scroll to position [1832, 0]
click at [530, 64] on span "True" at bounding box center [525, 69] width 18 height 11
click at [513, 66] on input "True" at bounding box center [507, 70] width 10 height 9
radio input "true"
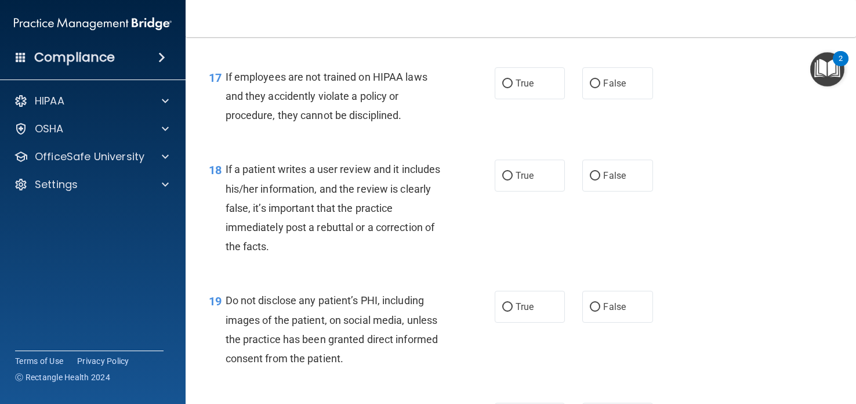
scroll to position [1931, 0]
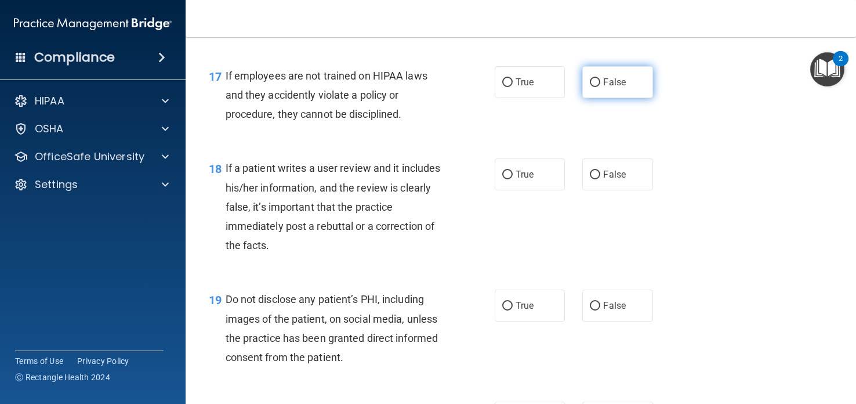
click at [615, 71] on label "False" at bounding box center [617, 82] width 70 height 32
click at [600, 78] on input "False" at bounding box center [595, 82] width 10 height 9
radio input "true"
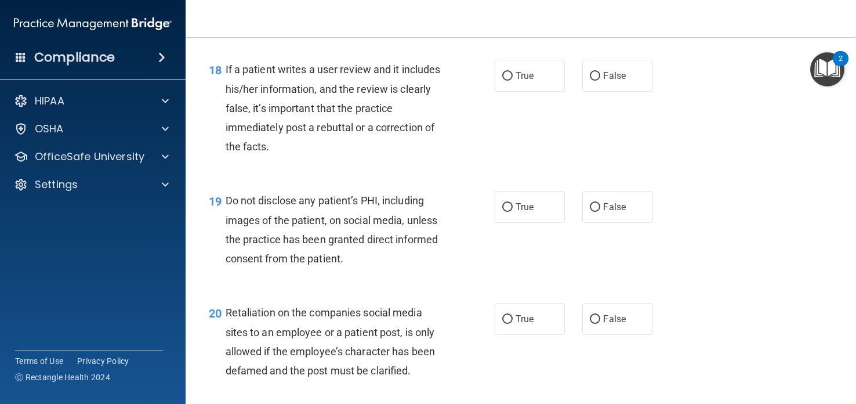
scroll to position [2032, 0]
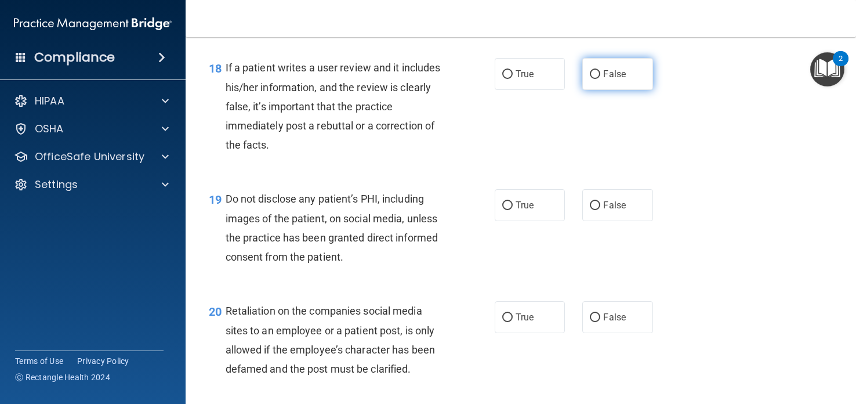
click at [604, 71] on span "False" at bounding box center [614, 73] width 23 height 11
click at [600, 71] on input "False" at bounding box center [595, 74] width 10 height 9
radio input "true"
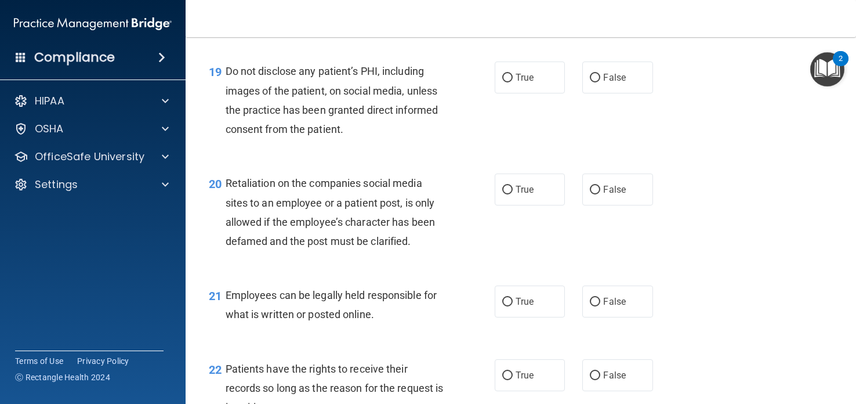
scroll to position [2161, 0]
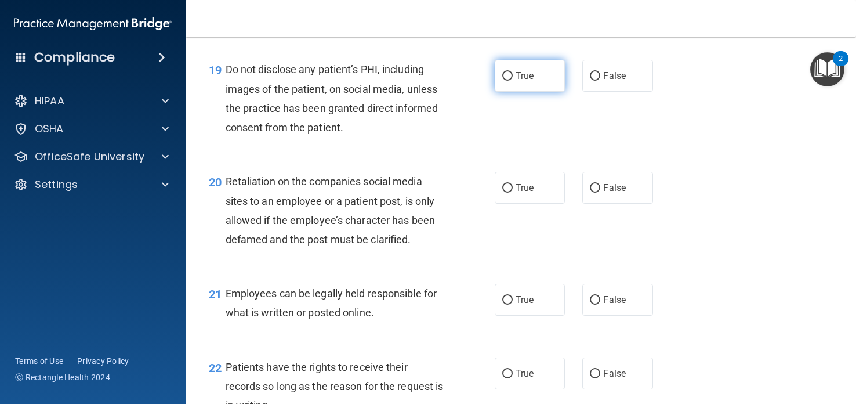
click at [552, 84] on label "True" at bounding box center [530, 76] width 70 height 32
click at [513, 81] on input "True" at bounding box center [507, 76] width 10 height 9
radio input "true"
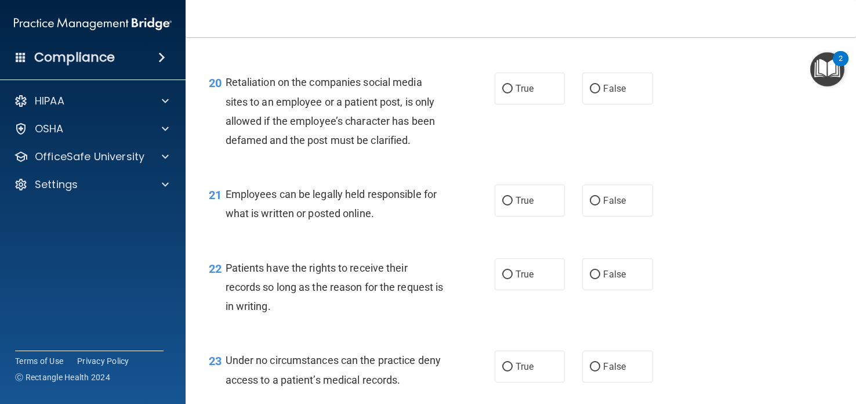
scroll to position [2264, 0]
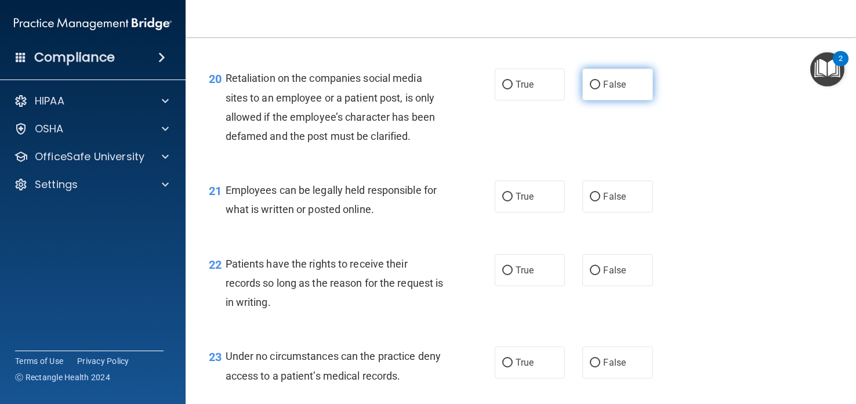
click at [591, 93] on label "False" at bounding box center [617, 84] width 70 height 32
click at [591, 89] on input "False" at bounding box center [595, 85] width 10 height 9
radio input "true"
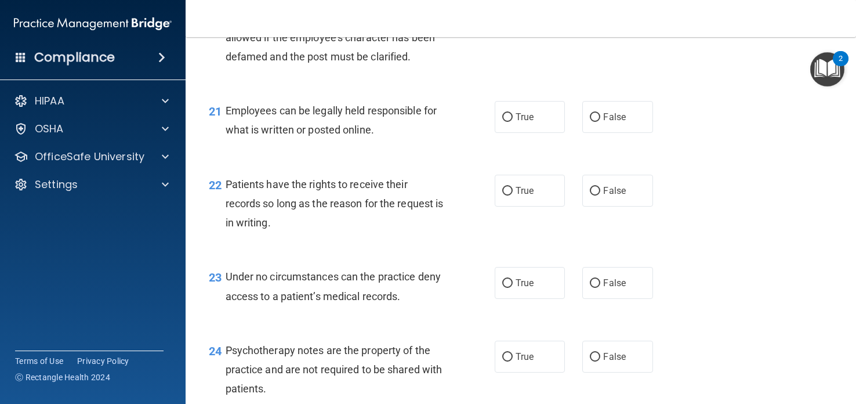
scroll to position [2344, 0]
click at [513, 109] on label "True" at bounding box center [530, 116] width 70 height 32
click at [513, 113] on input "True" at bounding box center [507, 117] width 10 height 9
radio input "true"
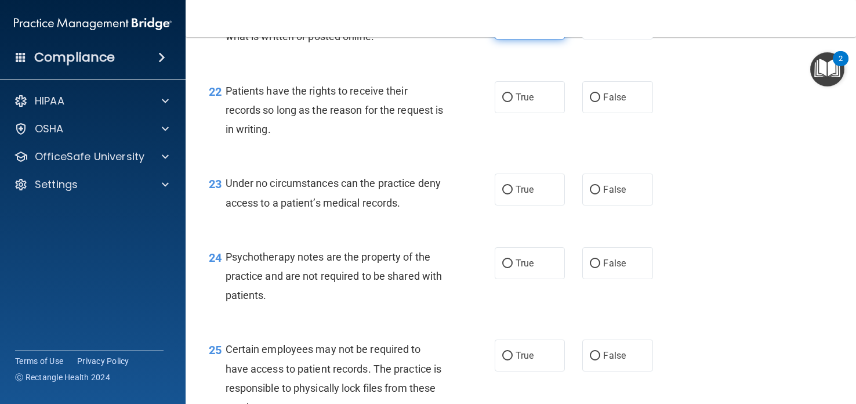
scroll to position [2439, 0]
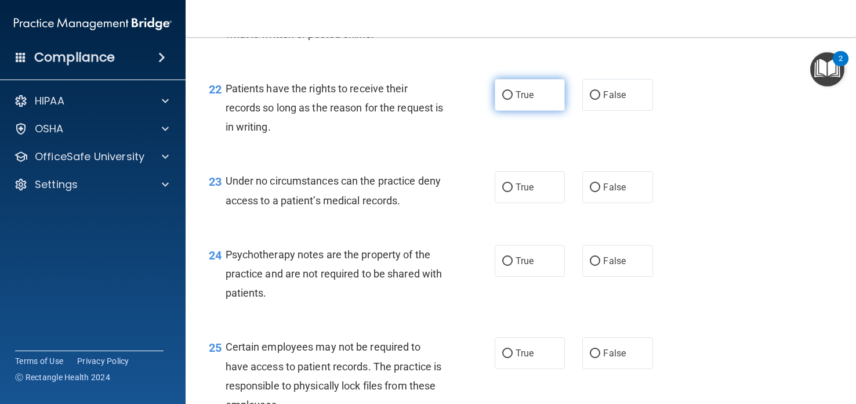
click at [525, 95] on span "True" at bounding box center [525, 94] width 18 height 11
click at [513, 95] on input "True" at bounding box center [507, 95] width 10 height 9
radio input "true"
click at [525, 95] on span "True" at bounding box center [525, 94] width 18 height 11
click at [513, 95] on input "True" at bounding box center [507, 95] width 10 height 9
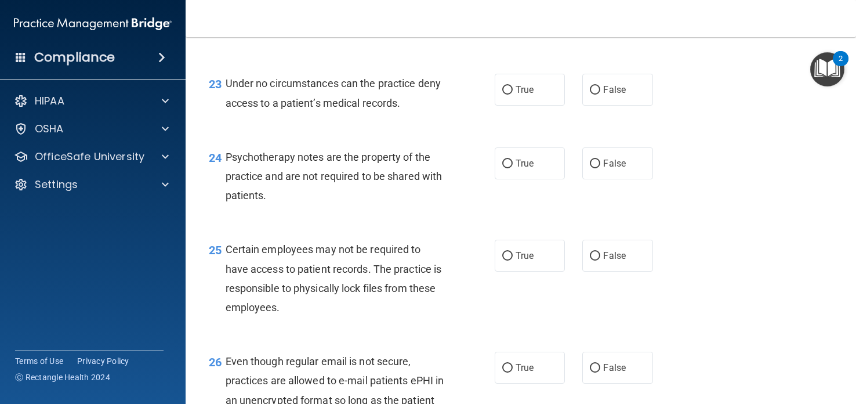
scroll to position [2542, 0]
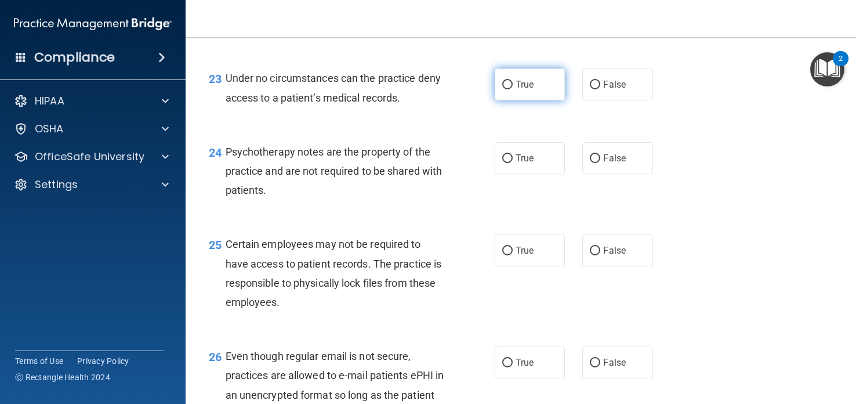
click at [541, 88] on label "True" at bounding box center [530, 84] width 70 height 32
click at [513, 88] on input "True" at bounding box center [507, 85] width 10 height 9
radio input "true"
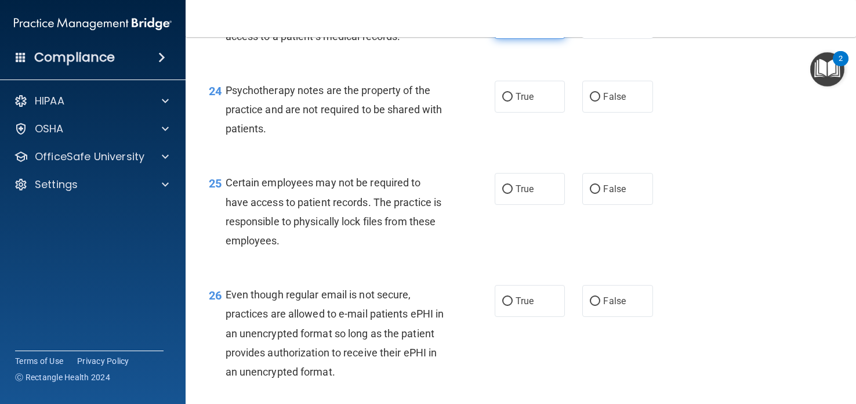
scroll to position [2614, 0]
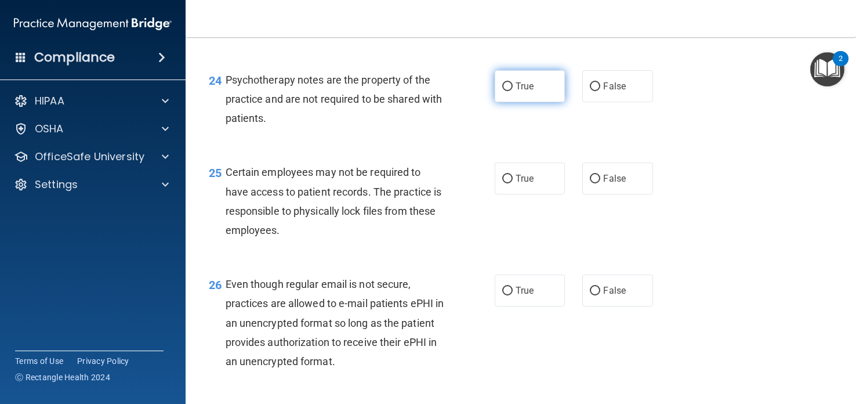
click at [540, 82] on label "True" at bounding box center [530, 86] width 70 height 32
click at [513, 82] on input "True" at bounding box center [507, 86] width 10 height 9
radio input "true"
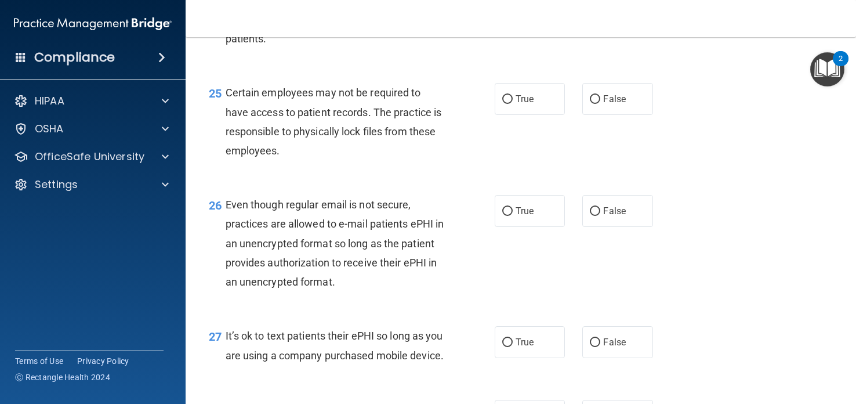
scroll to position [2696, 0]
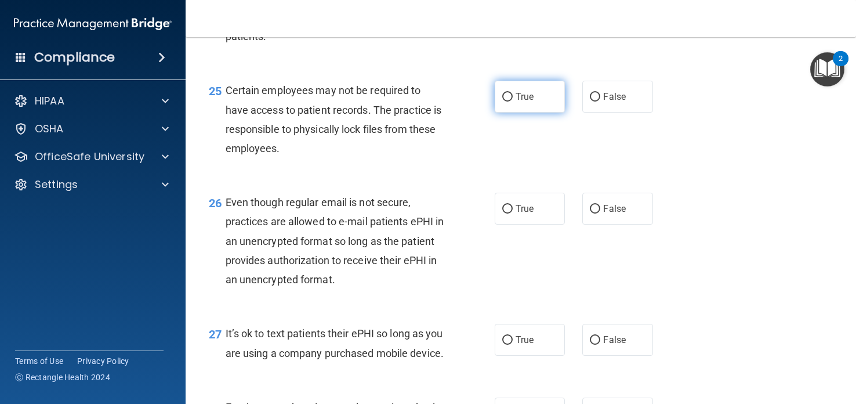
click at [529, 97] on span "True" at bounding box center [525, 96] width 18 height 11
click at [513, 97] on input "True" at bounding box center [507, 97] width 10 height 9
radio input "true"
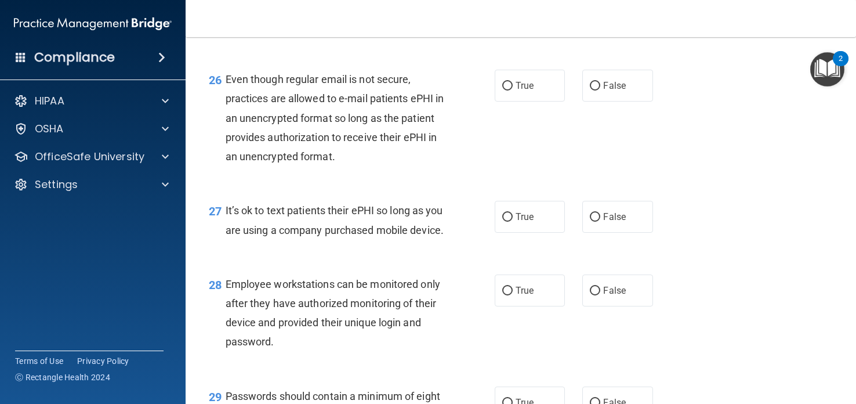
scroll to position [2826, 0]
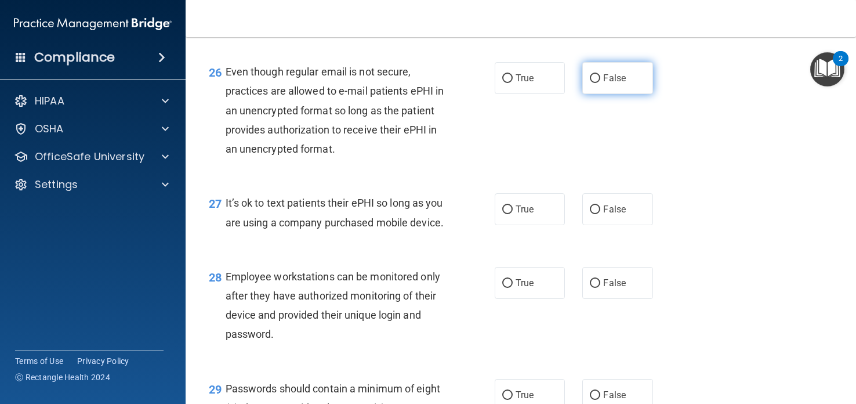
click at [613, 78] on span "False" at bounding box center [614, 77] width 23 height 11
click at [600, 78] on input "False" at bounding box center [595, 78] width 10 height 9
radio input "true"
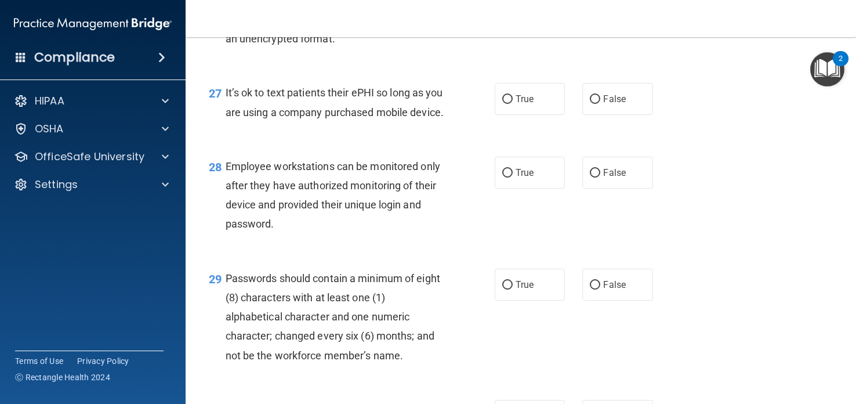
scroll to position [2937, 0]
click at [610, 96] on span "False" at bounding box center [614, 98] width 23 height 11
click at [600, 96] on input "False" at bounding box center [595, 99] width 10 height 9
radio input "true"
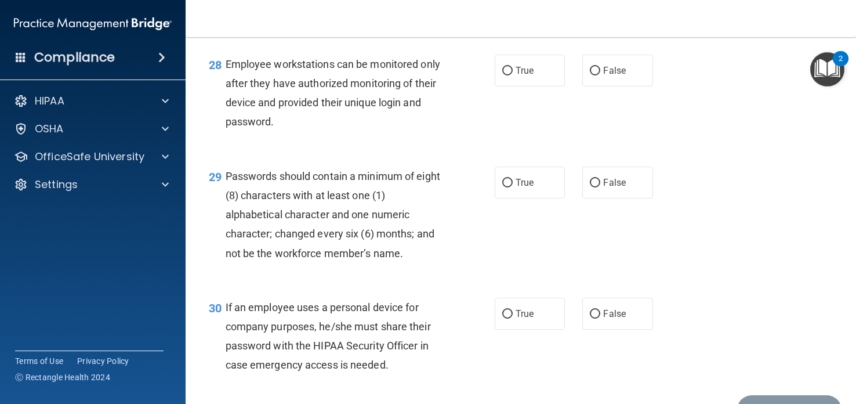
scroll to position [3040, 0]
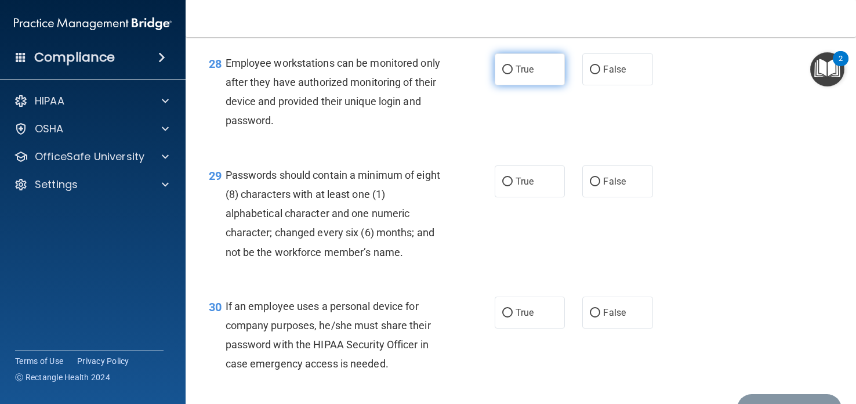
click at [535, 85] on label "True" at bounding box center [530, 69] width 70 height 32
click at [513, 74] on input "True" at bounding box center [507, 70] width 10 height 9
radio input "true"
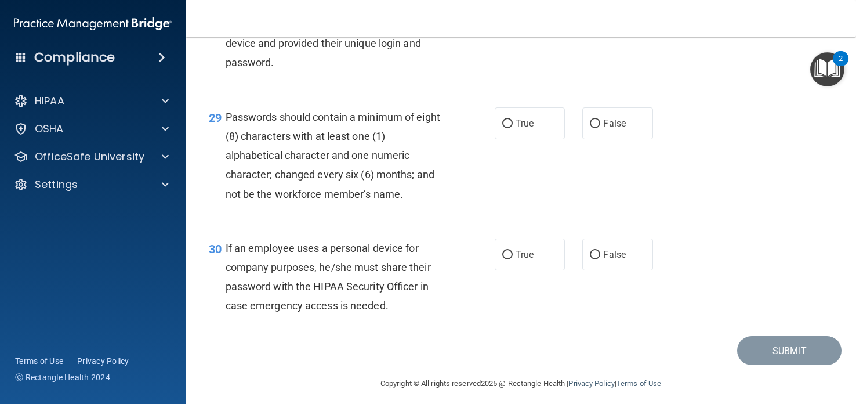
scroll to position [3105, 0]
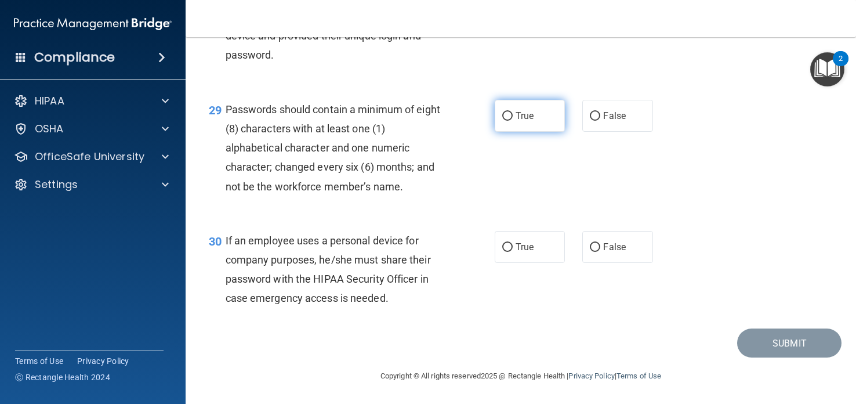
click at [527, 132] on label "True" at bounding box center [530, 116] width 70 height 32
click at [513, 121] on input "True" at bounding box center [507, 116] width 10 height 9
radio input "true"
click at [622, 237] on label "False" at bounding box center [617, 247] width 70 height 32
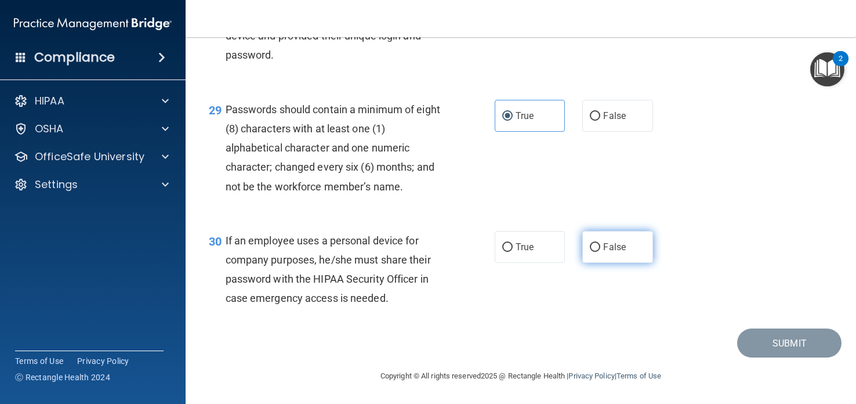
click at [600, 243] on input "False" at bounding box center [595, 247] width 10 height 9
radio input "true"
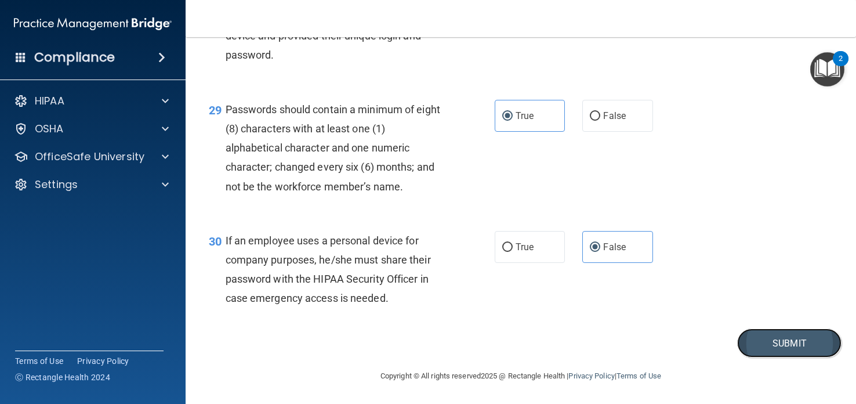
click at [776, 346] on button "Submit" at bounding box center [789, 343] width 104 height 30
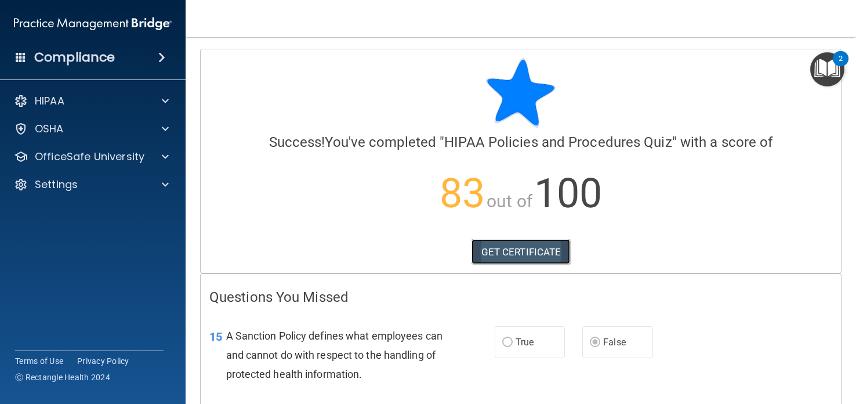
click at [517, 244] on link "GET CERTIFICATE" at bounding box center [521, 252] width 99 height 26
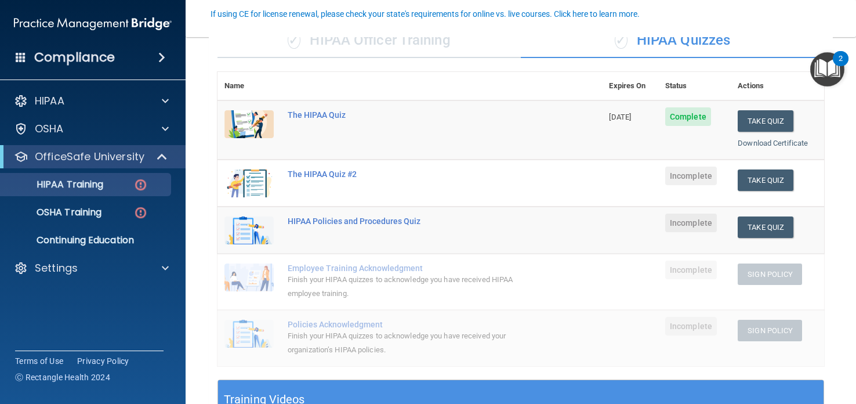
scroll to position [106, 0]
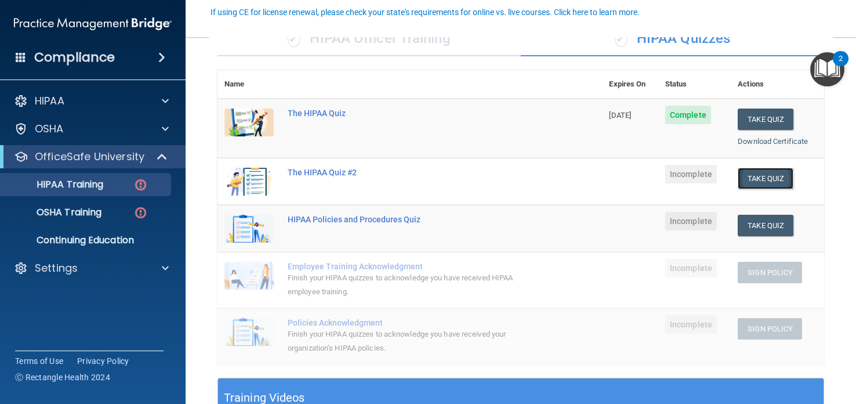
click at [764, 172] on button "Take Quiz" at bounding box center [766, 178] width 56 height 21
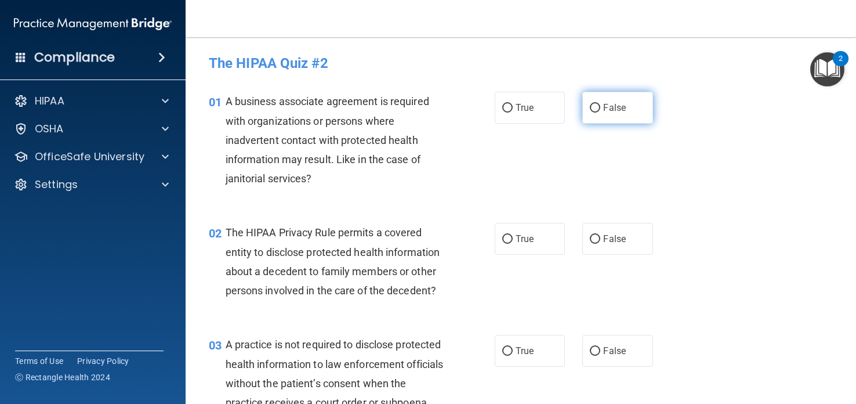
click at [603, 114] on label "False" at bounding box center [617, 108] width 70 height 32
click at [600, 113] on input "False" at bounding box center [595, 108] width 10 height 9
radio input "true"
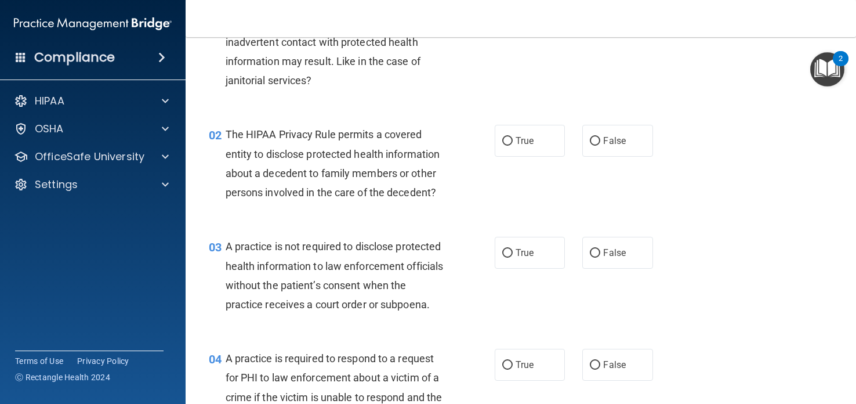
scroll to position [118, 0]
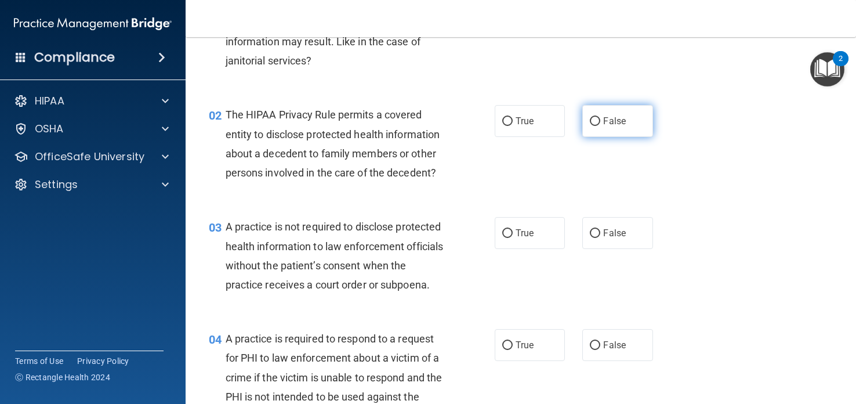
click at [615, 125] on span "False" at bounding box center [614, 120] width 23 height 11
click at [600, 125] on input "False" at bounding box center [595, 121] width 10 height 9
radio input "true"
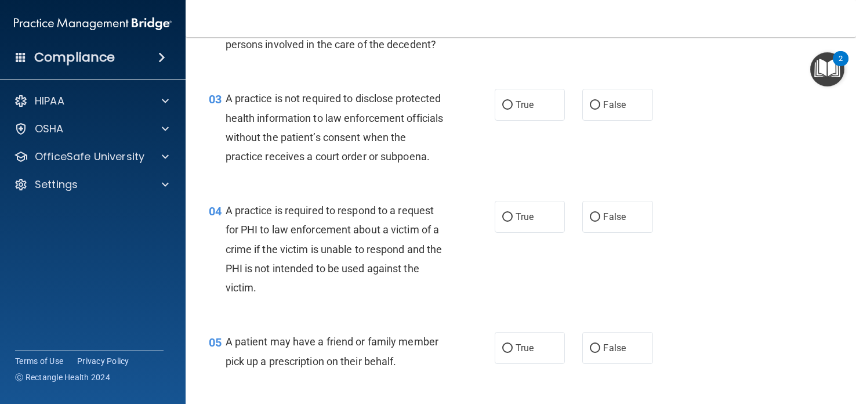
scroll to position [248, 0]
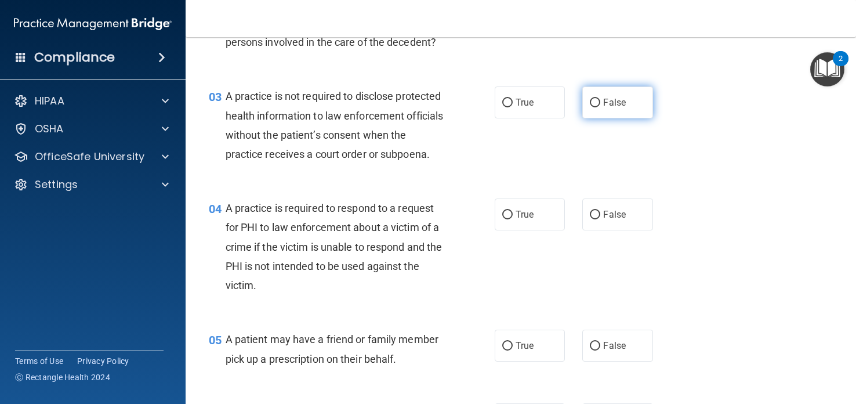
click at [603, 104] on span "False" at bounding box center [614, 102] width 23 height 11
click at [600, 104] on input "False" at bounding box center [595, 103] width 10 height 9
radio input "true"
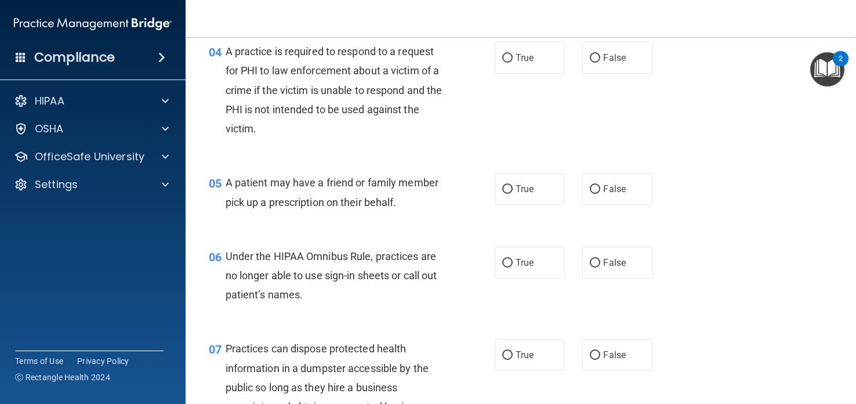
scroll to position [411, 0]
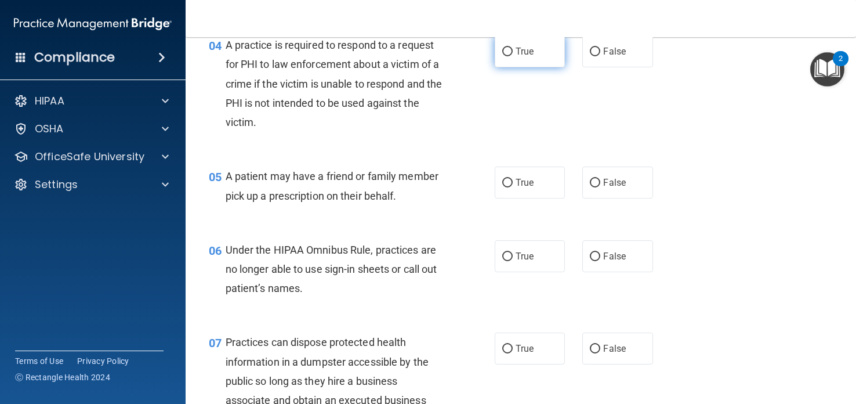
click at [539, 67] on label "True" at bounding box center [530, 51] width 70 height 32
click at [513, 56] on input "True" at bounding box center [507, 52] width 10 height 9
radio input "true"
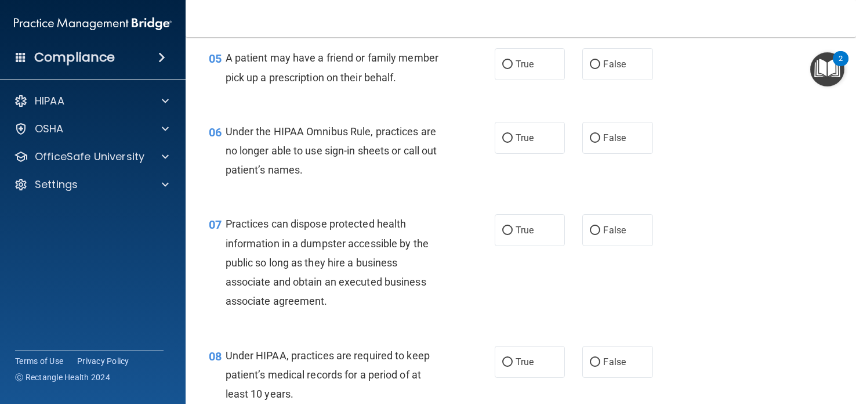
scroll to position [532, 0]
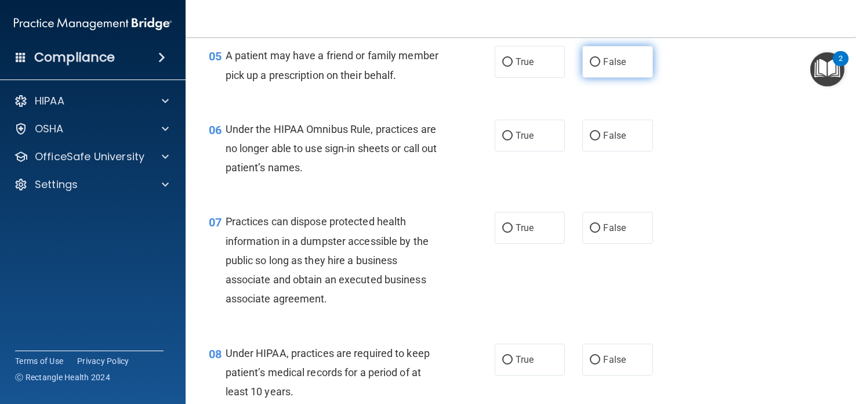
click at [612, 71] on label "False" at bounding box center [617, 62] width 70 height 32
click at [600, 67] on input "False" at bounding box center [595, 62] width 10 height 9
radio input "true"
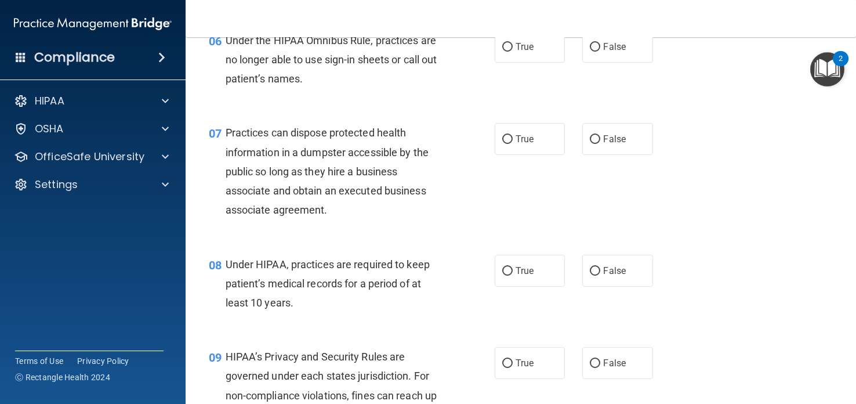
scroll to position [619, 0]
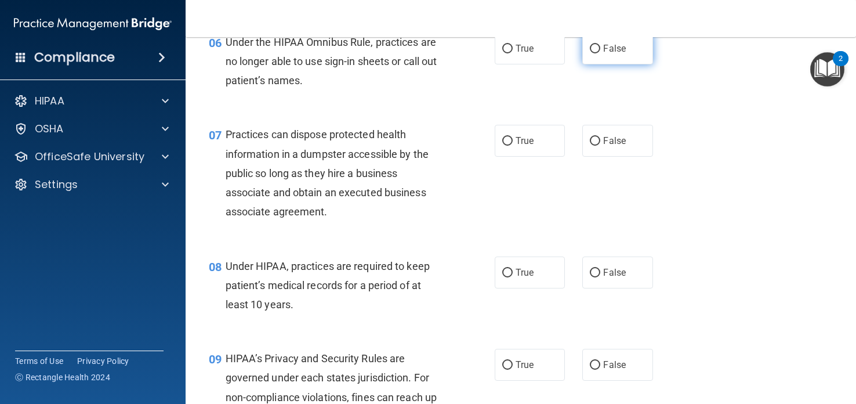
click at [619, 54] on span "False" at bounding box center [614, 48] width 23 height 11
click at [600, 53] on input "False" at bounding box center [595, 49] width 10 height 9
radio input "true"
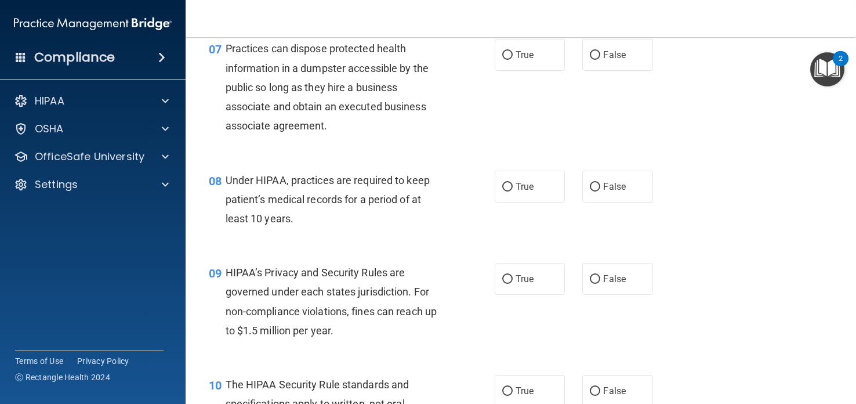
scroll to position [705, 0]
click at [599, 59] on input "False" at bounding box center [595, 54] width 10 height 9
radio input "true"
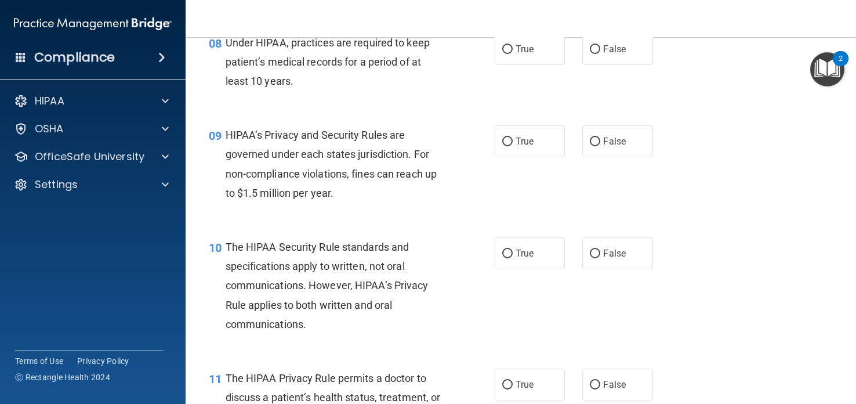
scroll to position [844, 0]
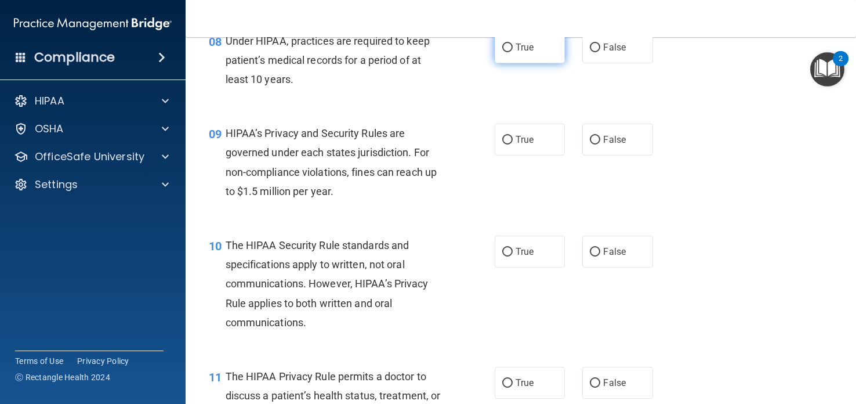
click at [532, 58] on label "True" at bounding box center [530, 47] width 70 height 32
click at [513, 52] on input "True" at bounding box center [507, 47] width 10 height 9
radio input "true"
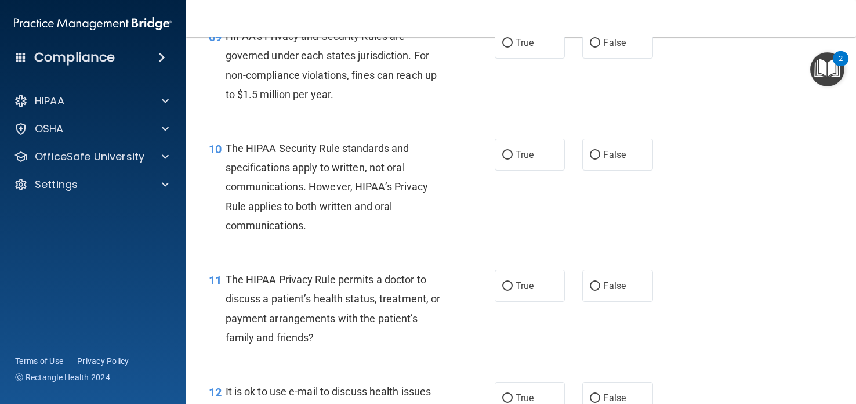
scroll to position [942, 0]
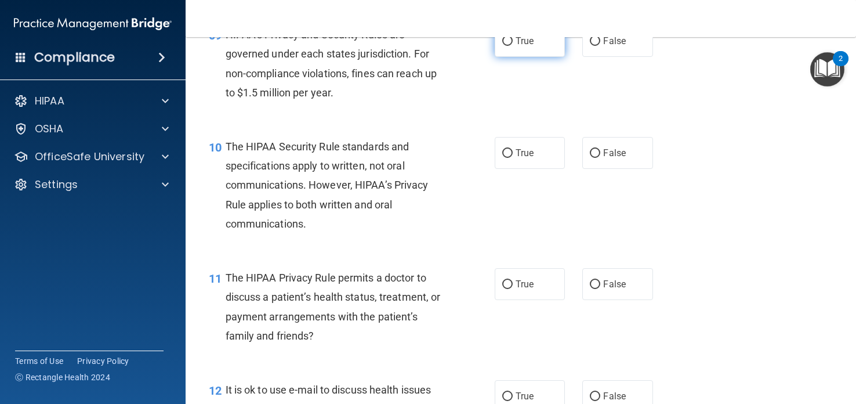
click at [521, 46] on span "True" at bounding box center [525, 40] width 18 height 11
click at [513, 46] on input "True" at bounding box center [507, 41] width 10 height 9
radio input "true"
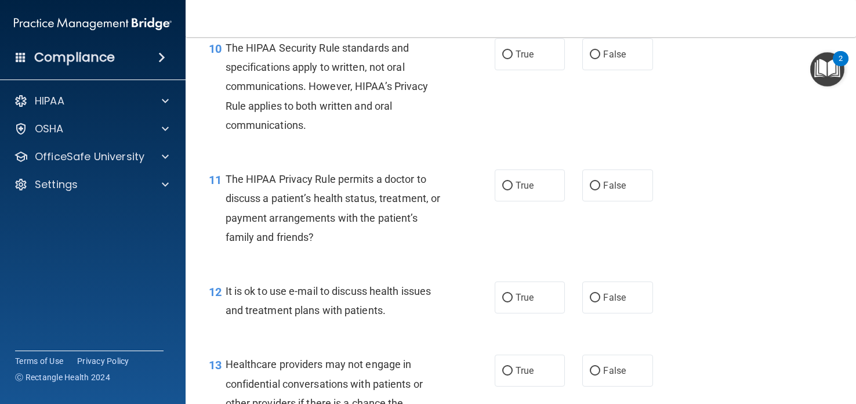
scroll to position [1043, 0]
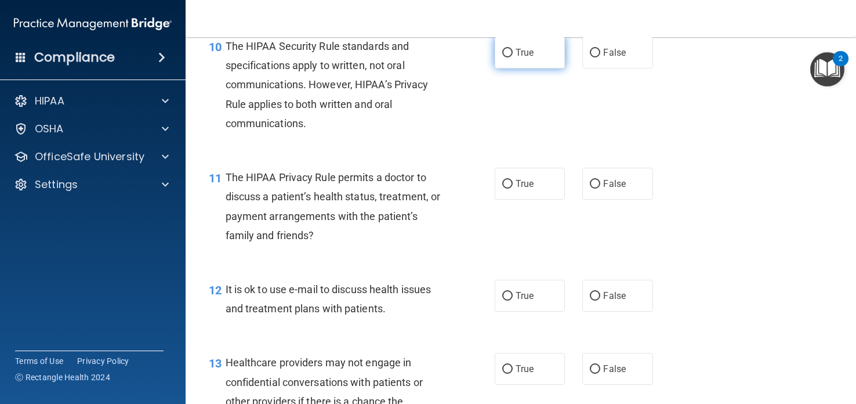
click at [531, 58] on span "True" at bounding box center [525, 52] width 18 height 11
click at [513, 57] on input "True" at bounding box center [507, 53] width 10 height 9
radio input "true"
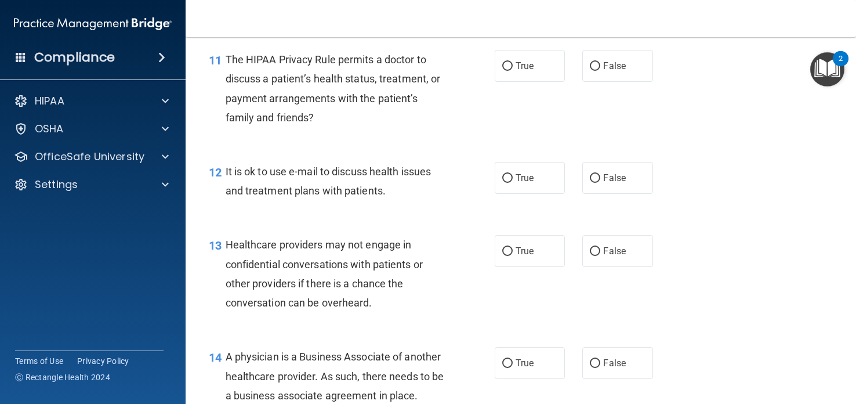
scroll to position [1162, 0]
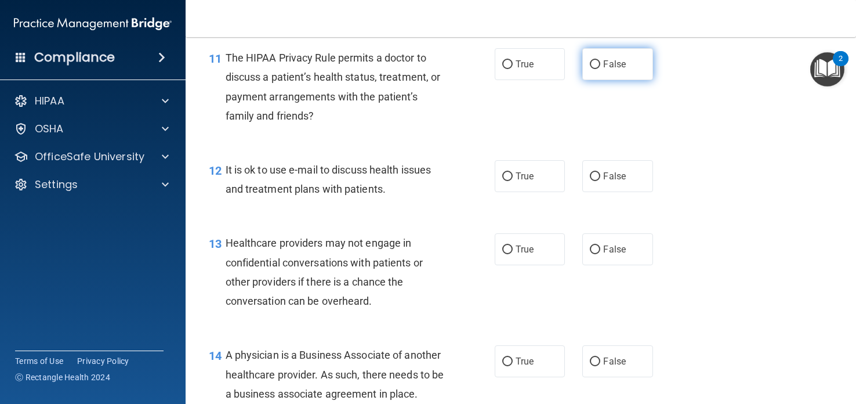
click at [603, 70] on span "False" at bounding box center [614, 64] width 23 height 11
click at [600, 69] on input "False" at bounding box center [595, 64] width 10 height 9
radio input "true"
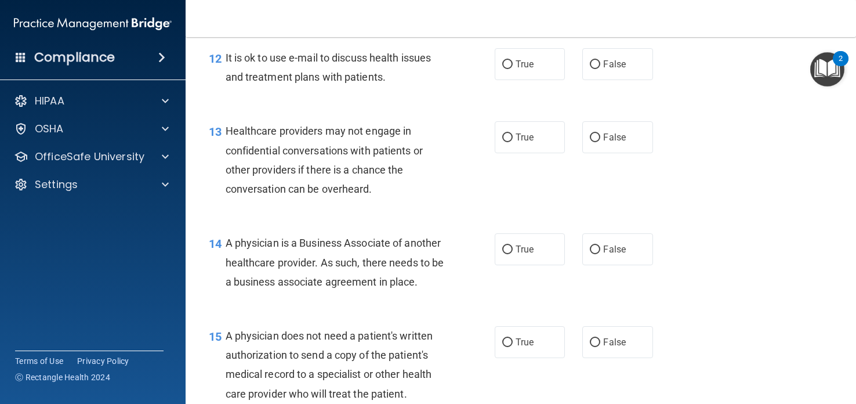
scroll to position [1276, 0]
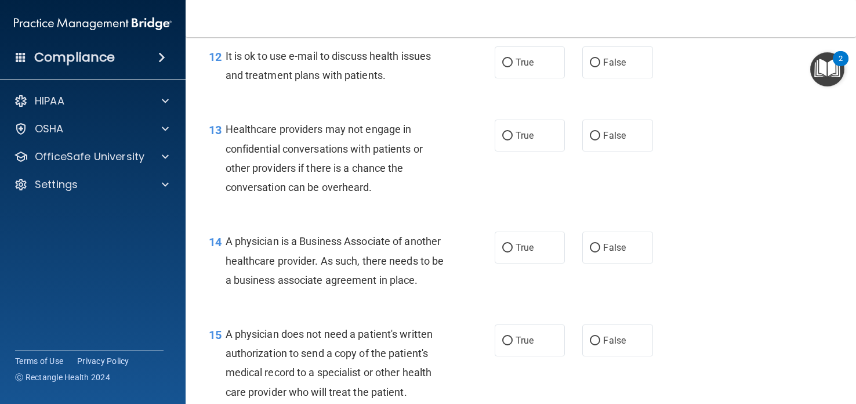
click at [603, 68] on span "False" at bounding box center [614, 62] width 23 height 11
click at [600, 67] on input "False" at bounding box center [595, 63] width 10 height 9
radio input "true"
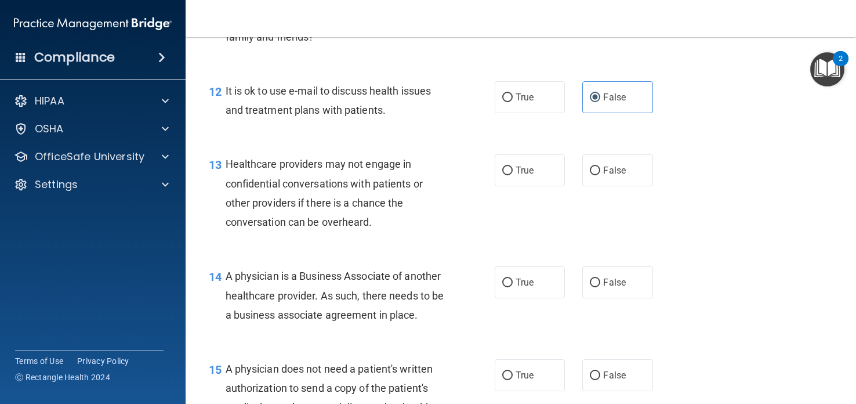
scroll to position [1239, 0]
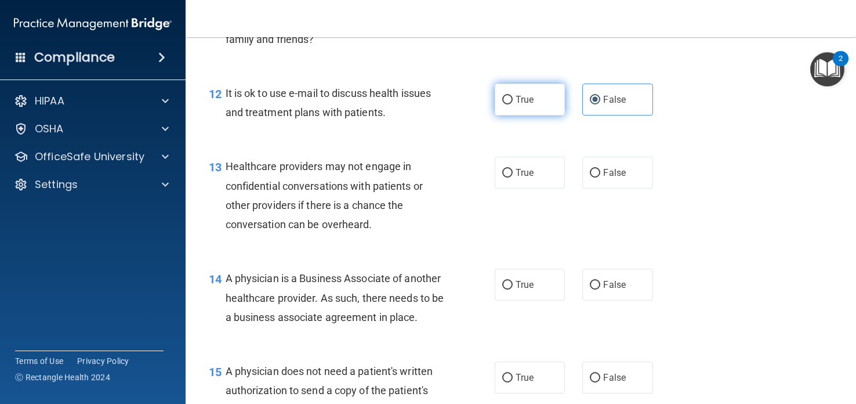
click at [535, 115] on label "True" at bounding box center [530, 100] width 70 height 32
click at [513, 104] on input "True" at bounding box center [507, 100] width 10 height 9
radio input "true"
radio input "false"
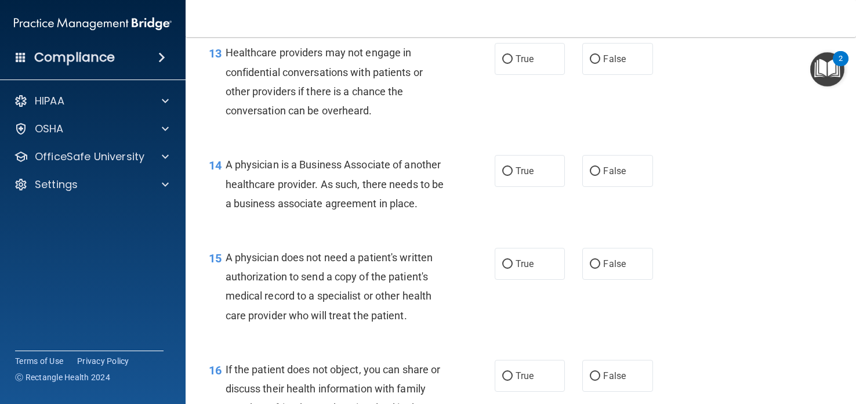
scroll to position [1353, 0]
click at [510, 74] on label "True" at bounding box center [530, 58] width 70 height 32
click at [510, 63] on input "True" at bounding box center [507, 59] width 10 height 9
radio input "true"
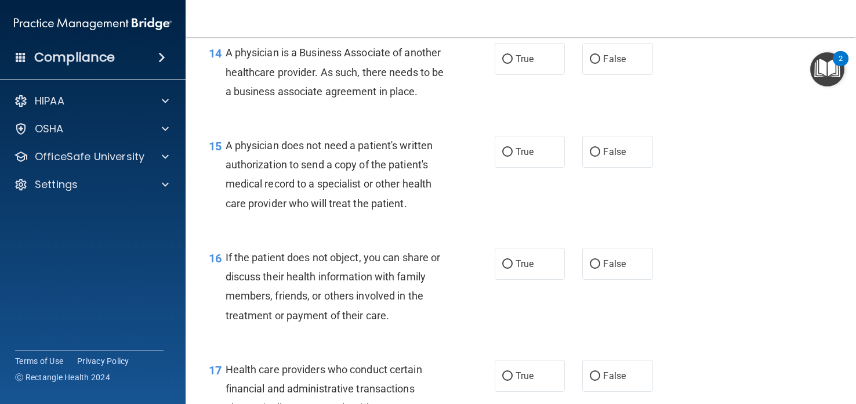
scroll to position [1465, 0]
click at [522, 64] on span "True" at bounding box center [525, 58] width 18 height 11
click at [513, 63] on input "True" at bounding box center [507, 59] width 10 height 9
radio input "true"
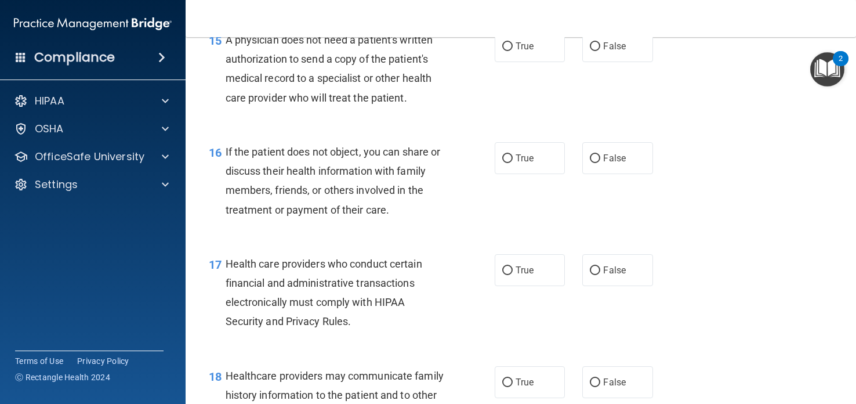
scroll to position [1573, 0]
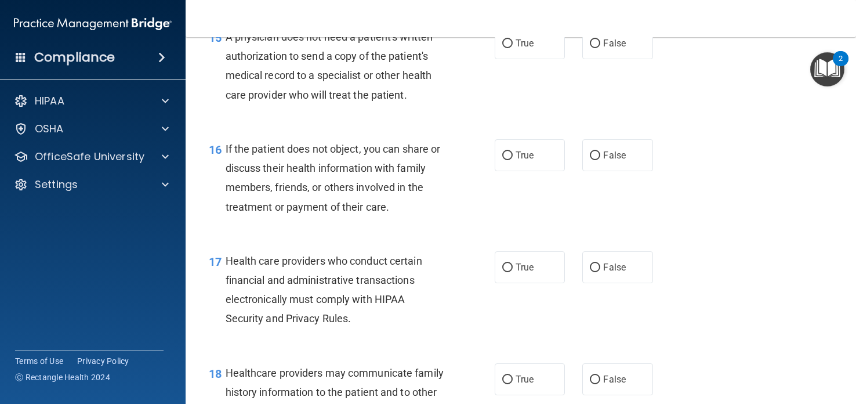
click at [522, 78] on div "15 A physician does not need a patient's written authorization to send a copy o…" at bounding box center [520, 69] width 641 height 112
click at [524, 49] on span "True" at bounding box center [525, 43] width 18 height 11
click at [513, 48] on input "True" at bounding box center [507, 43] width 10 height 9
radio input "true"
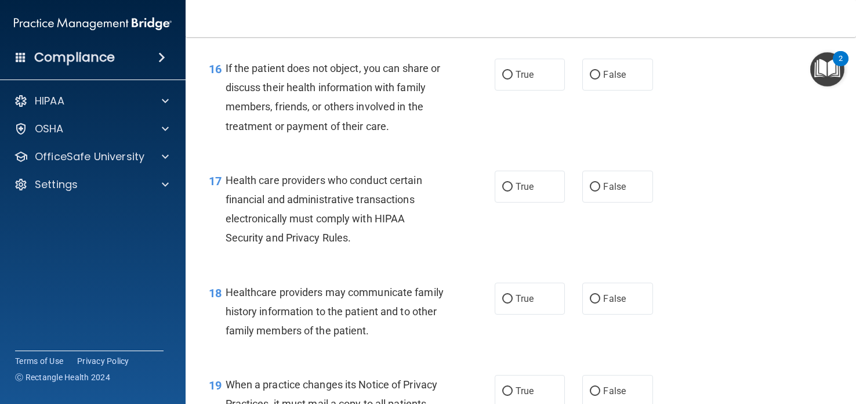
scroll to position [1654, 0]
click at [605, 85] on label "False" at bounding box center [617, 74] width 70 height 32
click at [600, 79] on input "False" at bounding box center [595, 74] width 10 height 9
radio input "true"
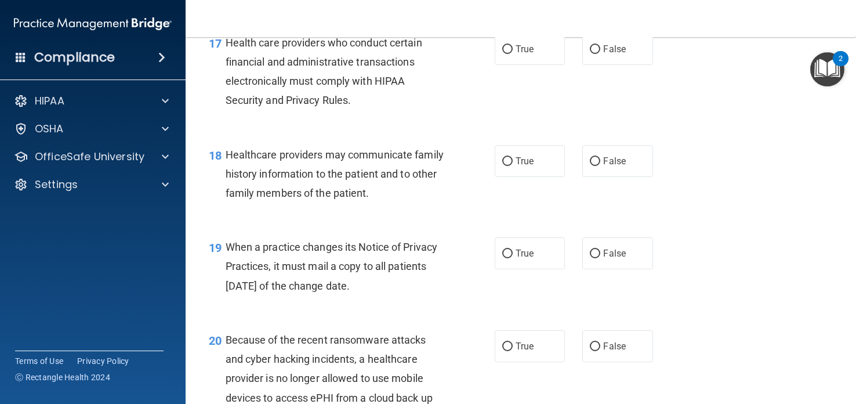
scroll to position [1793, 0]
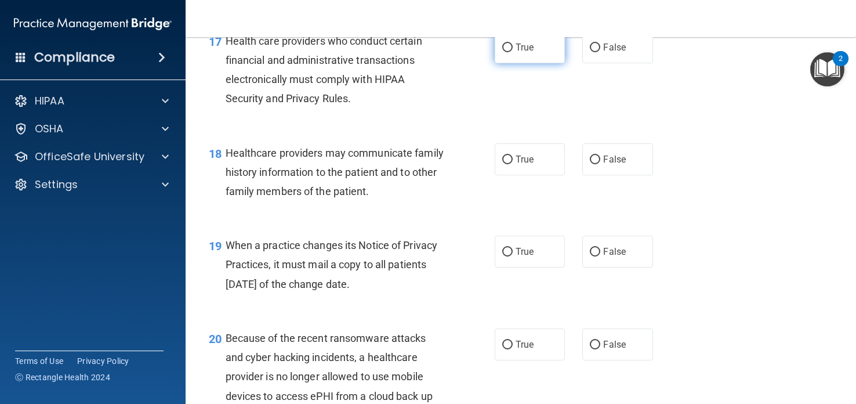
click at [533, 53] on span "True" at bounding box center [525, 47] width 18 height 11
click at [513, 52] on input "True" at bounding box center [507, 47] width 10 height 9
radio input "true"
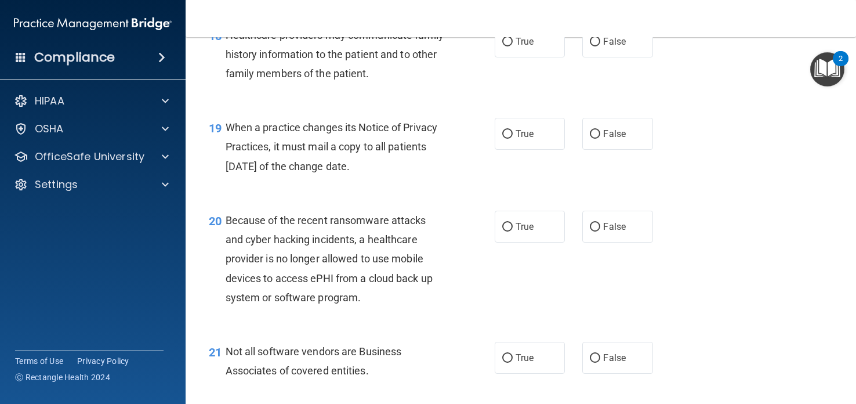
scroll to position [1901, 0]
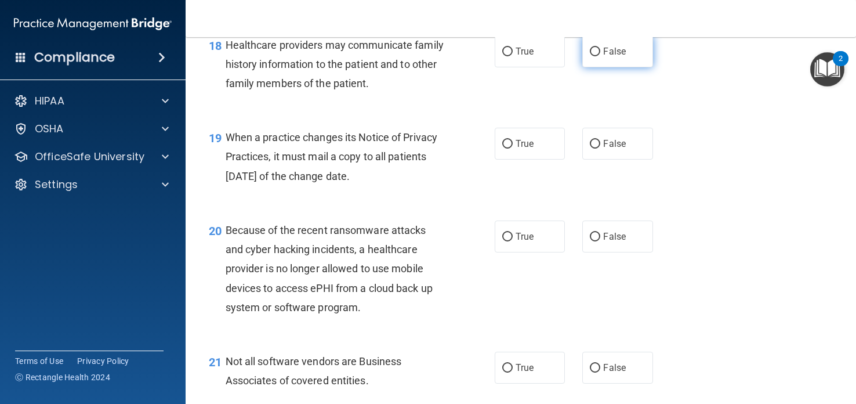
click at [610, 57] on span "False" at bounding box center [614, 51] width 23 height 11
click at [600, 56] on input "False" at bounding box center [595, 52] width 10 height 9
radio input "true"
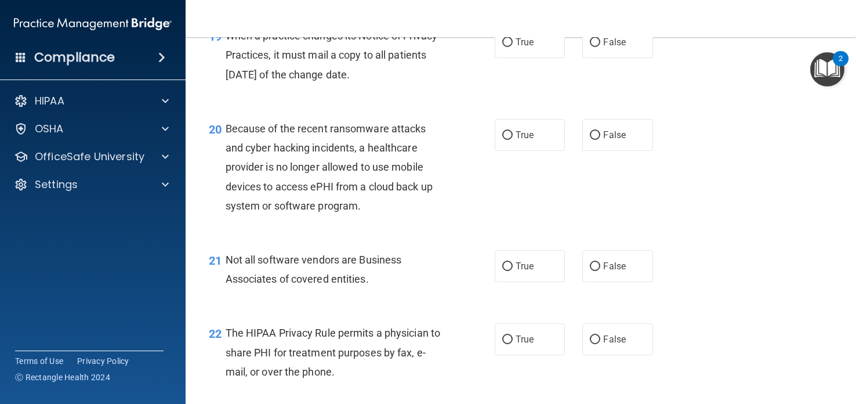
scroll to position [2005, 0]
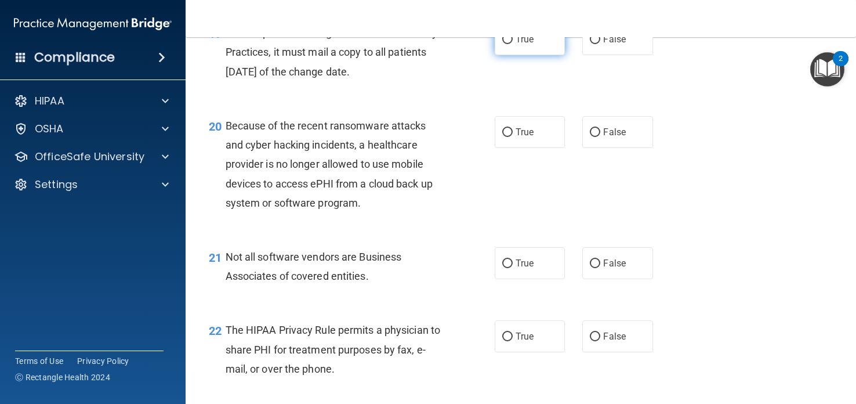
click at [550, 55] on label "True" at bounding box center [530, 39] width 70 height 32
click at [513, 44] on input "True" at bounding box center [507, 39] width 10 height 9
radio input "true"
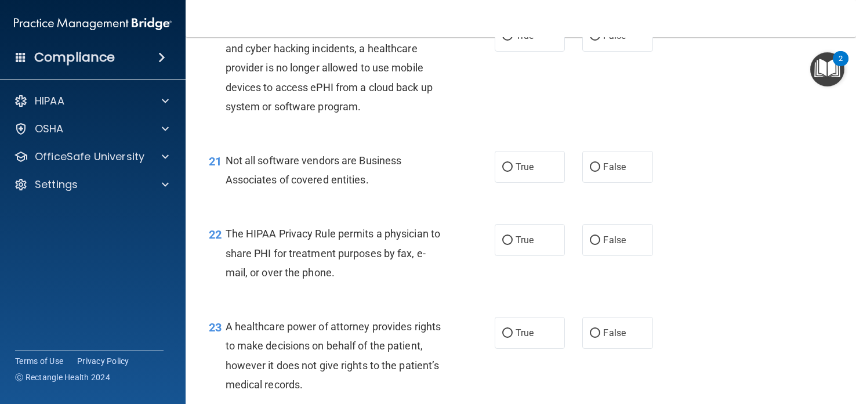
scroll to position [2102, 0]
click at [600, 48] on label "False" at bounding box center [617, 35] width 70 height 32
click at [600, 40] on input "False" at bounding box center [595, 35] width 10 height 9
radio input "true"
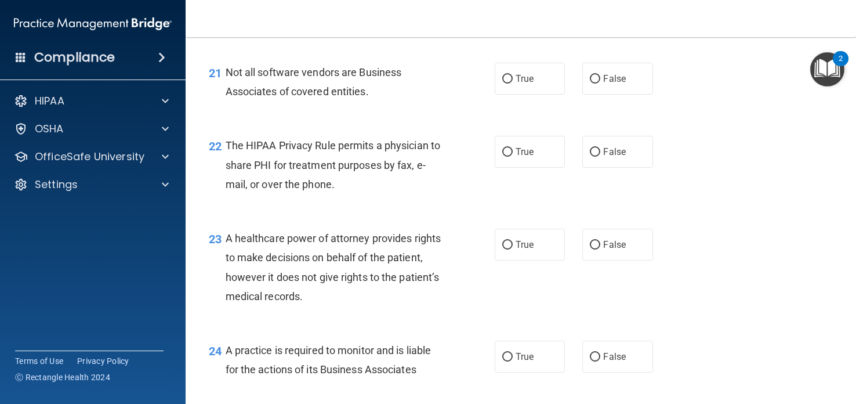
scroll to position [2190, 0]
click at [548, 94] on label "True" at bounding box center [530, 78] width 70 height 32
click at [513, 83] on input "True" at bounding box center [507, 78] width 10 height 9
radio input "true"
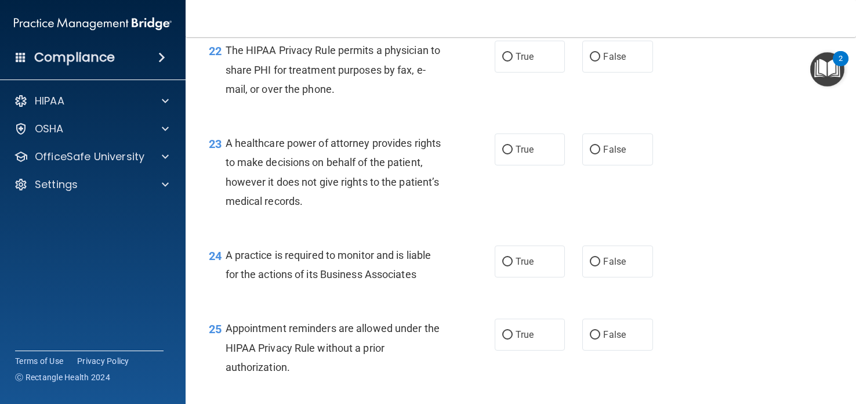
scroll to position [2286, 0]
click at [593, 71] on label "False" at bounding box center [617, 55] width 70 height 32
click at [593, 60] on input "False" at bounding box center [595, 56] width 10 height 9
radio input "true"
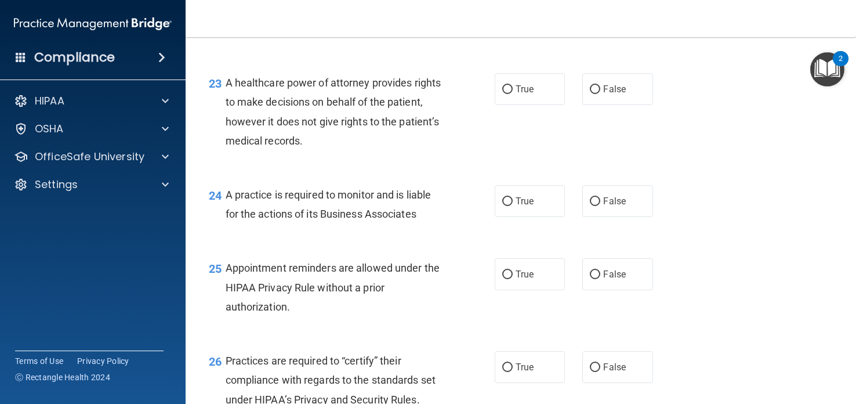
scroll to position [2347, 0]
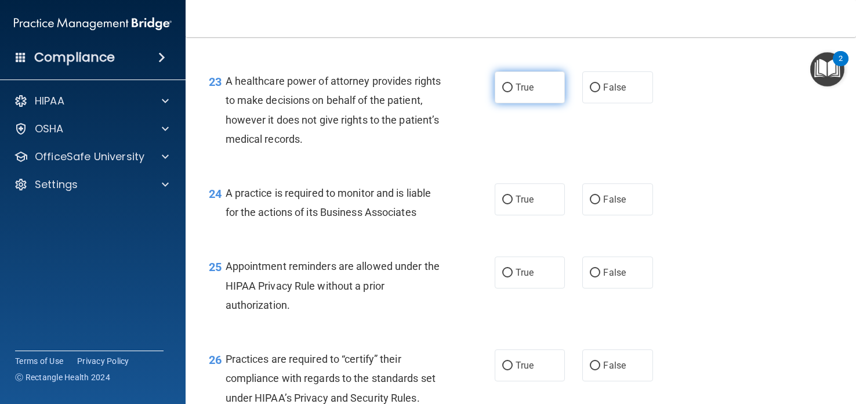
click at [533, 100] on label "True" at bounding box center [530, 87] width 70 height 32
click at [513, 92] on input "True" at bounding box center [507, 88] width 10 height 9
radio input "true"
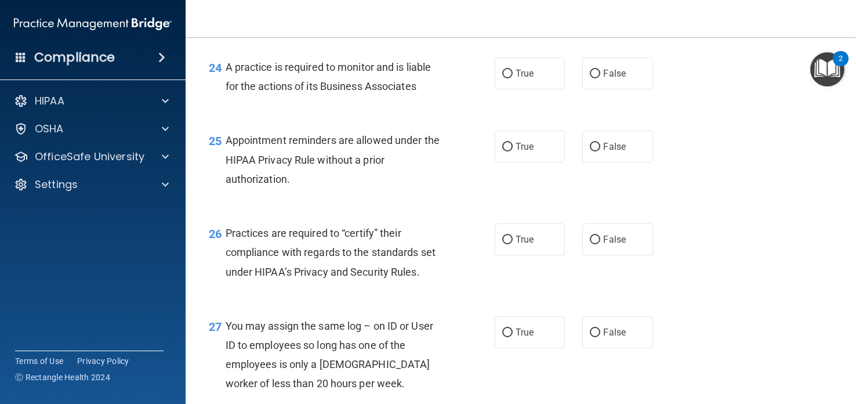
scroll to position [2477, 0]
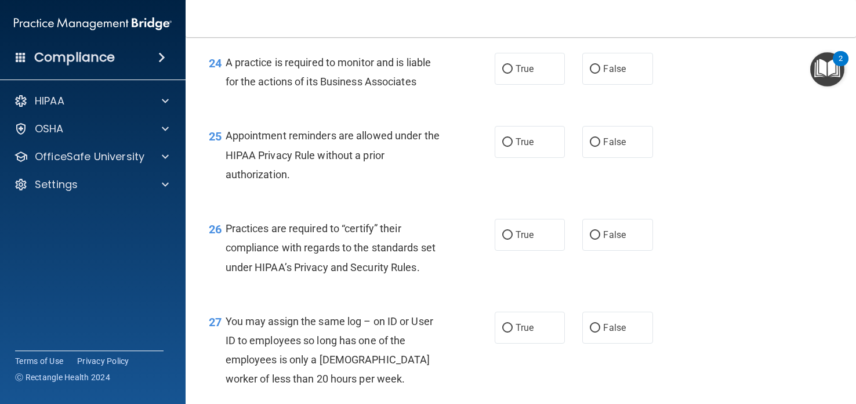
click at [533, 85] on label "True" at bounding box center [530, 69] width 70 height 32
click at [513, 74] on input "True" at bounding box center [507, 69] width 10 height 9
radio input "true"
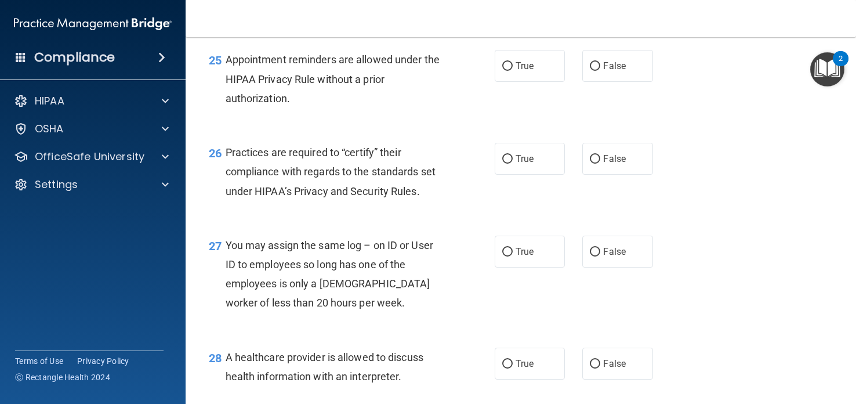
scroll to position [2557, 0]
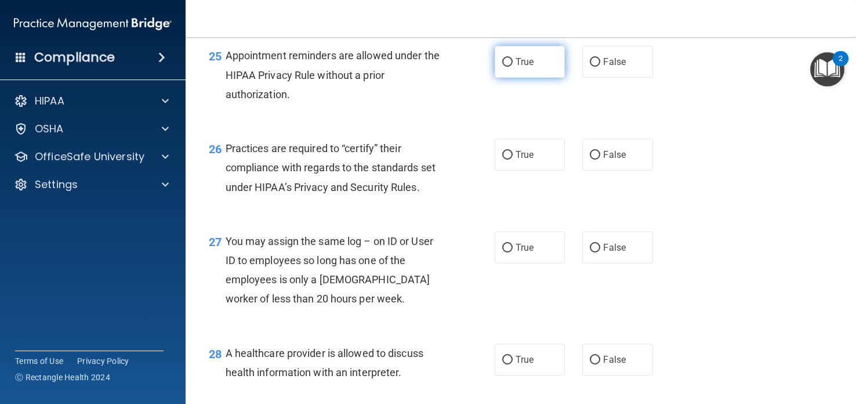
click at [544, 76] on label "True" at bounding box center [530, 62] width 70 height 32
click at [513, 67] on input "True" at bounding box center [507, 62] width 10 height 9
radio input "true"
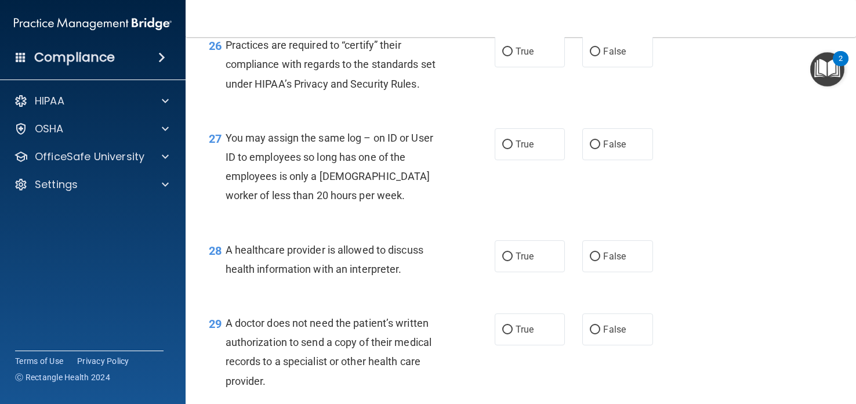
scroll to position [2668, 0]
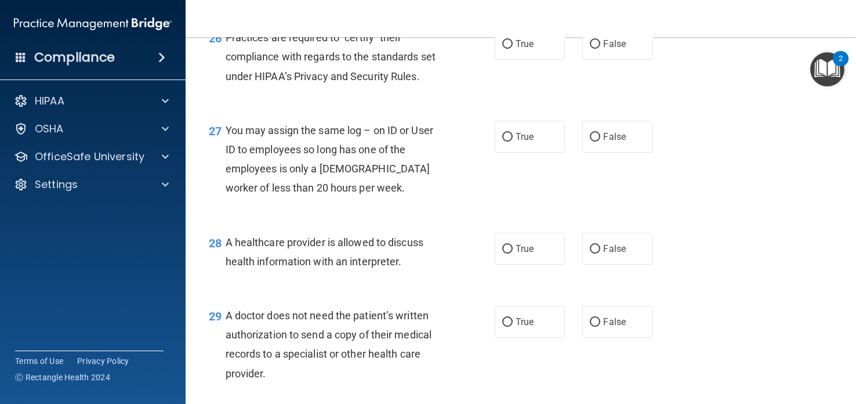
click at [544, 60] on label "True" at bounding box center [530, 44] width 70 height 32
click at [513, 49] on input "True" at bounding box center [507, 44] width 10 height 9
radio input "true"
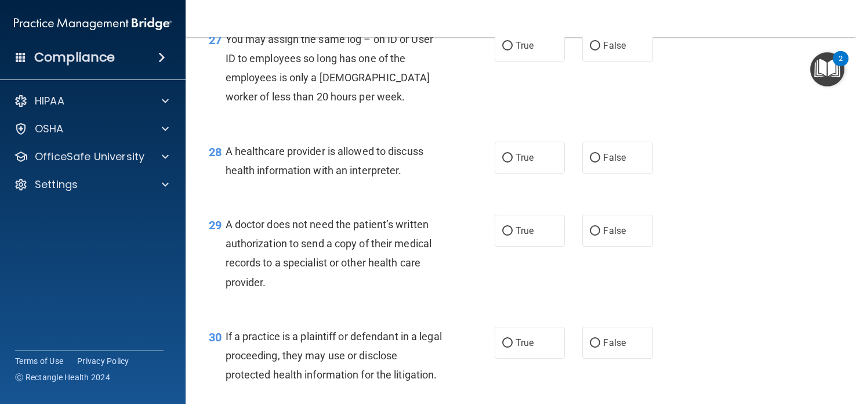
scroll to position [2762, 0]
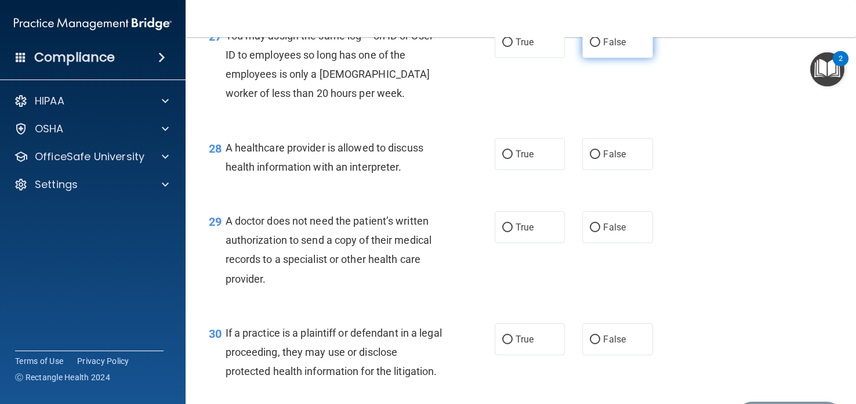
click at [597, 52] on label "False" at bounding box center [617, 42] width 70 height 32
click at [597, 47] on input "False" at bounding box center [595, 42] width 10 height 9
radio input "true"
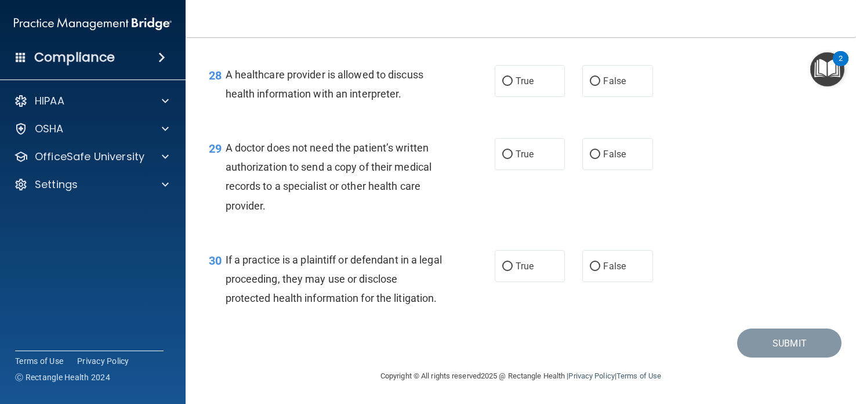
scroll to position [2855, 0]
click at [545, 79] on label "True" at bounding box center [530, 81] width 70 height 32
click at [513, 79] on input "True" at bounding box center [507, 81] width 10 height 9
radio input "true"
click at [602, 146] on label "False" at bounding box center [617, 154] width 70 height 32
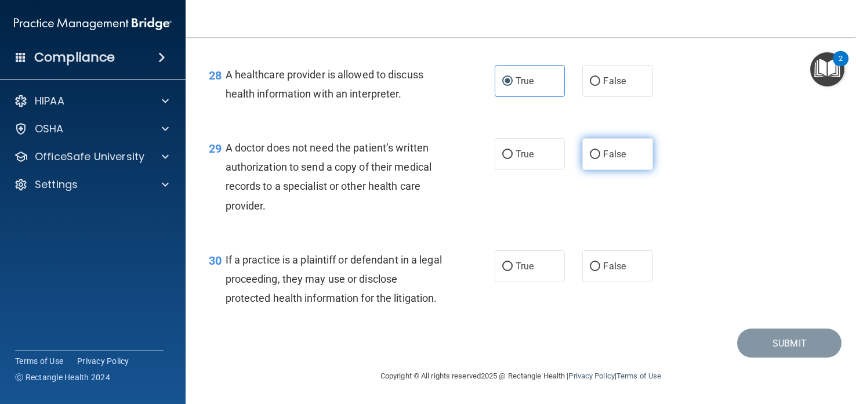
click at [600, 150] on input "False" at bounding box center [595, 154] width 10 height 9
radio input "true"
click at [526, 261] on span "True" at bounding box center [525, 265] width 18 height 11
click at [513, 262] on input "True" at bounding box center [507, 266] width 10 height 9
radio input "true"
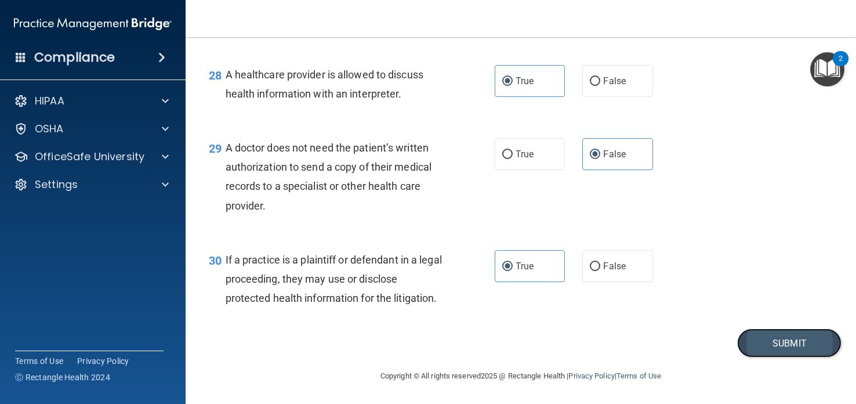
click at [753, 345] on button "Submit" at bounding box center [789, 343] width 104 height 30
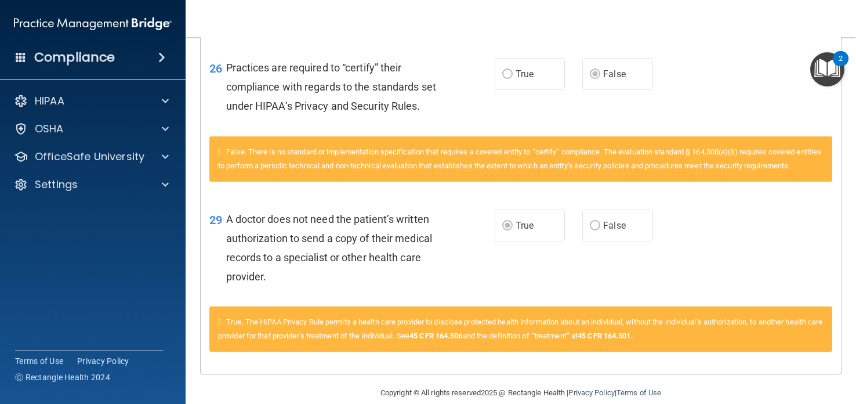
scroll to position [2305, 0]
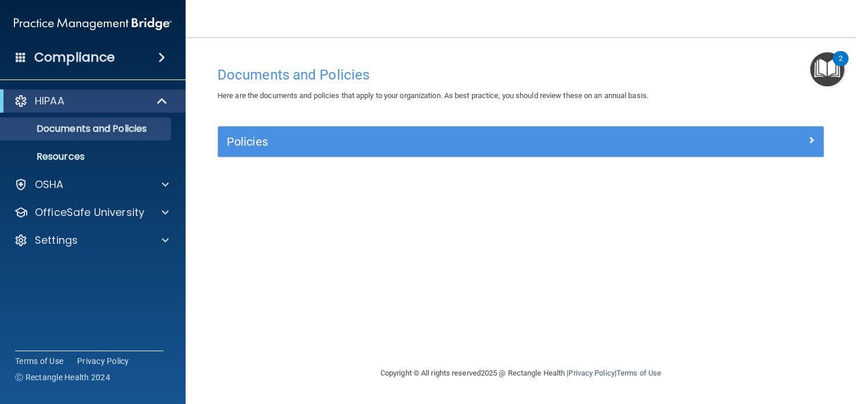
click at [822, 64] on img "Open Resource Center, 2 new notifications" at bounding box center [827, 69] width 34 height 34
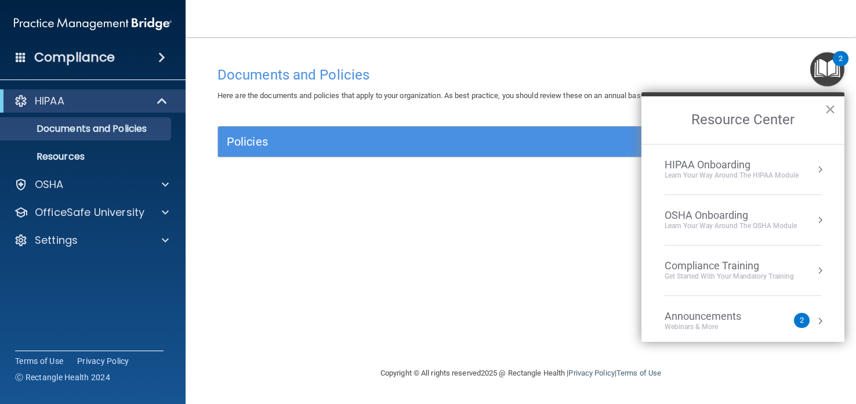
click at [774, 164] on div "HIPAA Onboarding" at bounding box center [732, 164] width 134 height 13
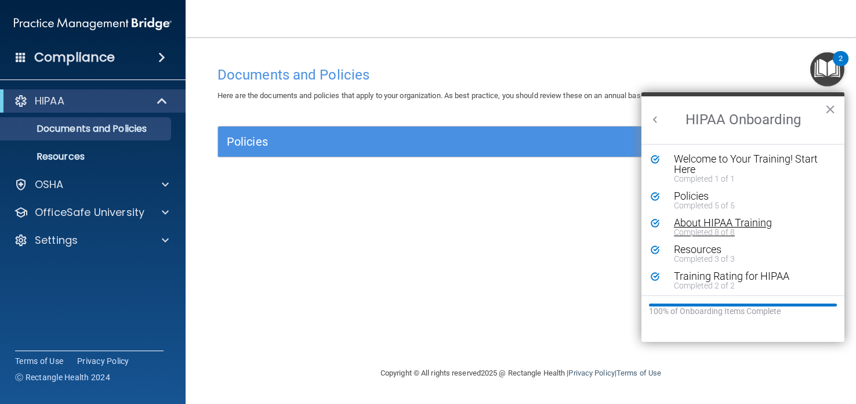
click at [757, 223] on div "About HIPAA Training" at bounding box center [751, 222] width 155 height 10
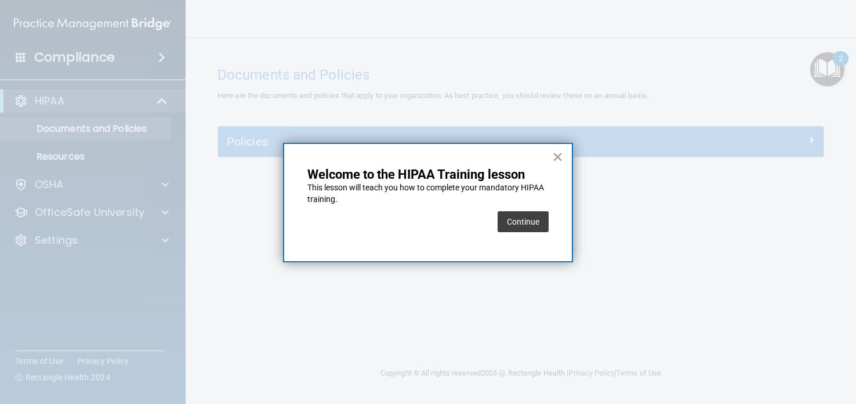
click at [562, 162] on button "×" at bounding box center [557, 156] width 11 height 19
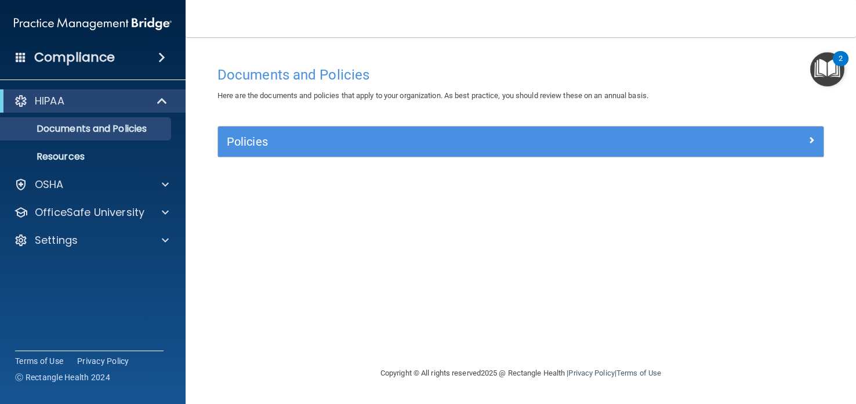
click at [835, 57] on div "2" at bounding box center [841, 58] width 16 height 15
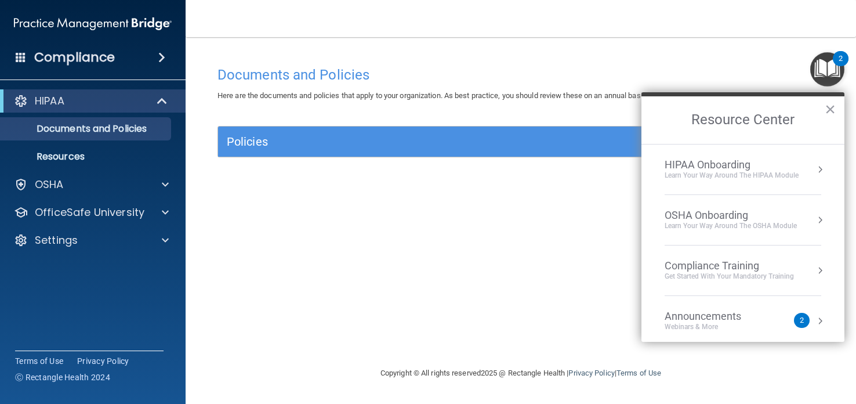
click at [779, 167] on div "HIPAA Onboarding" at bounding box center [732, 164] width 134 height 13
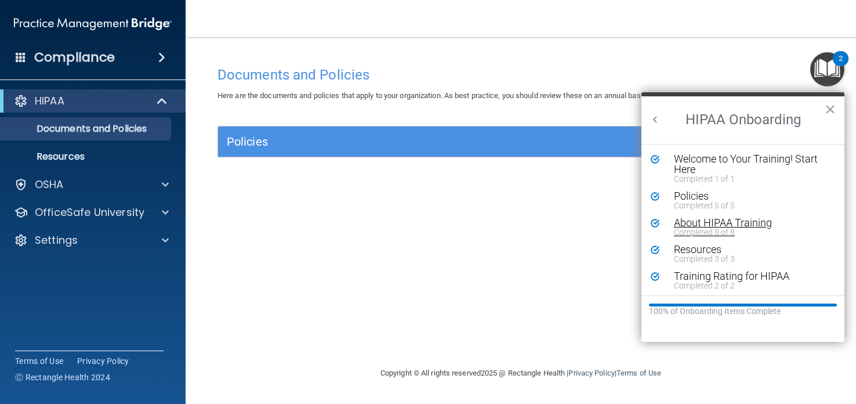
click at [769, 228] on div "Completed 8 of 8" at bounding box center [751, 232] width 155 height 8
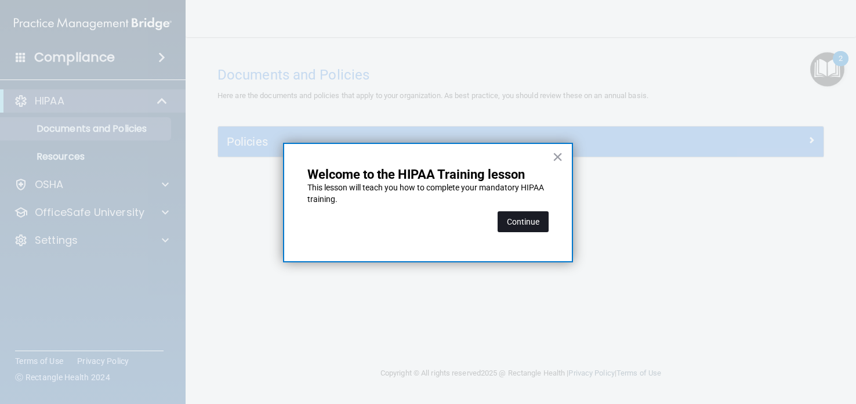
click at [523, 222] on button "Continue" at bounding box center [523, 221] width 51 height 21
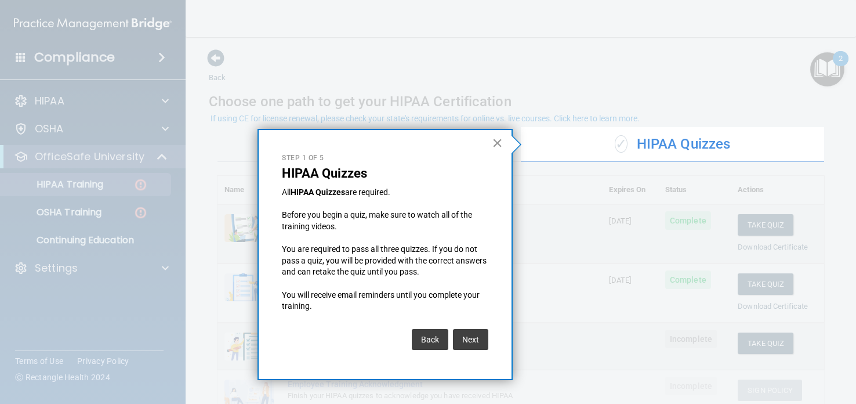
click at [501, 143] on button "×" at bounding box center [497, 142] width 11 height 19
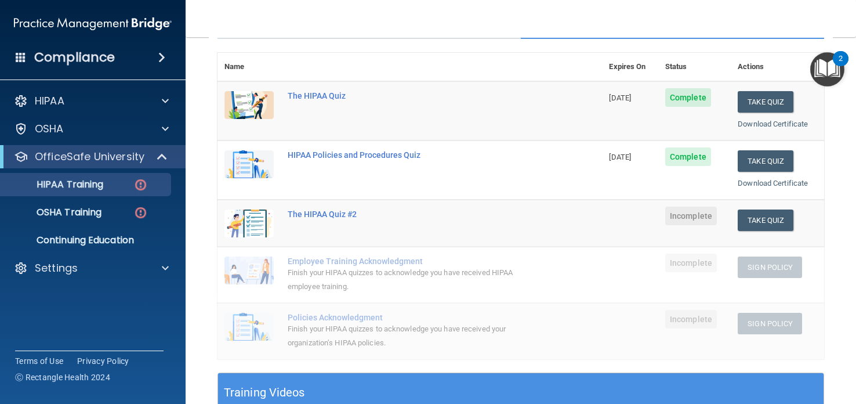
scroll to position [121, 0]
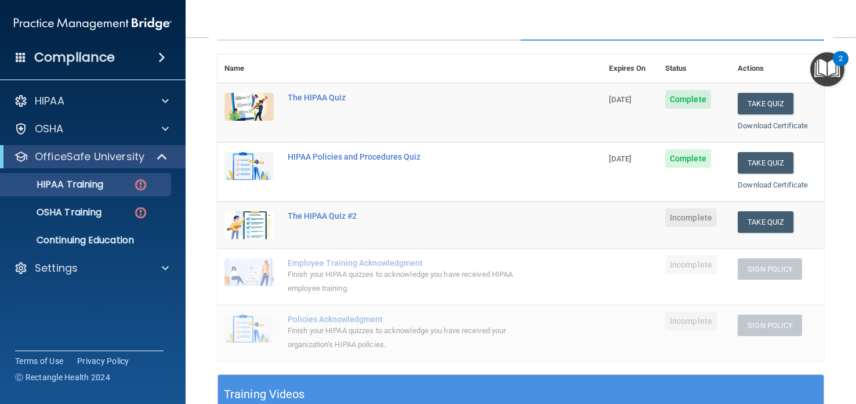
click at [684, 217] on span "Incomplete" at bounding box center [691, 217] width 52 height 19
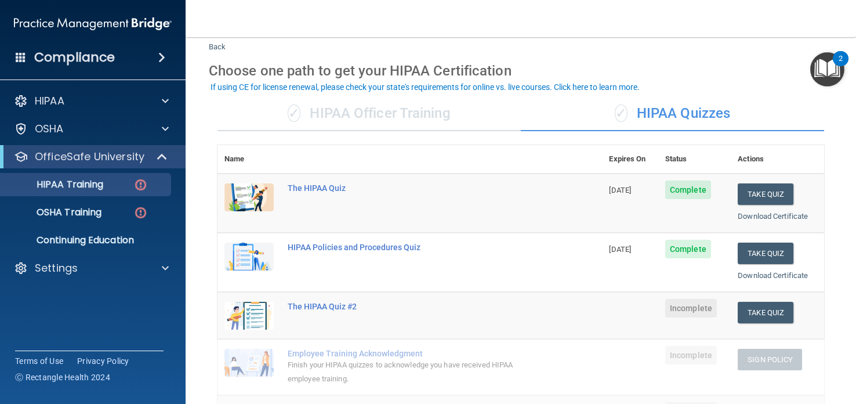
scroll to position [32, 0]
